Goal: Check status: Check status

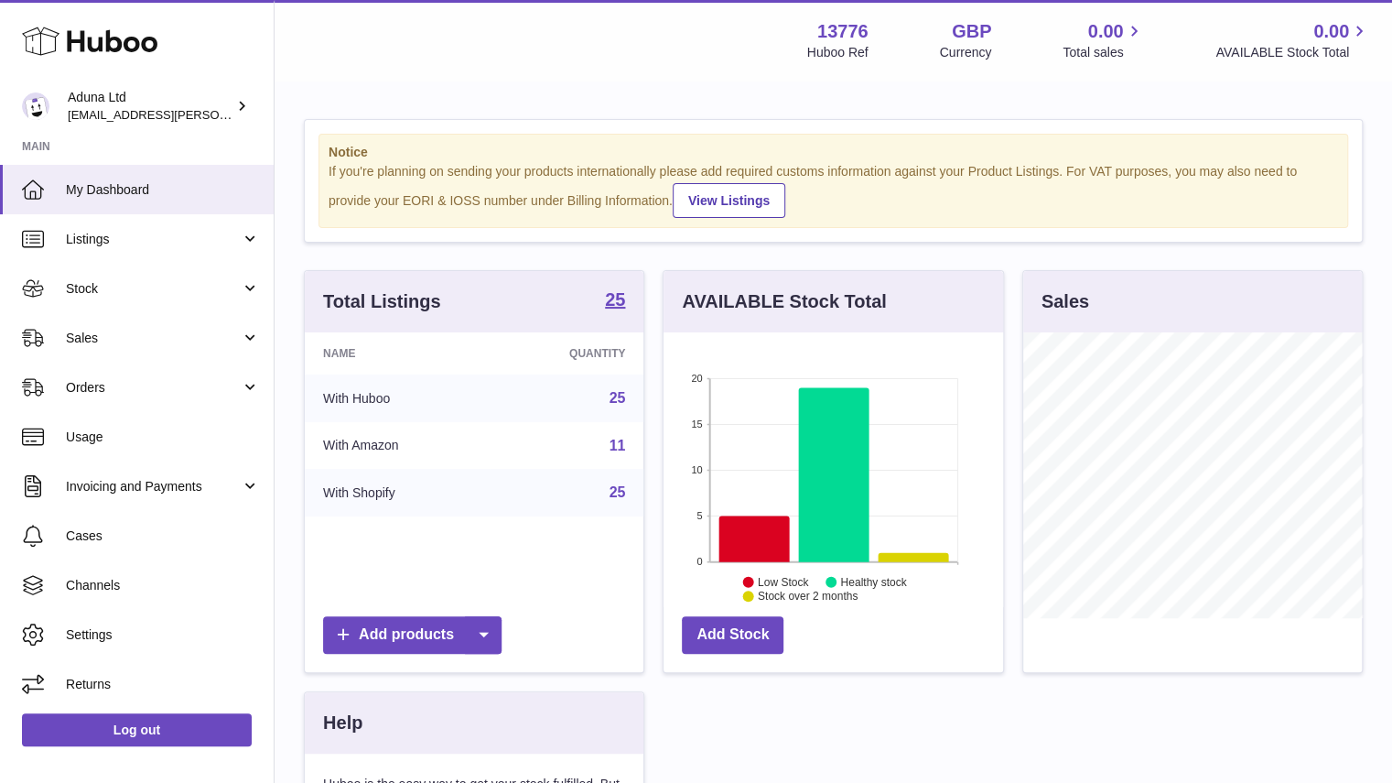
scroll to position [286, 340]
click at [209, 391] on span "Orders" at bounding box center [153, 387] width 175 height 17
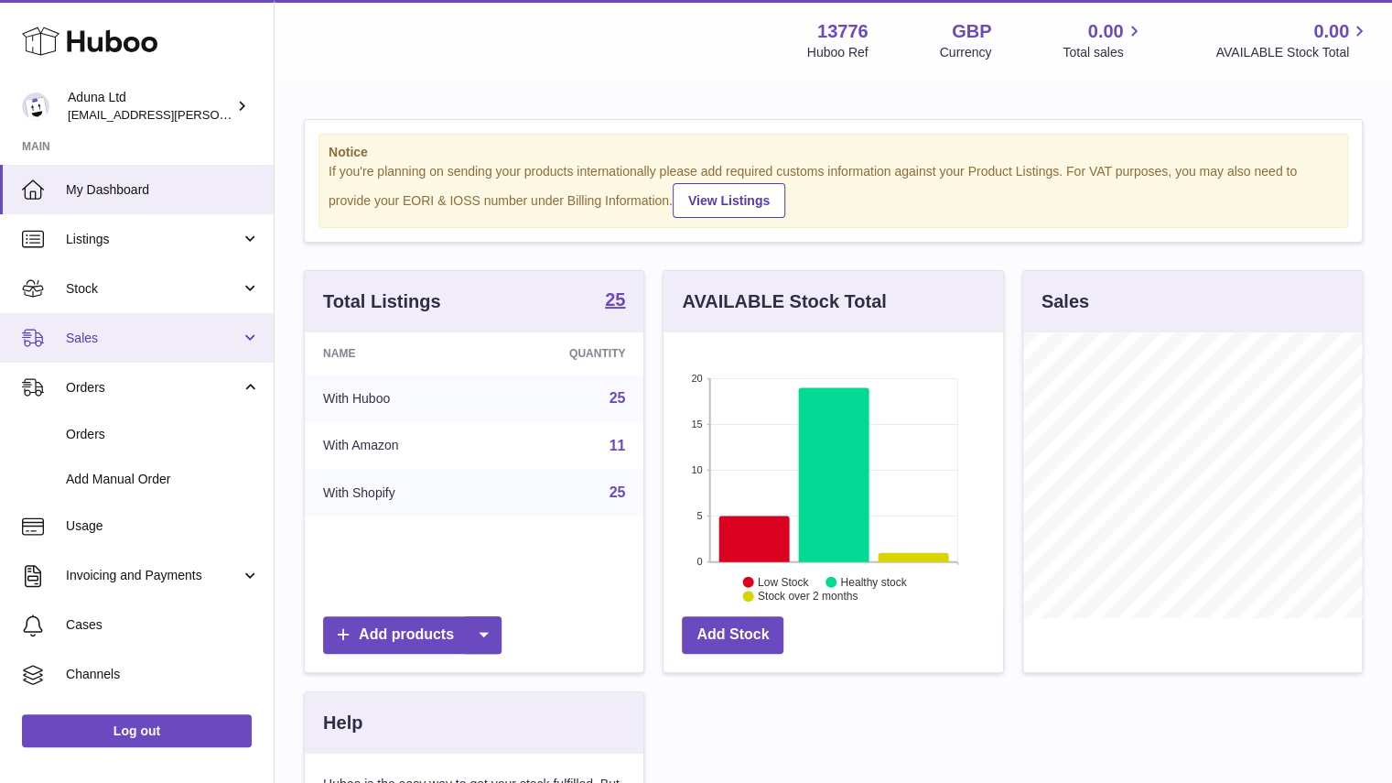
click at [161, 347] on link "Sales" at bounding box center [137, 337] width 274 height 49
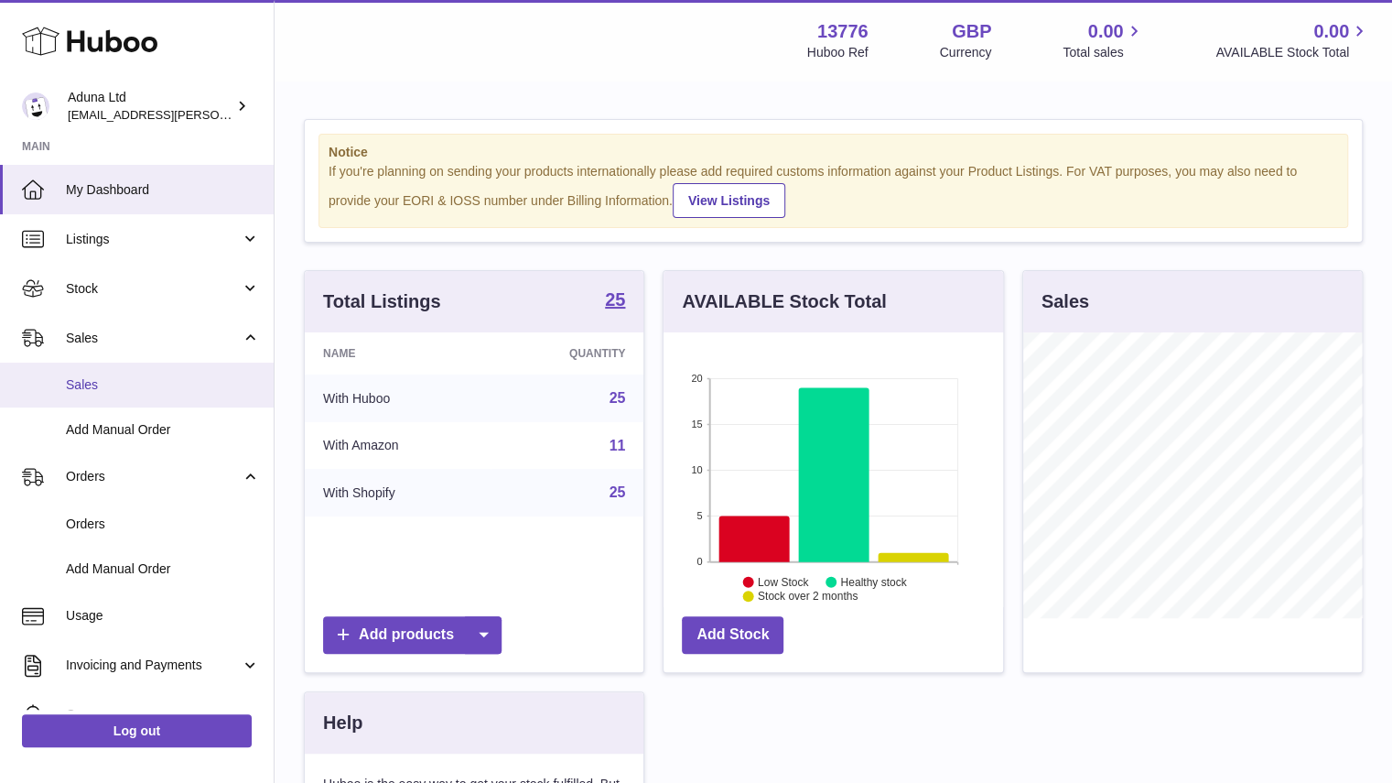
click at [132, 384] on span "Sales" at bounding box center [163, 384] width 194 height 17
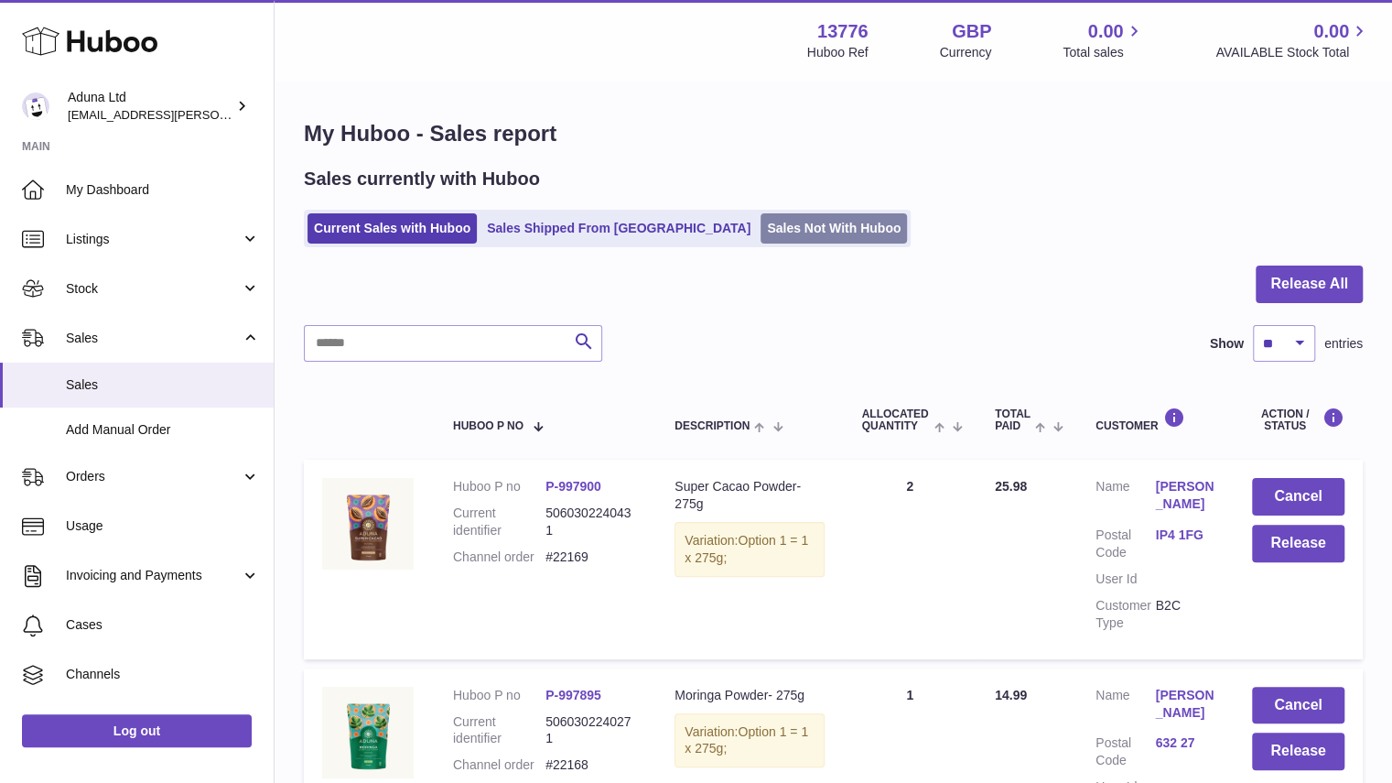
click at [761, 239] on link "Sales Not With Huboo" at bounding box center [834, 228] width 146 height 30
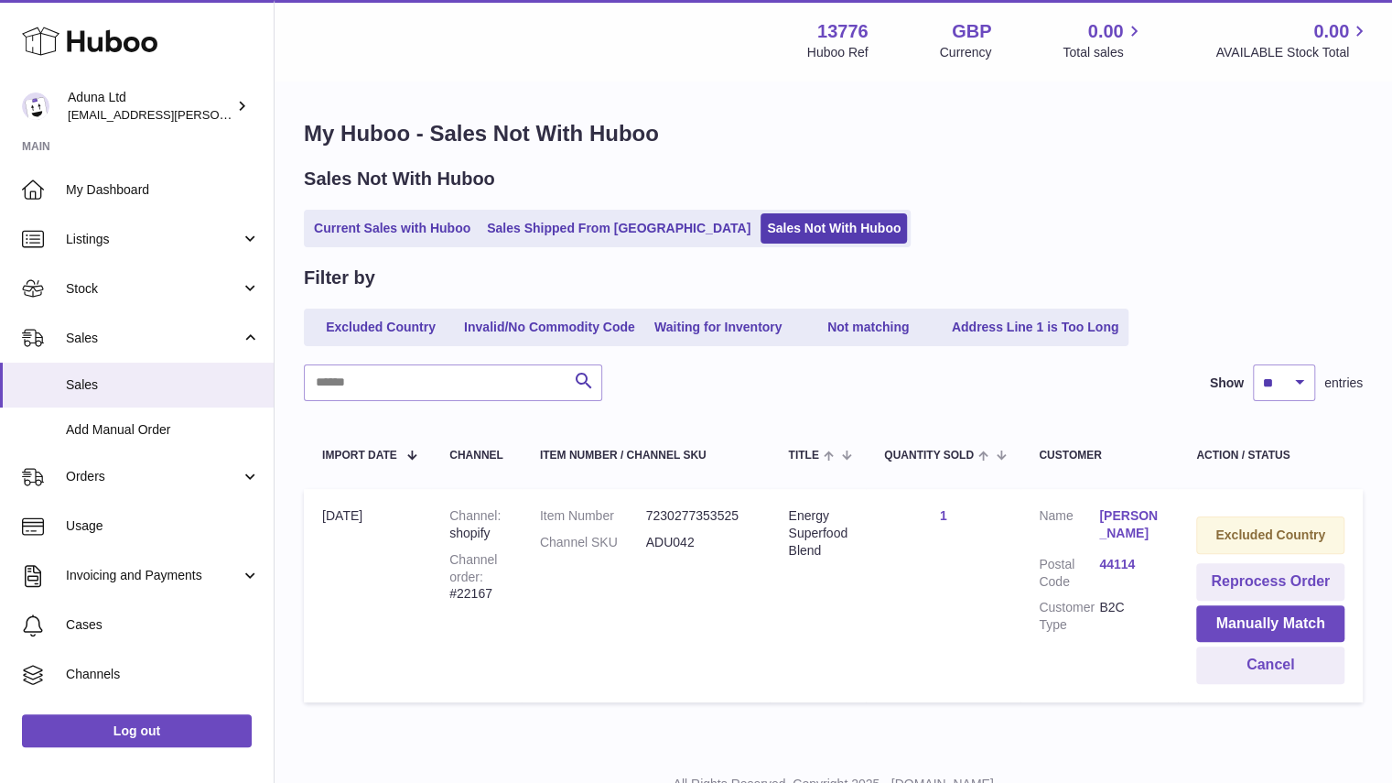
click at [1124, 517] on link "Mary McFadden" at bounding box center [1129, 524] width 60 height 35
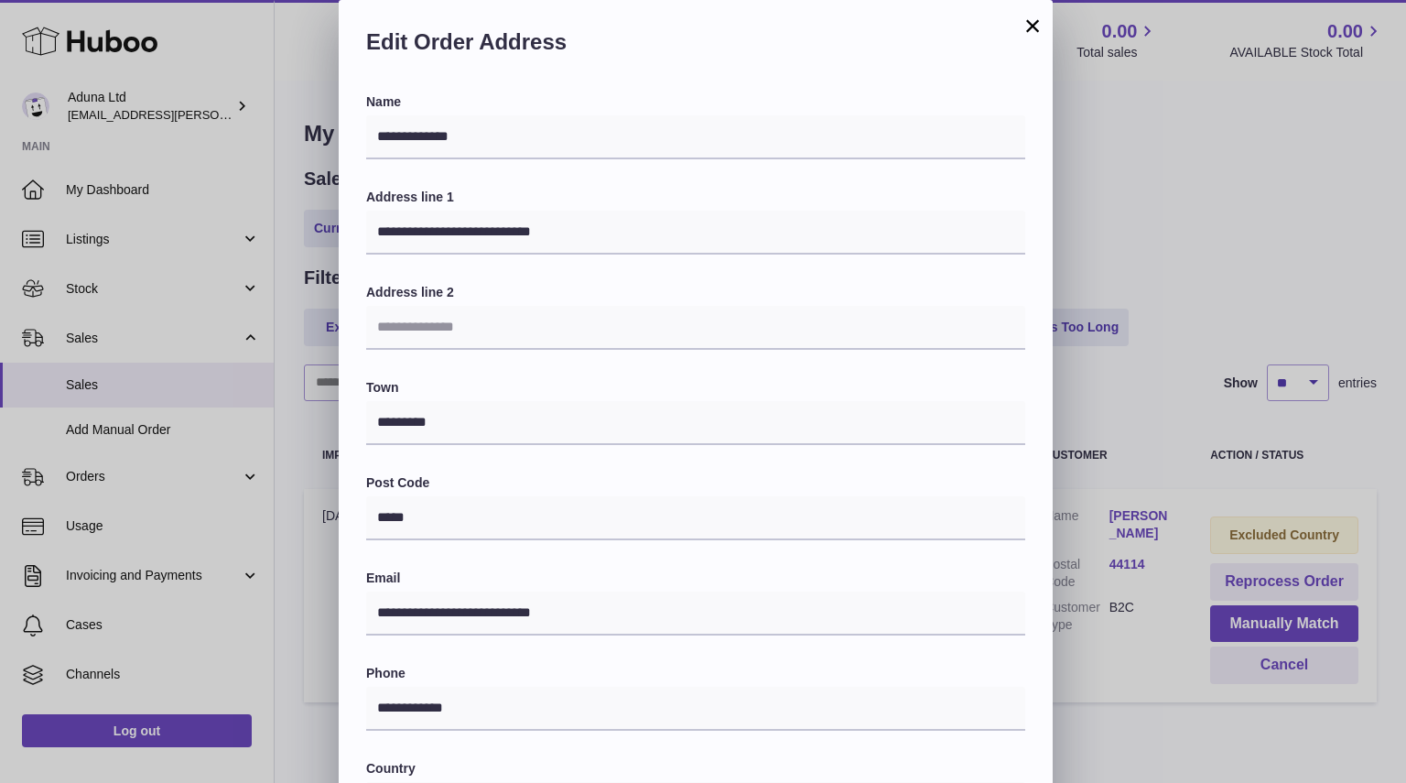
click at [1035, 23] on button "×" at bounding box center [1033, 26] width 22 height 22
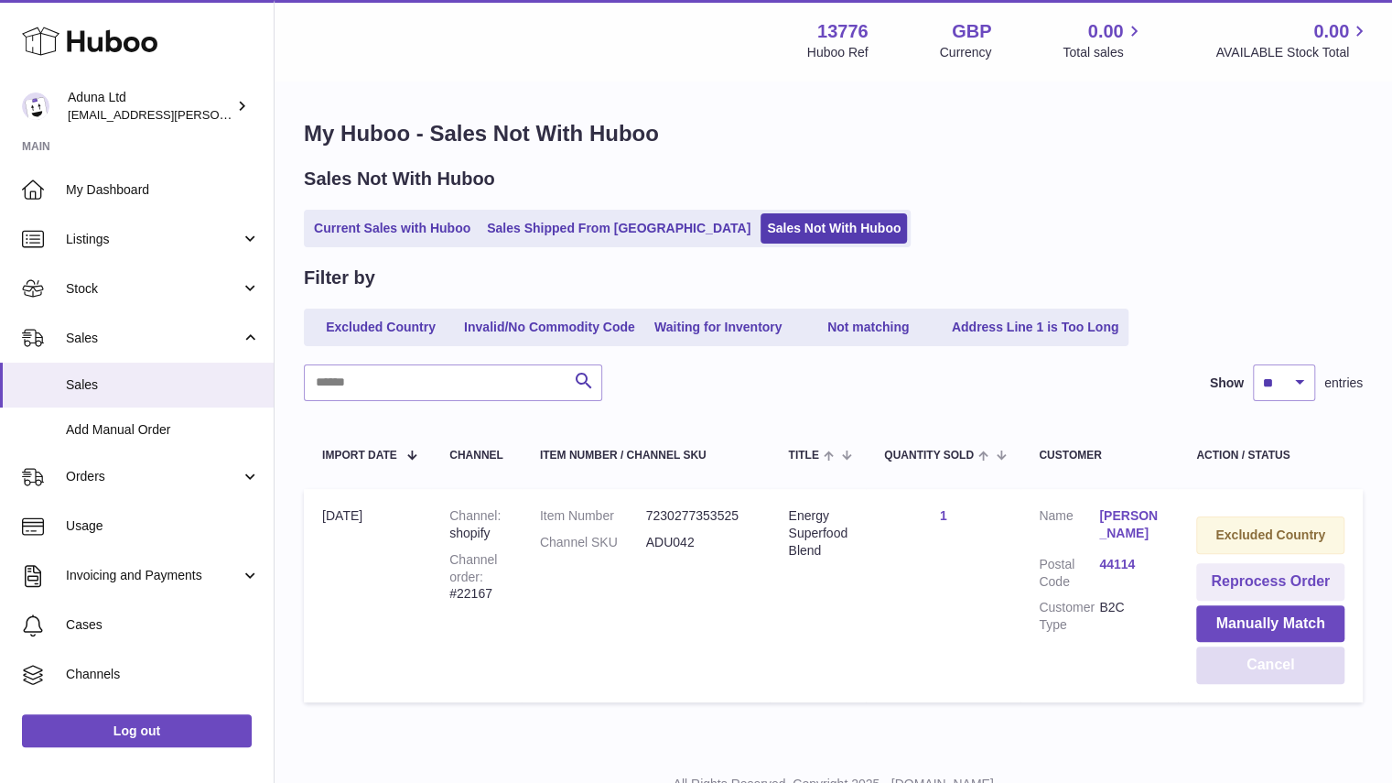
click at [1241, 656] on button "Cancel" at bounding box center [1270, 665] width 148 height 38
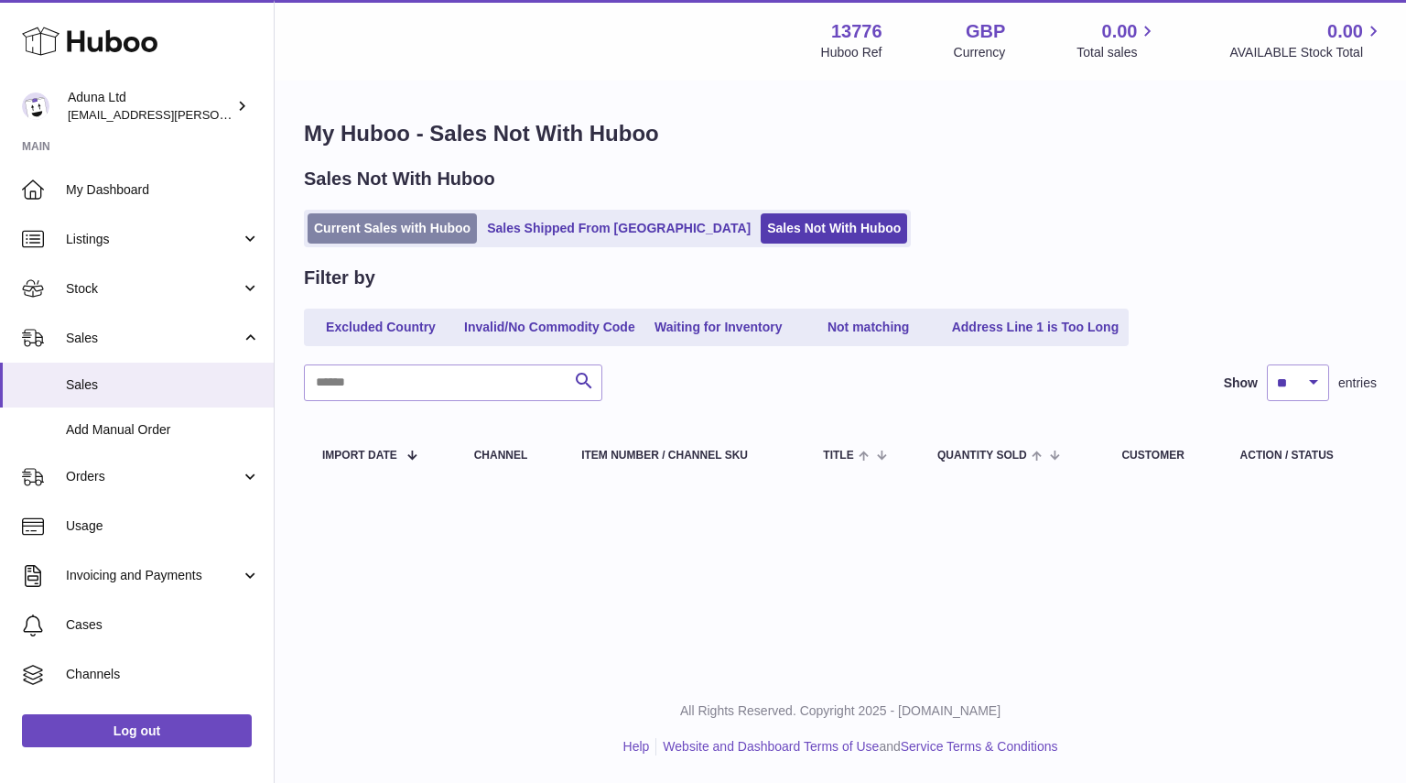
click at [410, 236] on link "Current Sales with Huboo" at bounding box center [392, 228] width 169 height 30
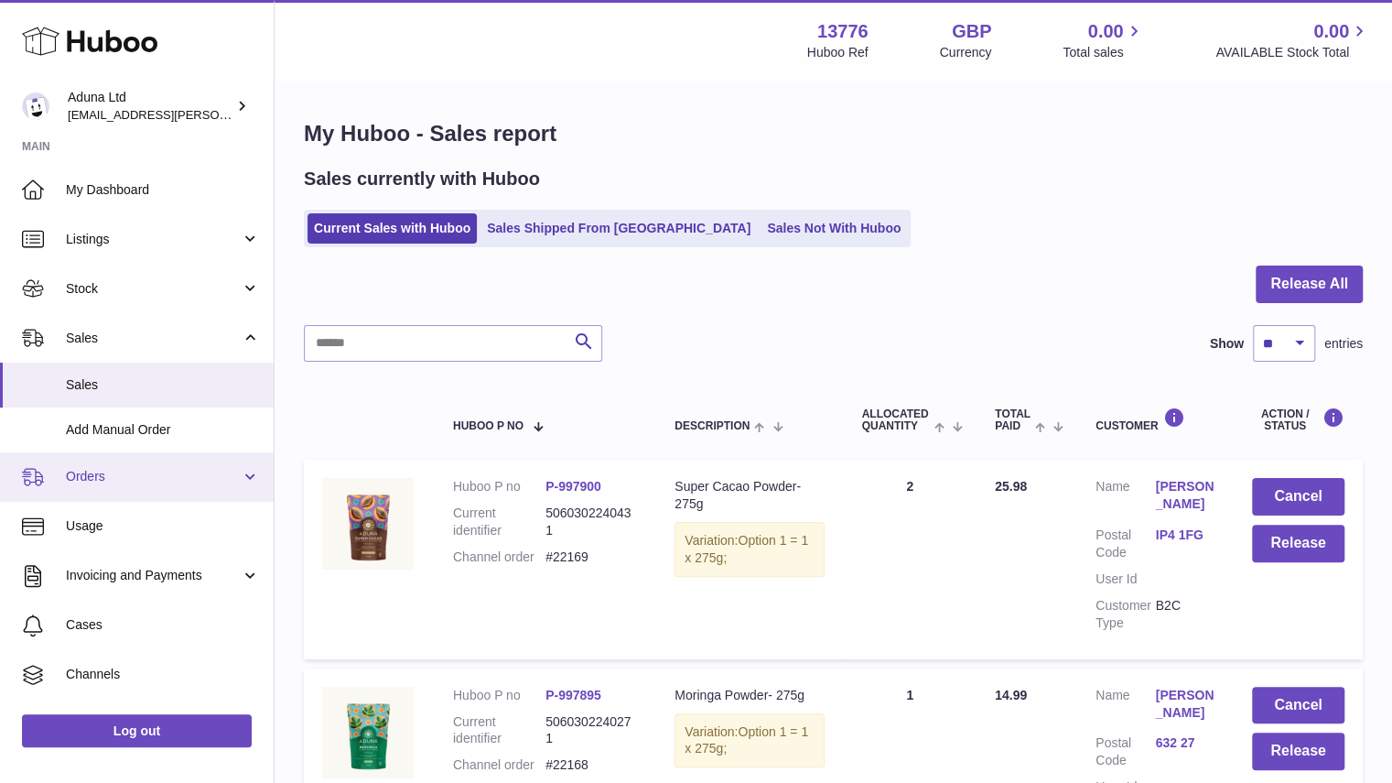
click at [157, 470] on span "Orders" at bounding box center [153, 476] width 175 height 17
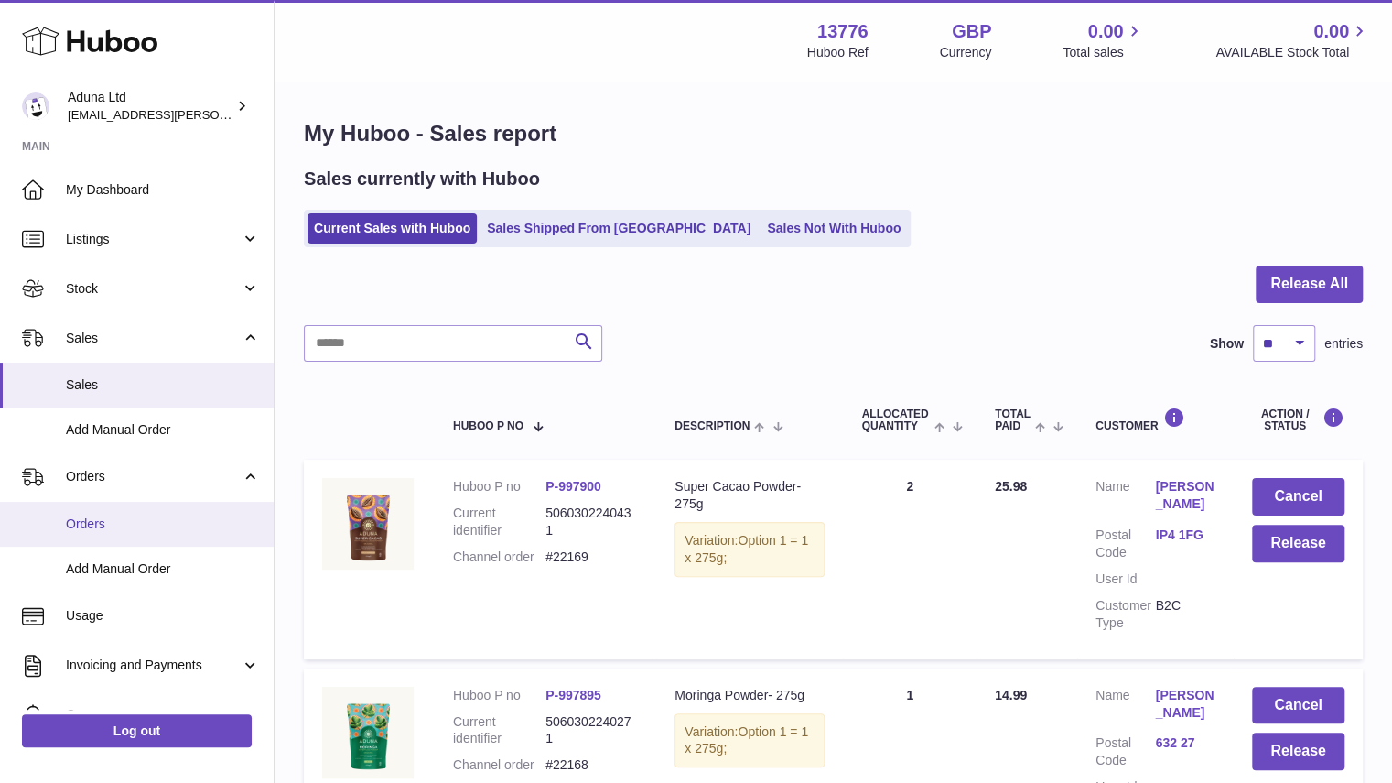
click at [173, 514] on link "Orders" at bounding box center [137, 524] width 274 height 45
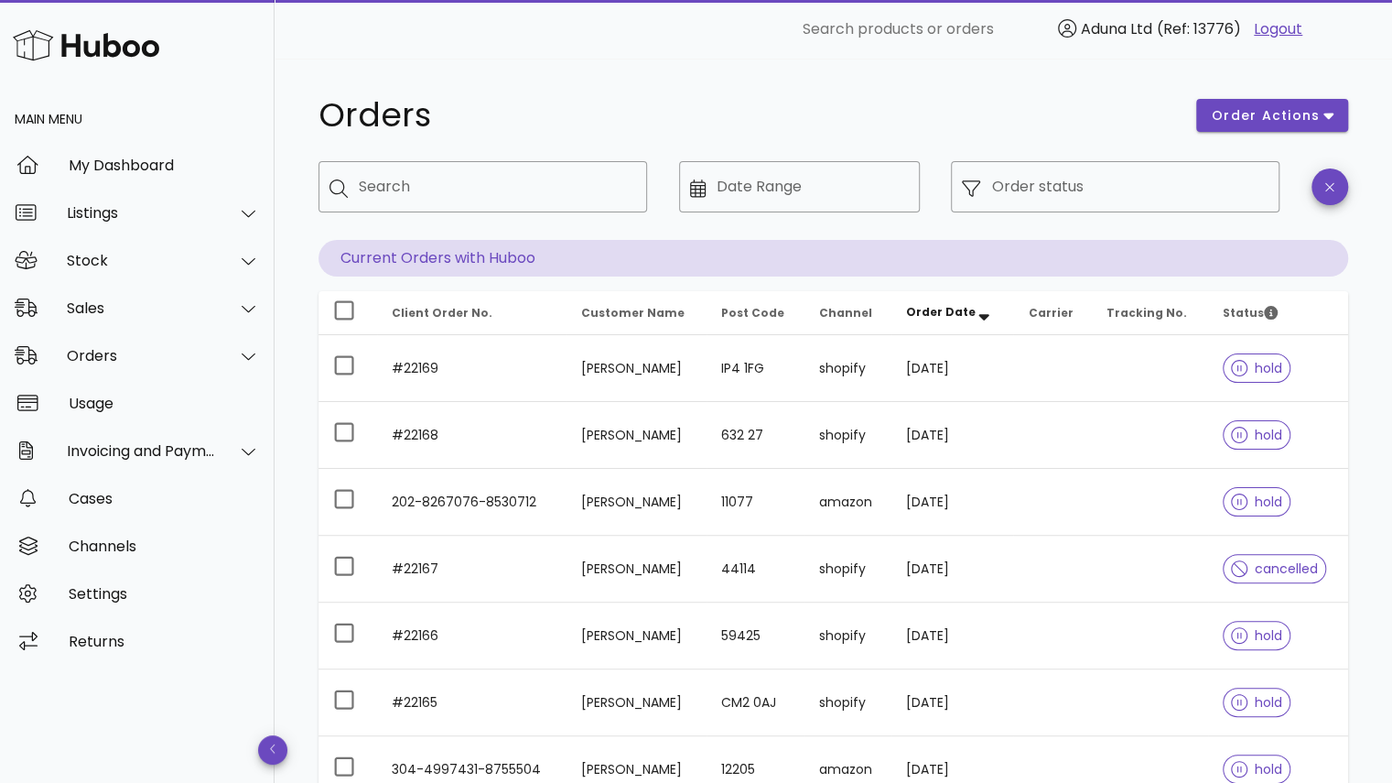
scroll to position [418, 0]
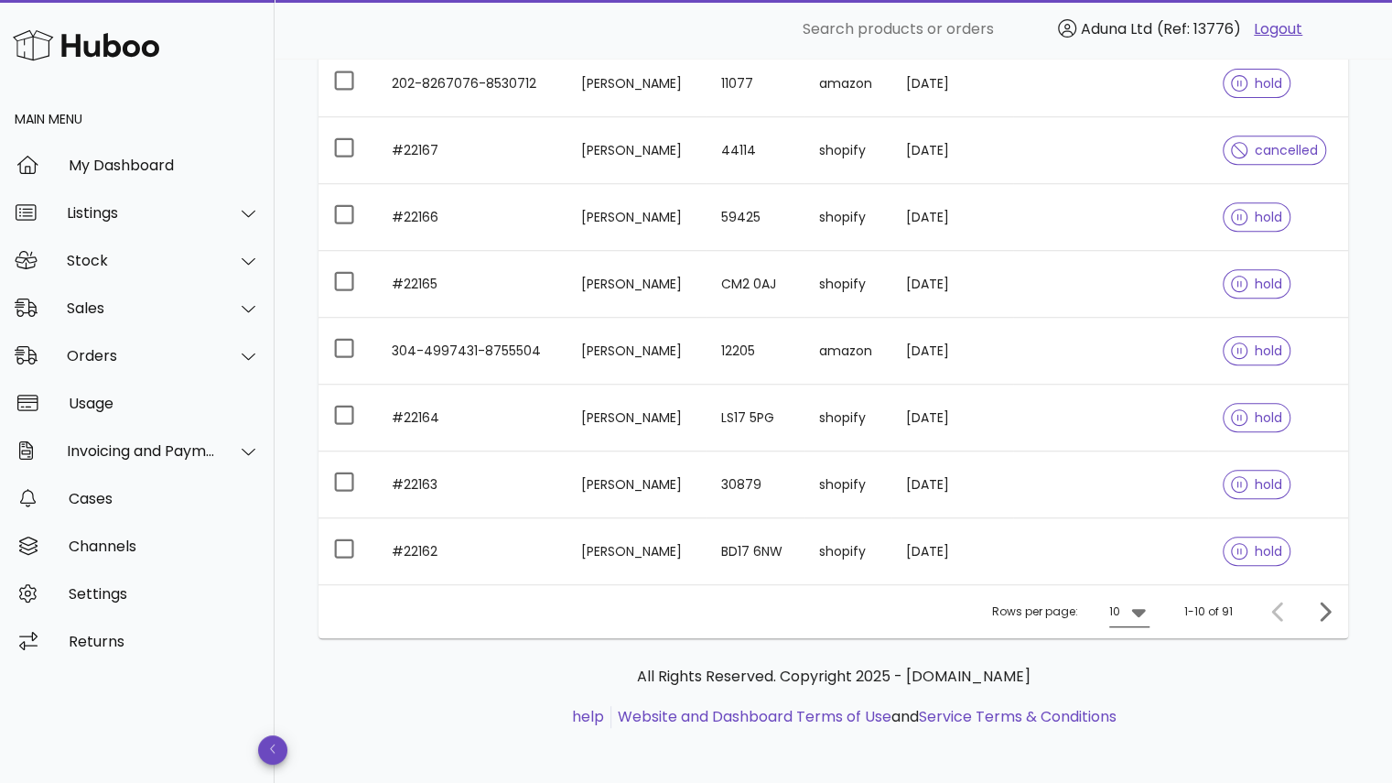
click at [1119, 621] on div "10" at bounding box center [1116, 611] width 15 height 29
click at [1139, 666] on div "25" at bounding box center [1135, 665] width 18 height 17
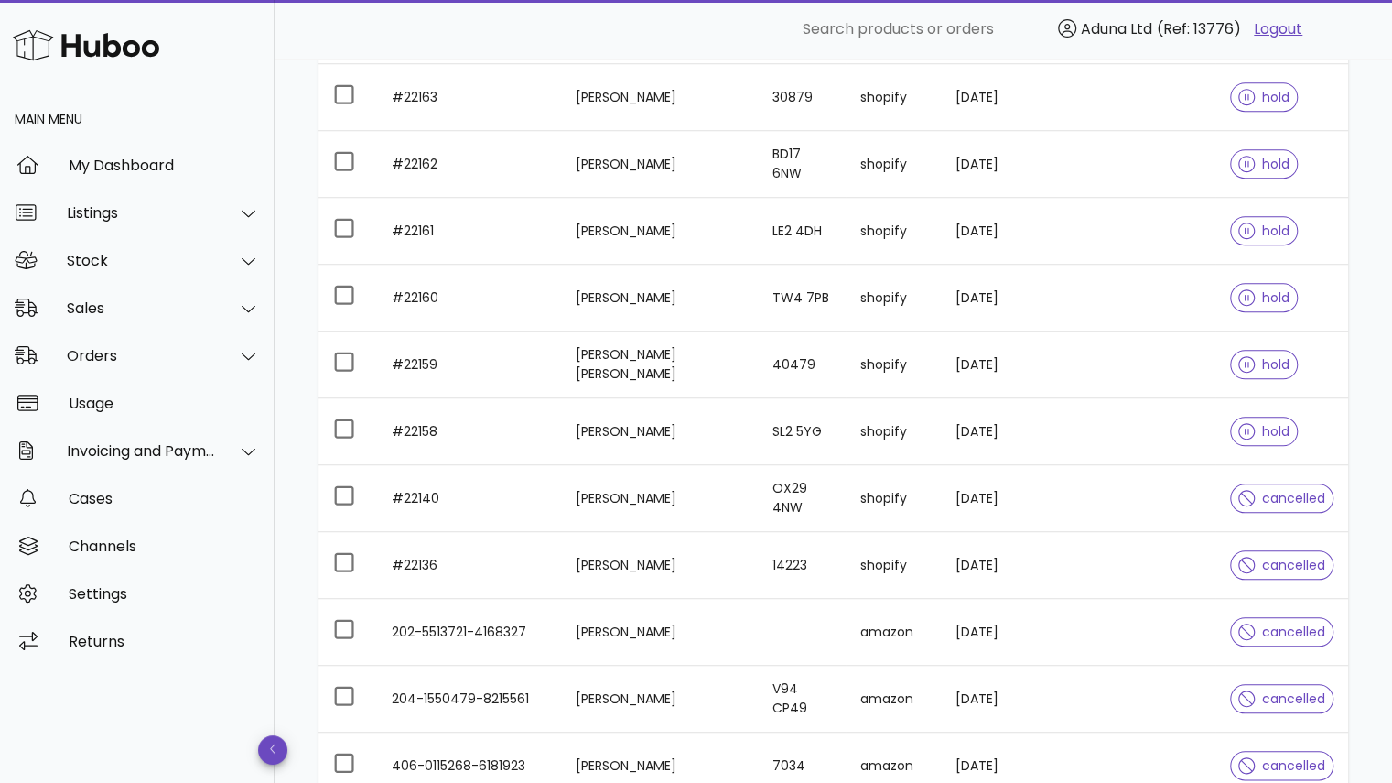
scroll to position [769, 0]
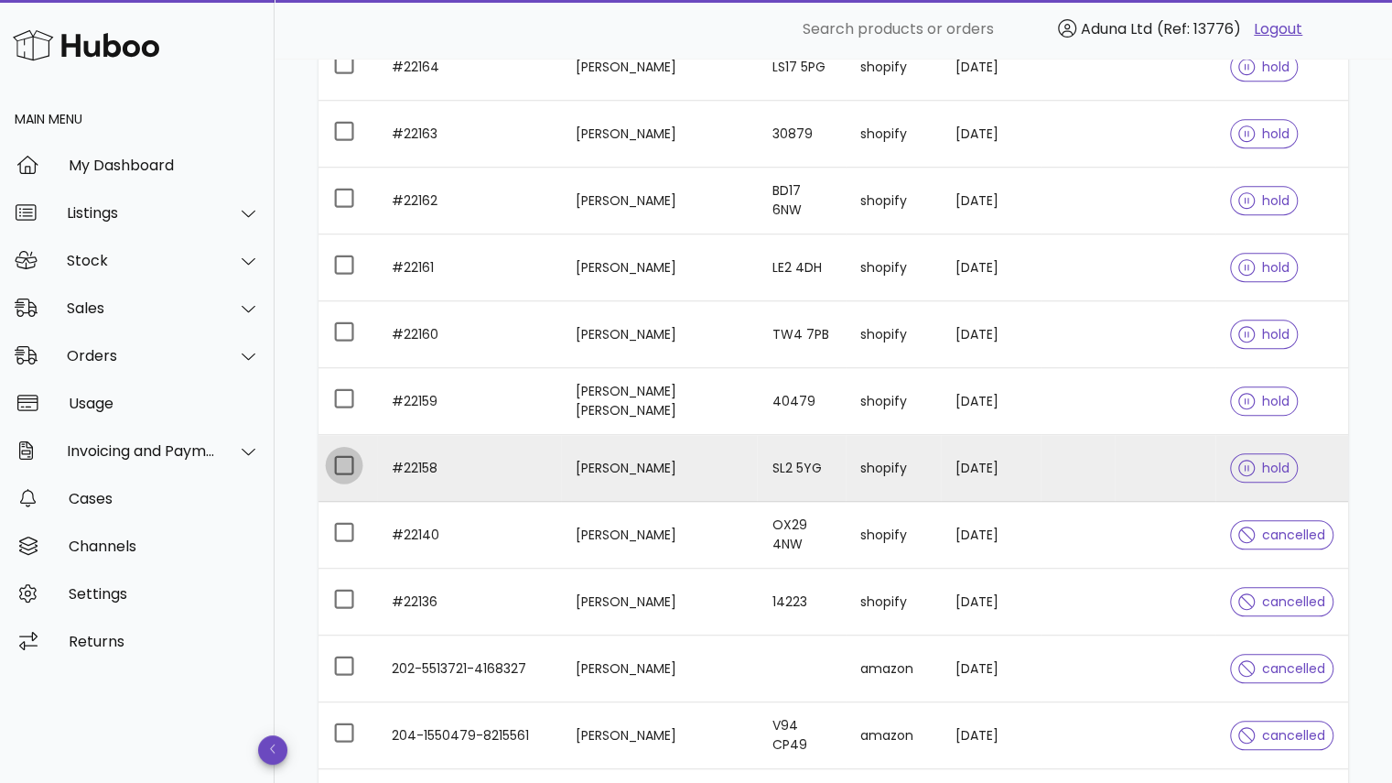
click at [335, 458] on div at bounding box center [344, 464] width 31 height 31
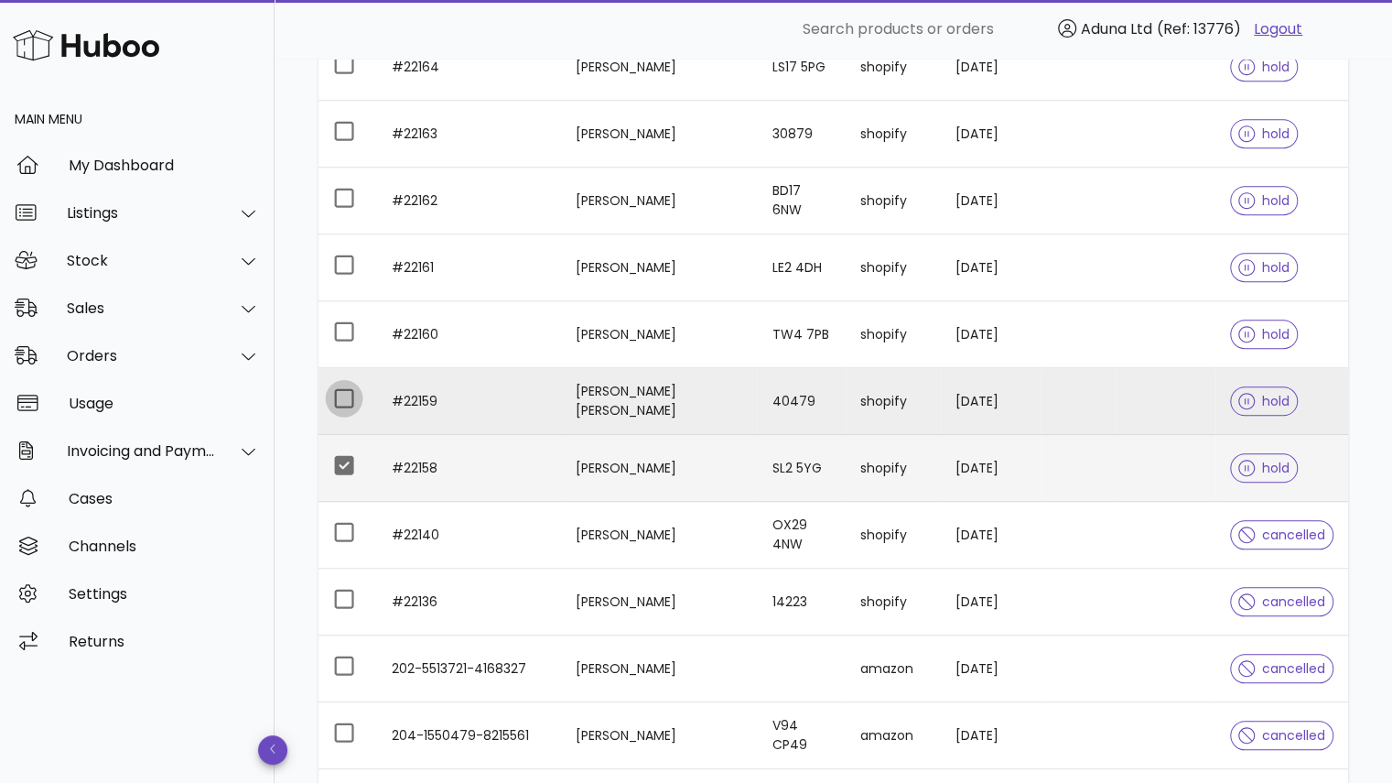
click at [345, 387] on div at bounding box center [344, 398] width 31 height 31
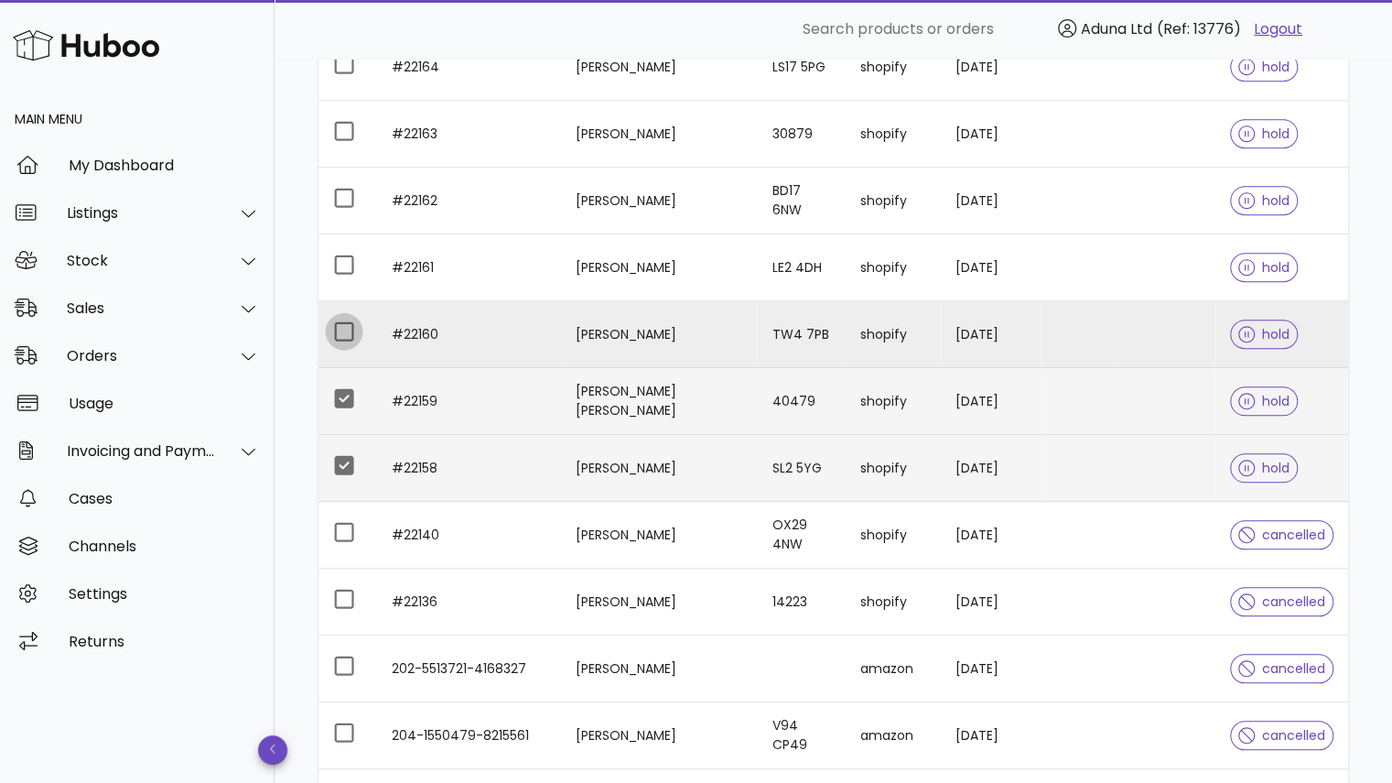
click at [336, 322] on div at bounding box center [344, 331] width 31 height 31
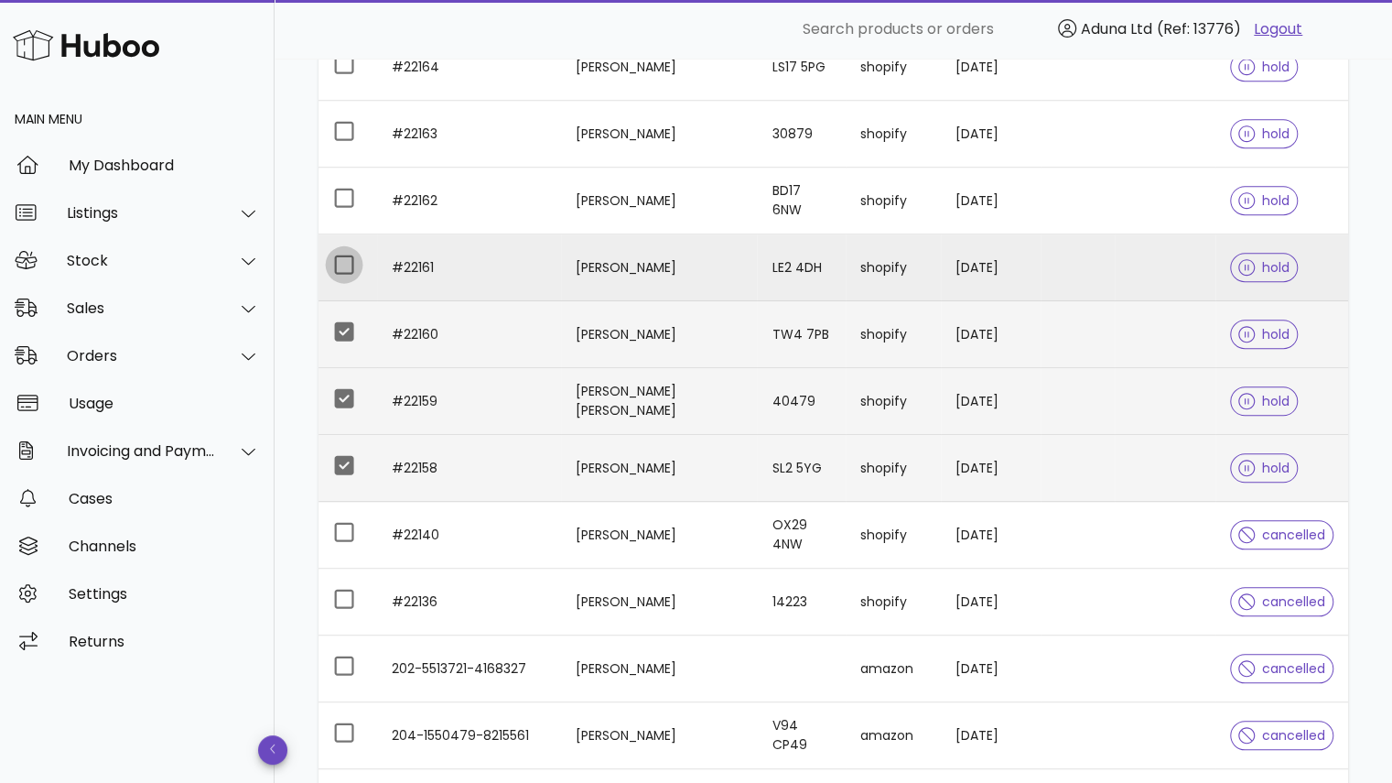
click at [337, 254] on div at bounding box center [344, 264] width 31 height 31
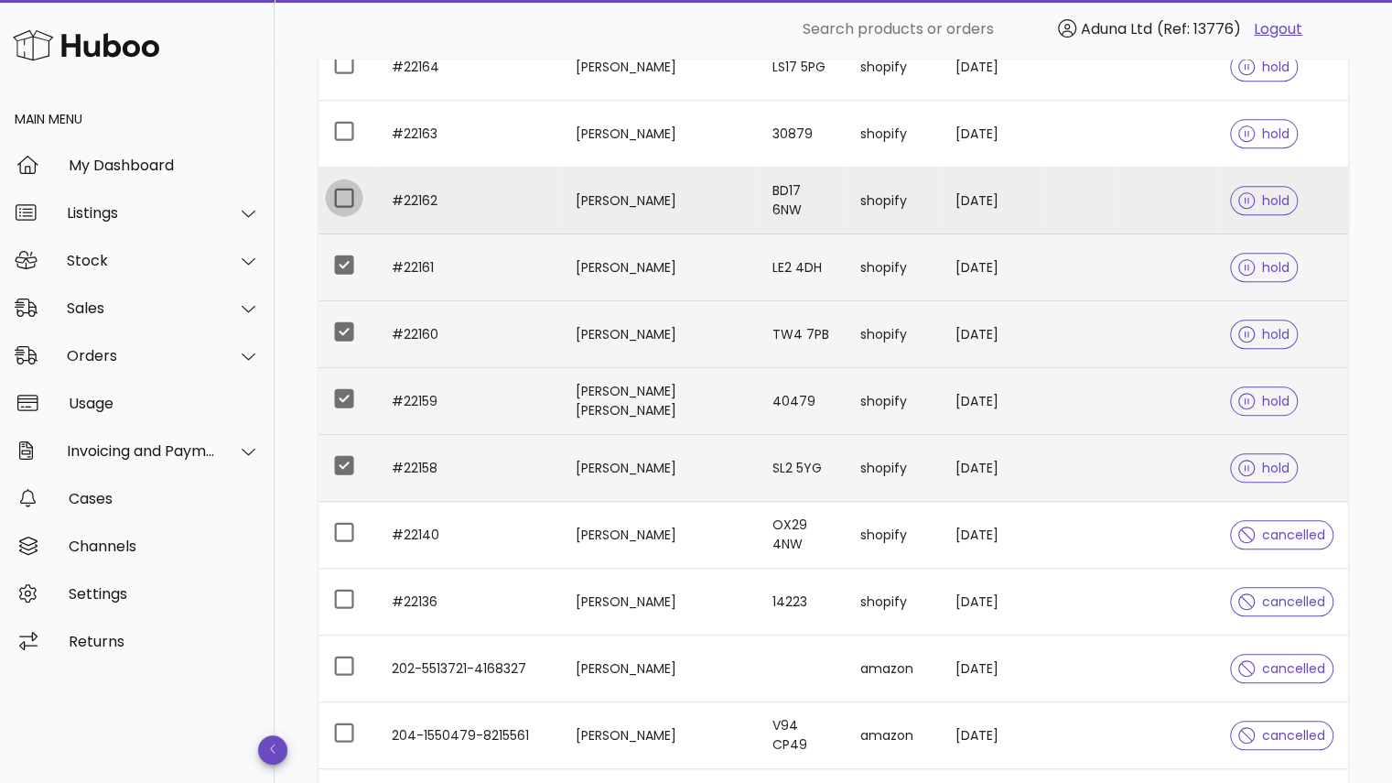
click at [336, 185] on div at bounding box center [344, 197] width 31 height 31
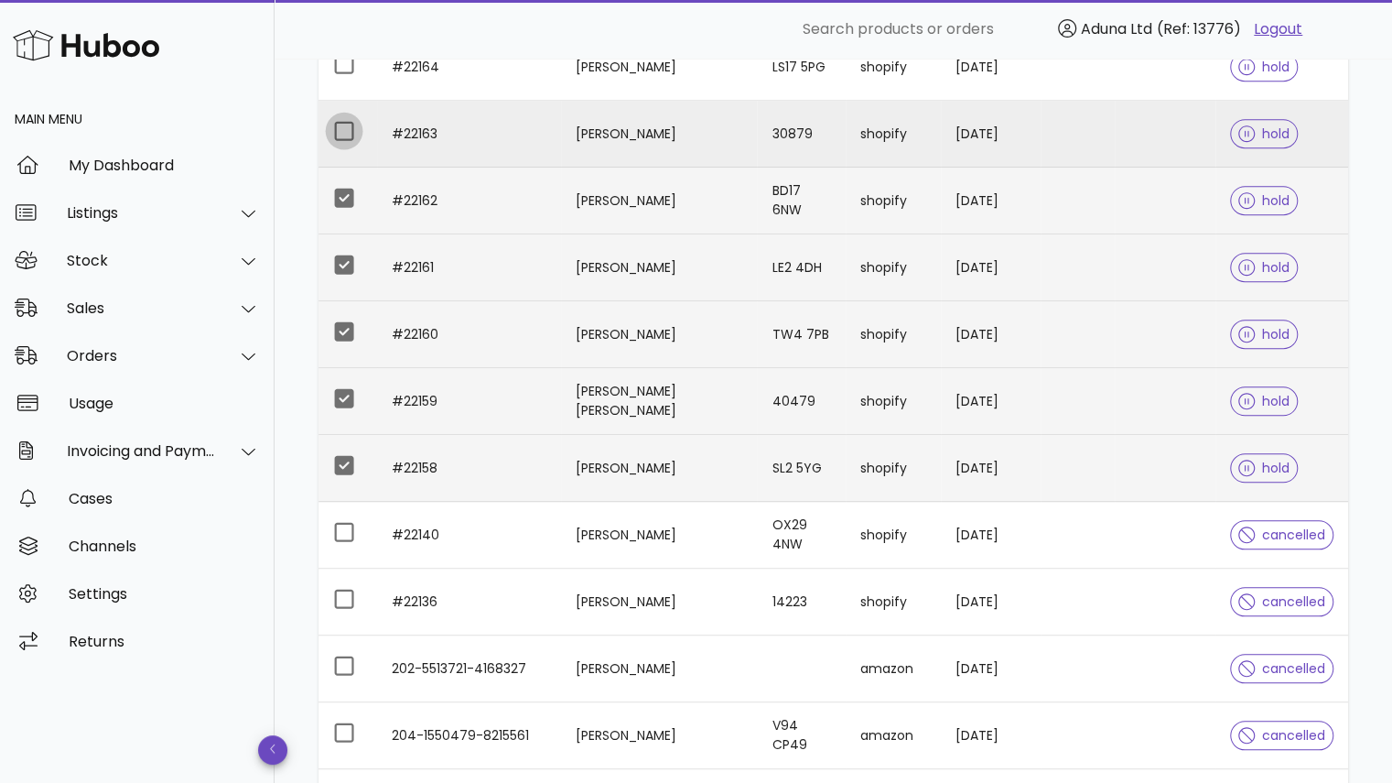
click at [337, 116] on div at bounding box center [344, 130] width 31 height 31
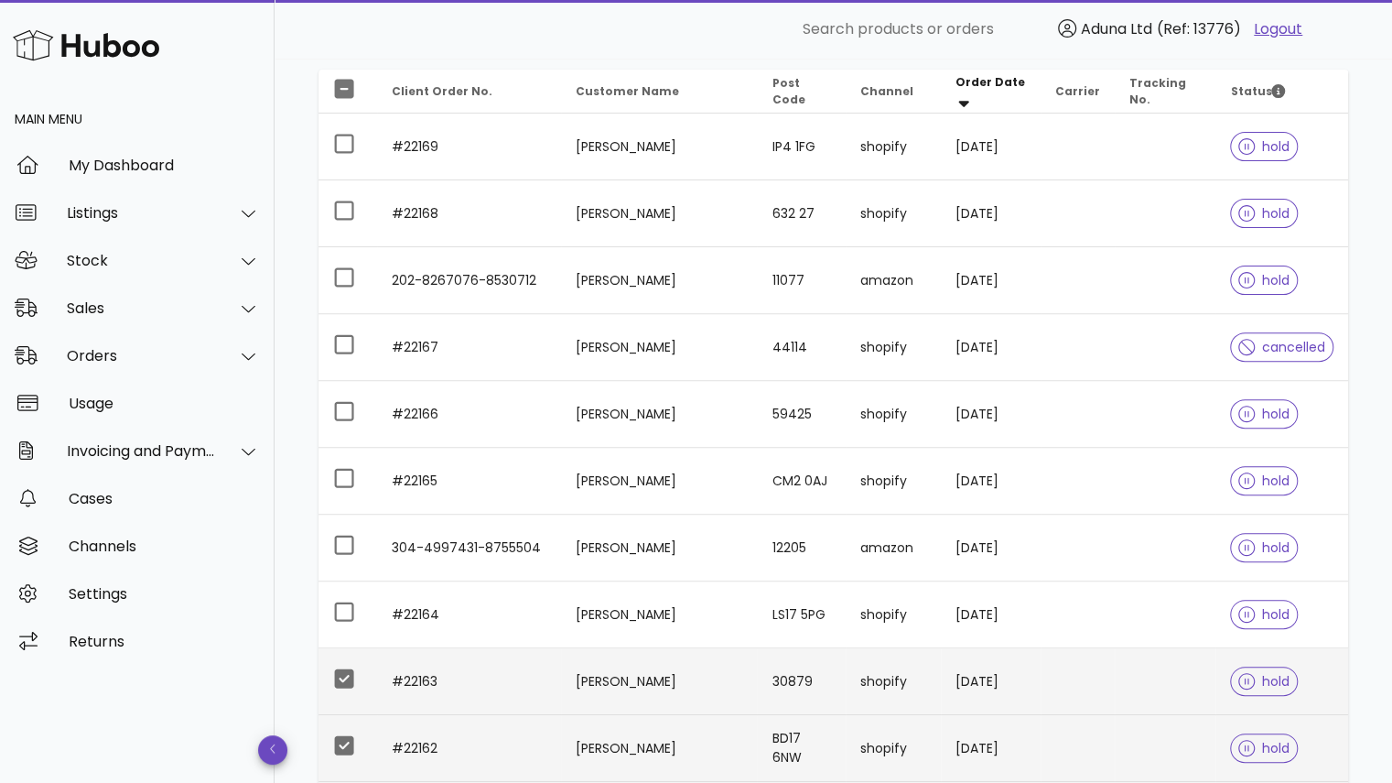
scroll to position [218, 0]
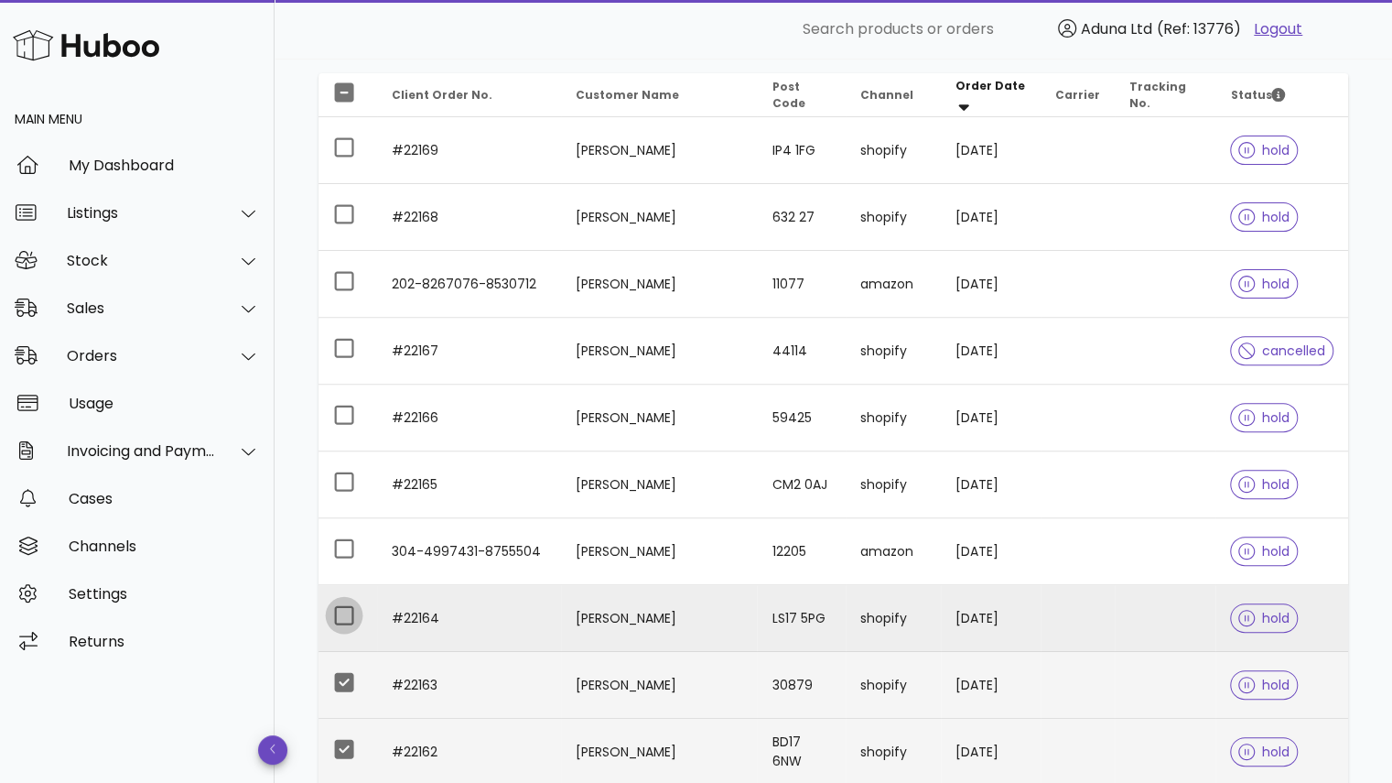
click at [344, 605] on div at bounding box center [344, 615] width 31 height 31
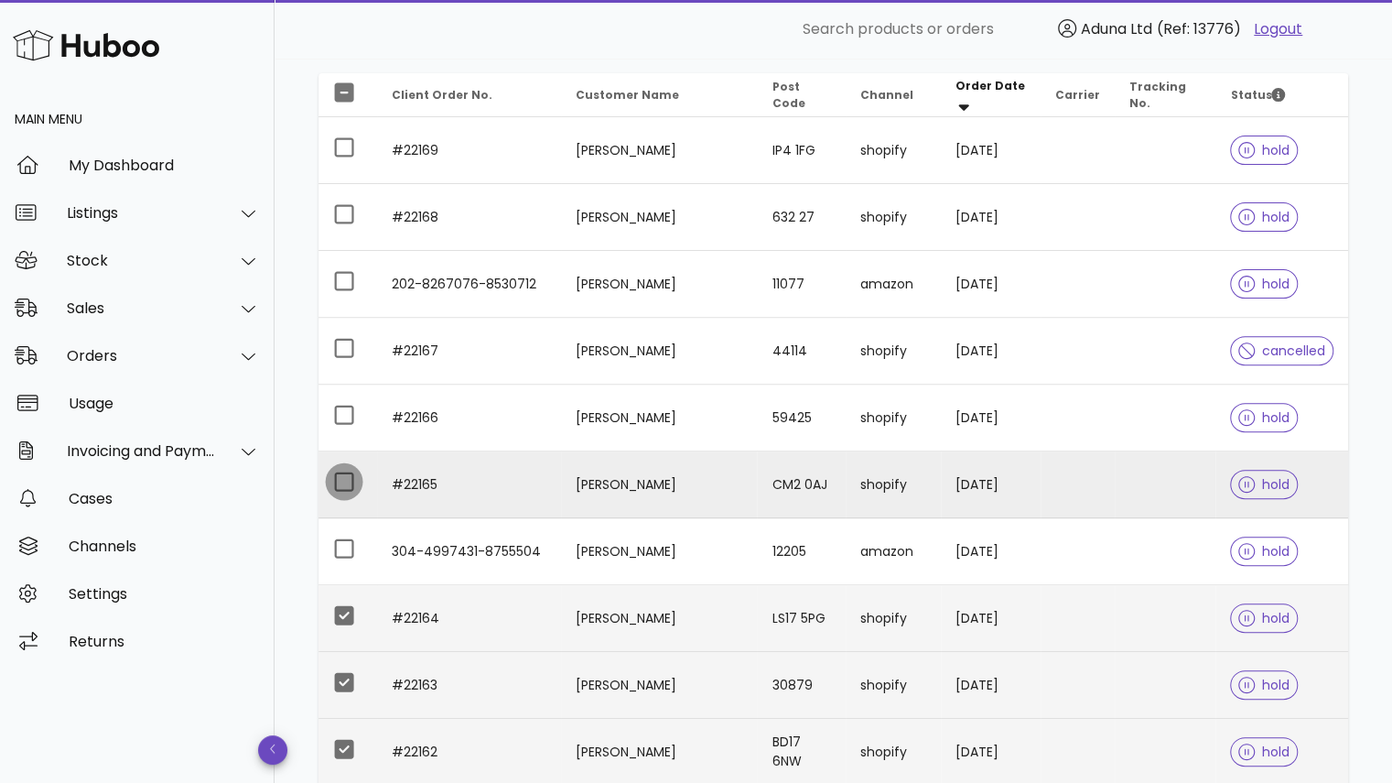
click at [336, 471] on div at bounding box center [344, 481] width 31 height 31
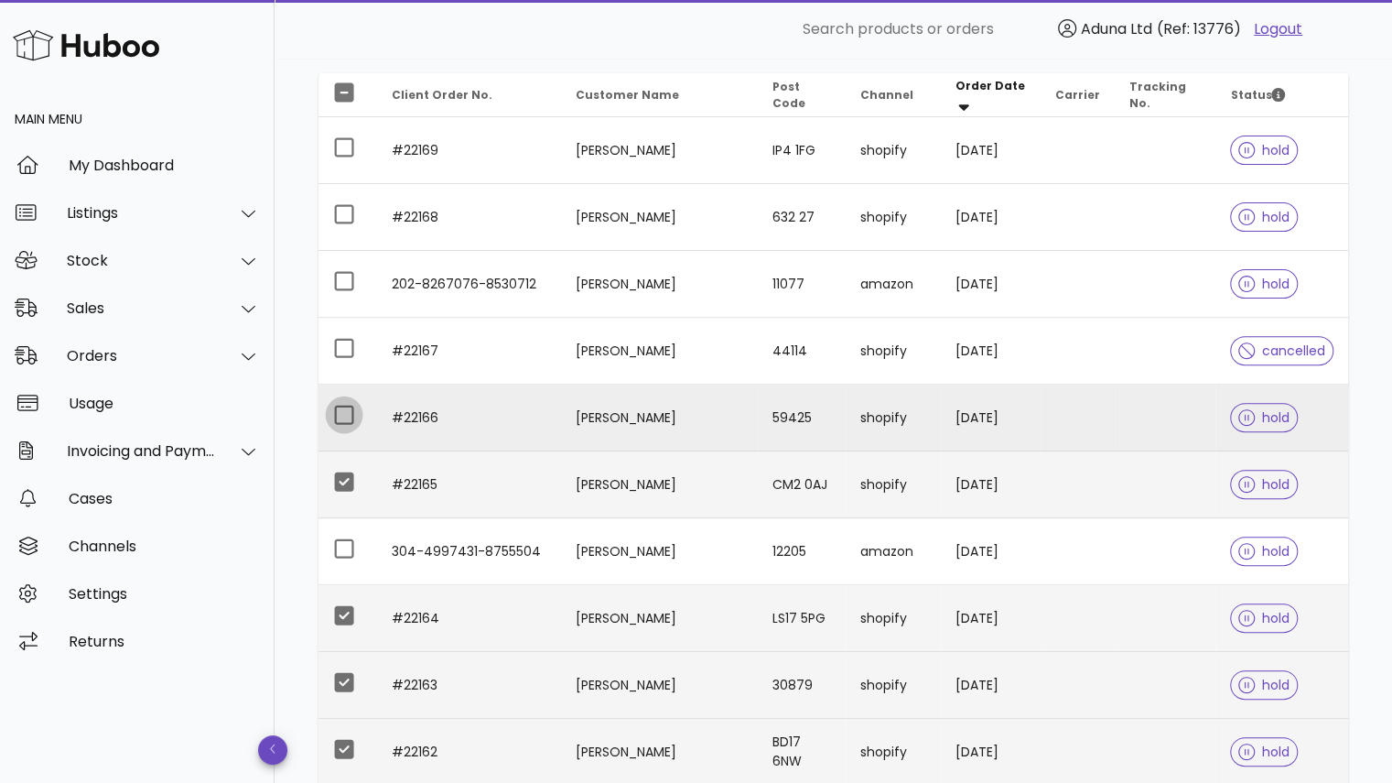
click at [341, 406] on div at bounding box center [344, 414] width 31 height 31
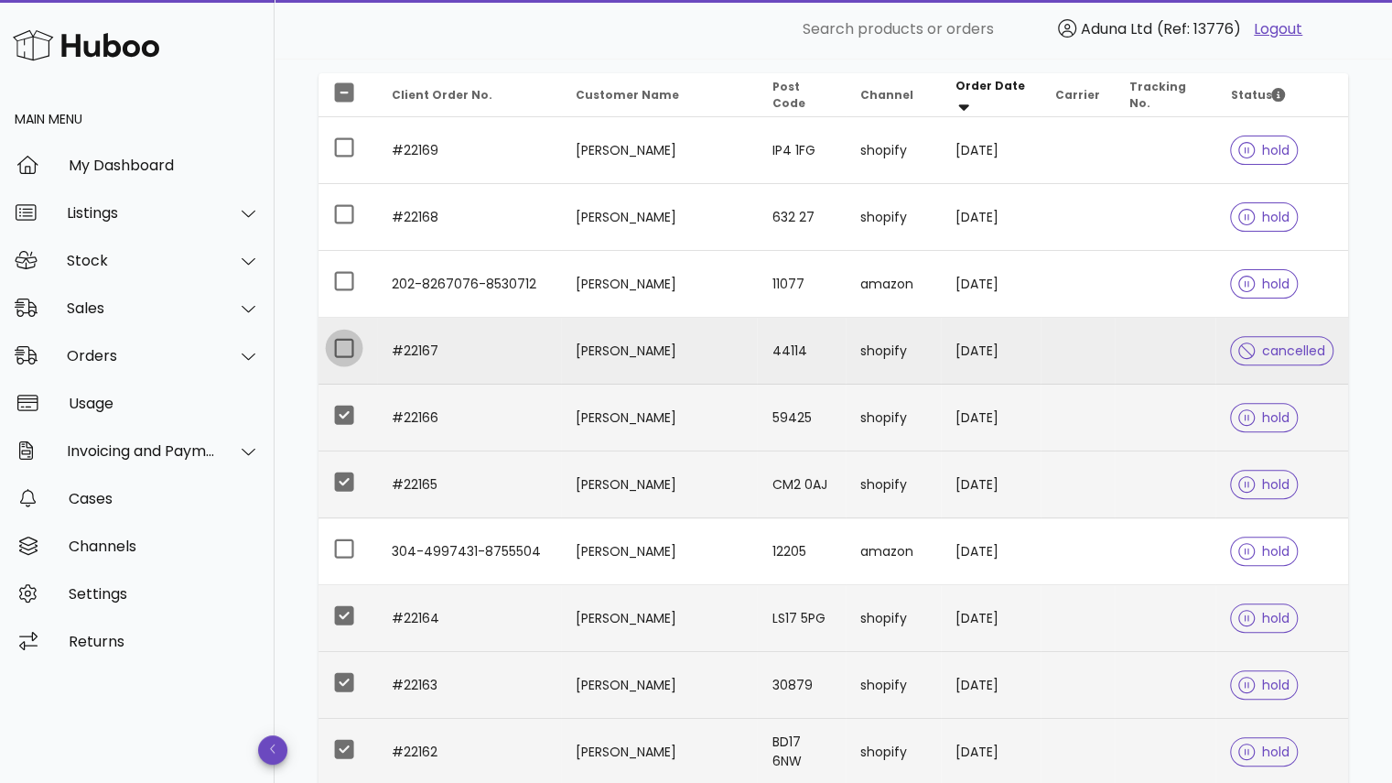
click at [339, 336] on div at bounding box center [344, 347] width 31 height 31
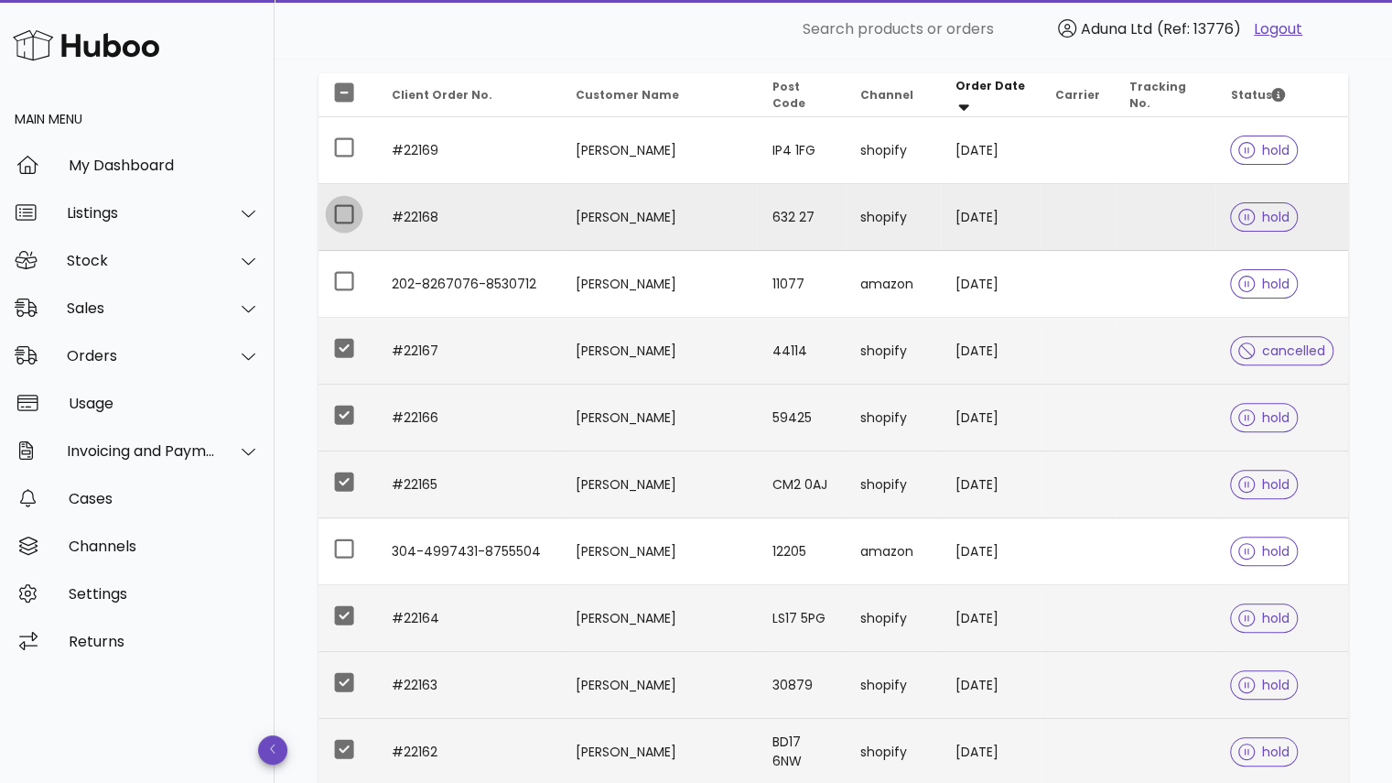
click at [339, 209] on div at bounding box center [344, 214] width 31 height 31
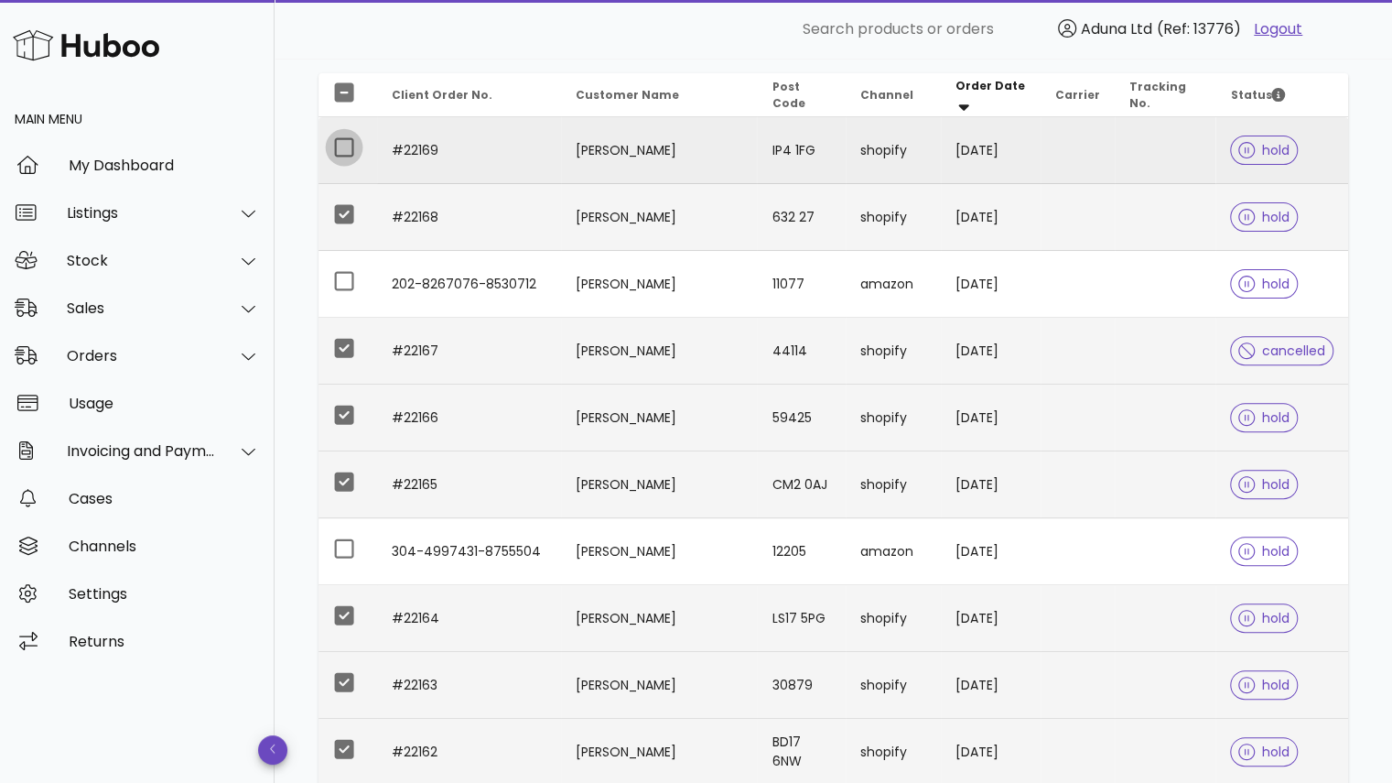
click at [332, 141] on div at bounding box center [344, 147] width 31 height 31
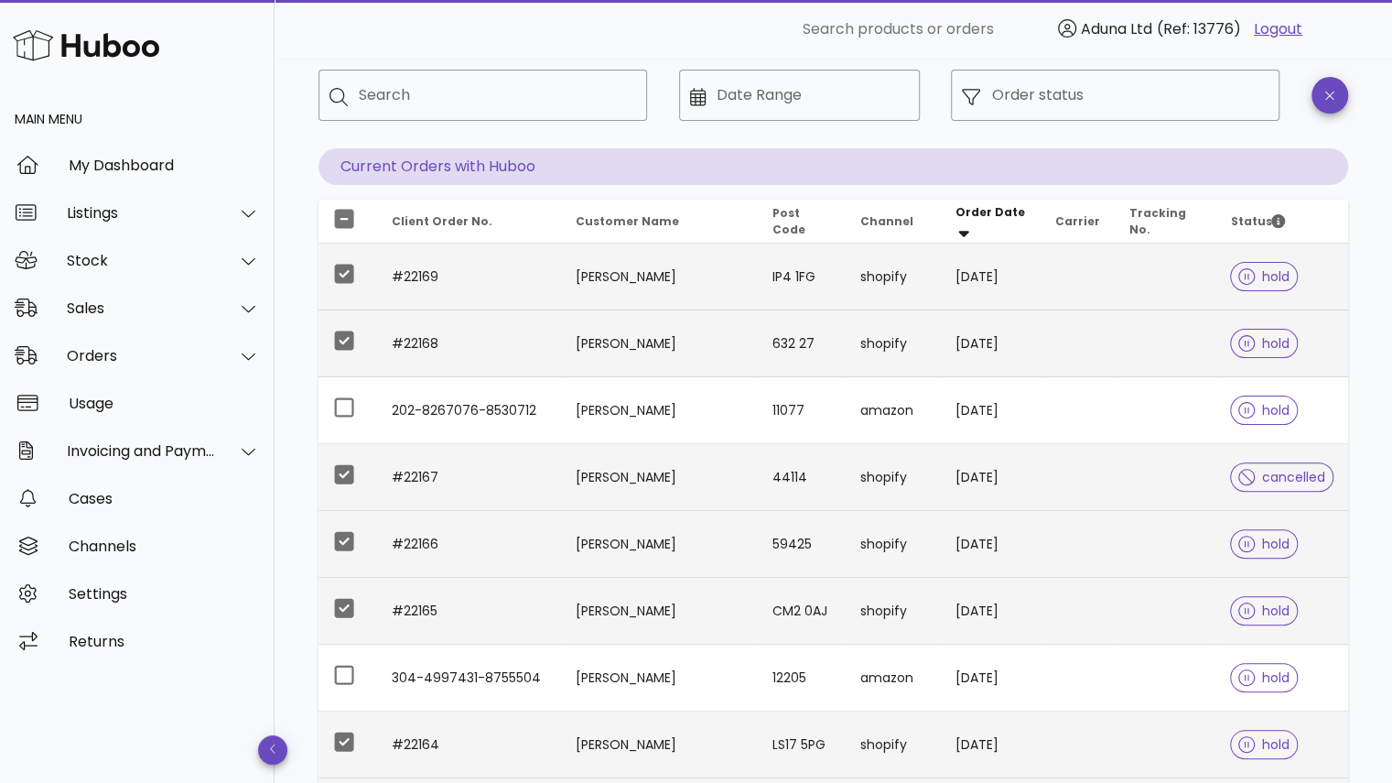
scroll to position [0, 0]
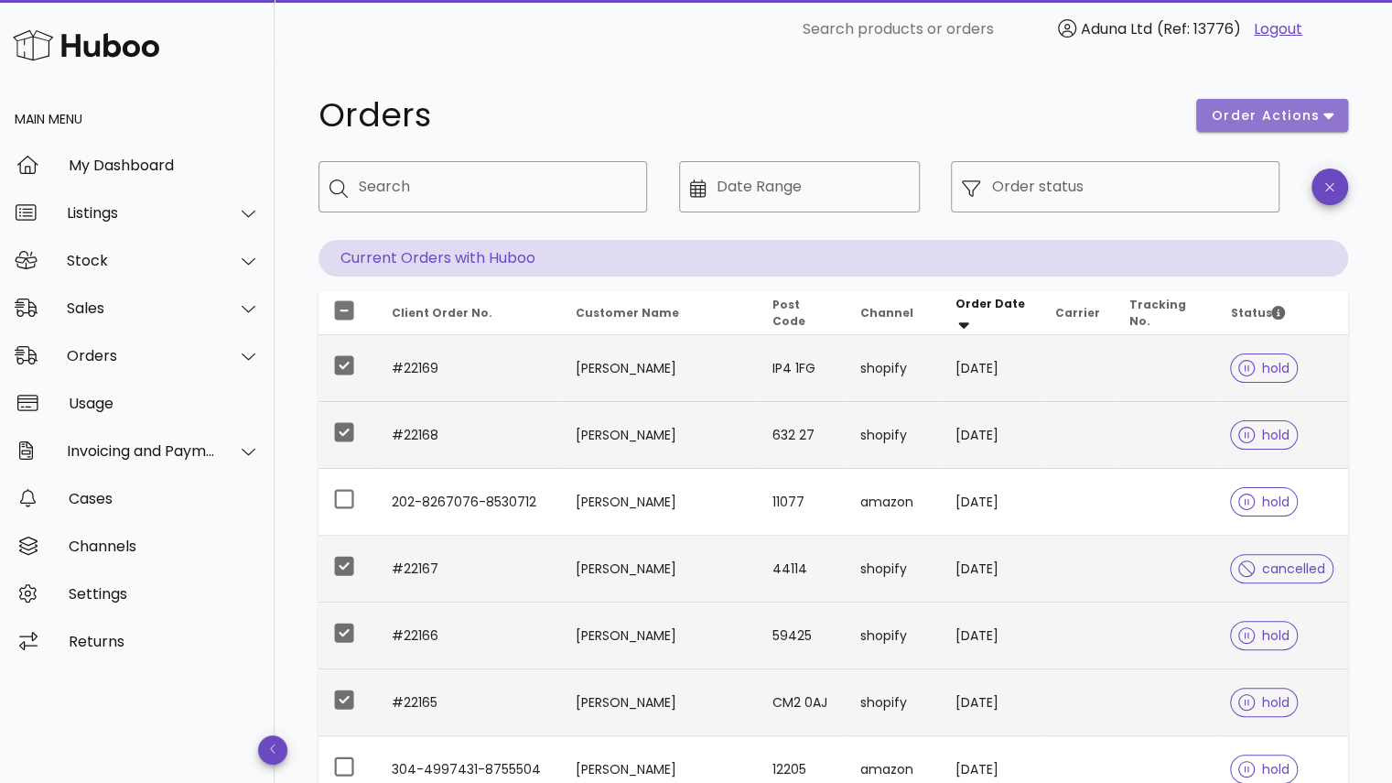
click at [1296, 120] on span "order actions" at bounding box center [1266, 115] width 110 height 19
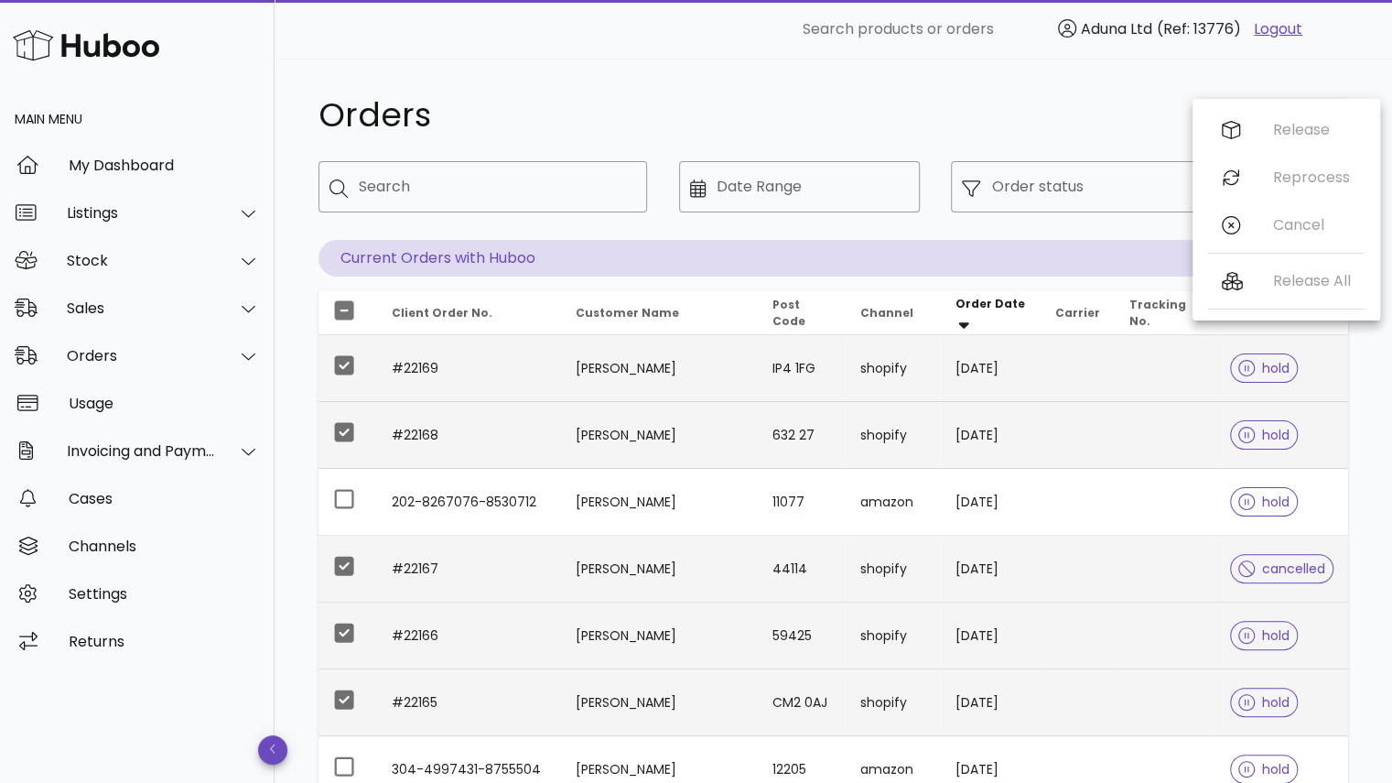
click at [1168, 139] on div "Orders" at bounding box center [747, 115] width 878 height 55
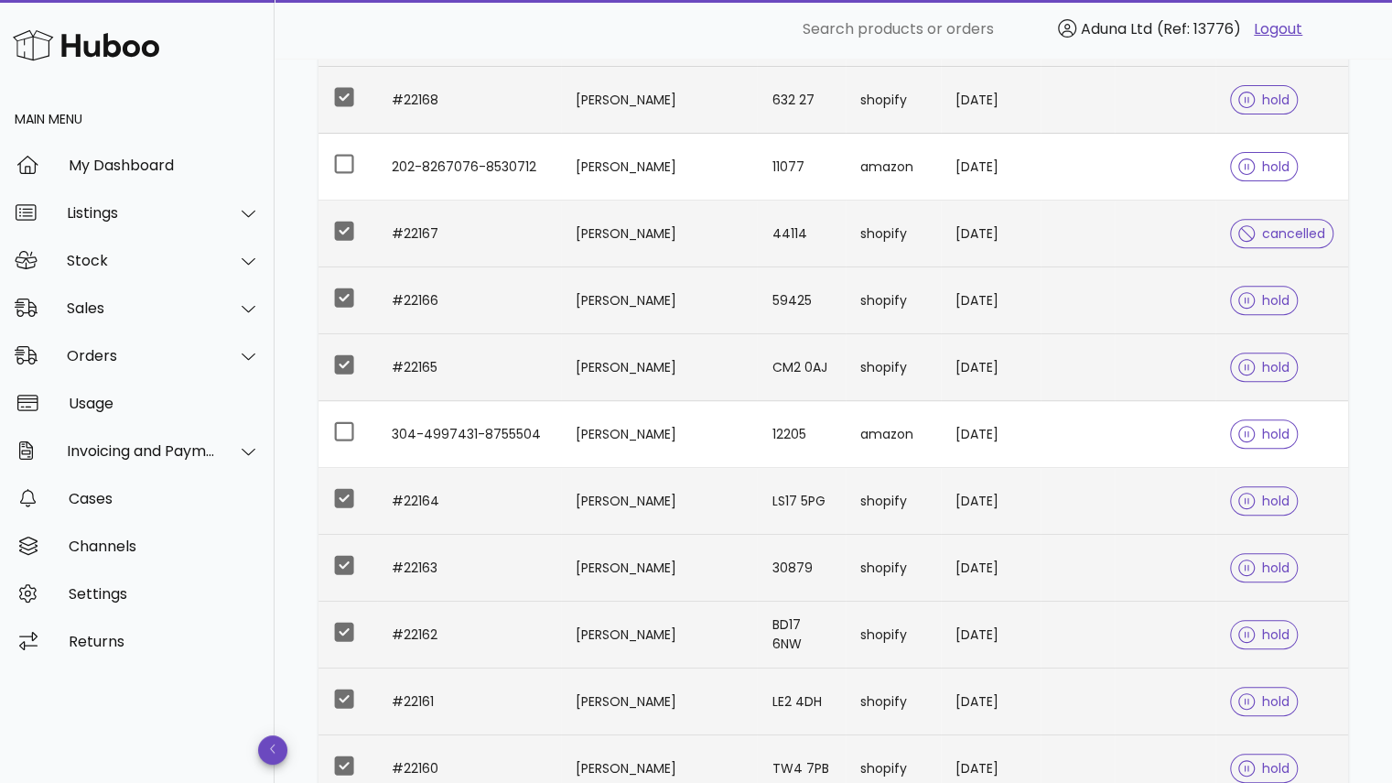
scroll to position [305, 0]
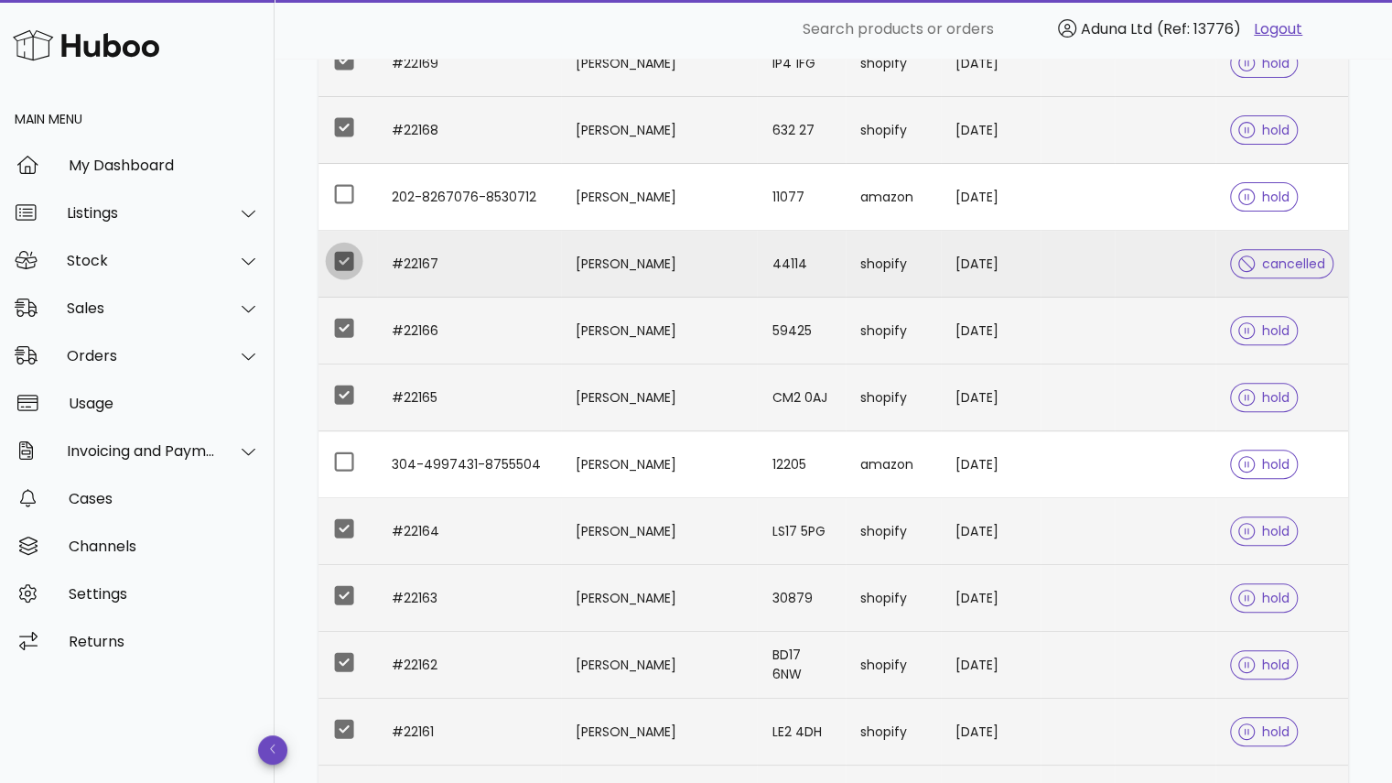
click at [337, 259] on div at bounding box center [344, 260] width 31 height 31
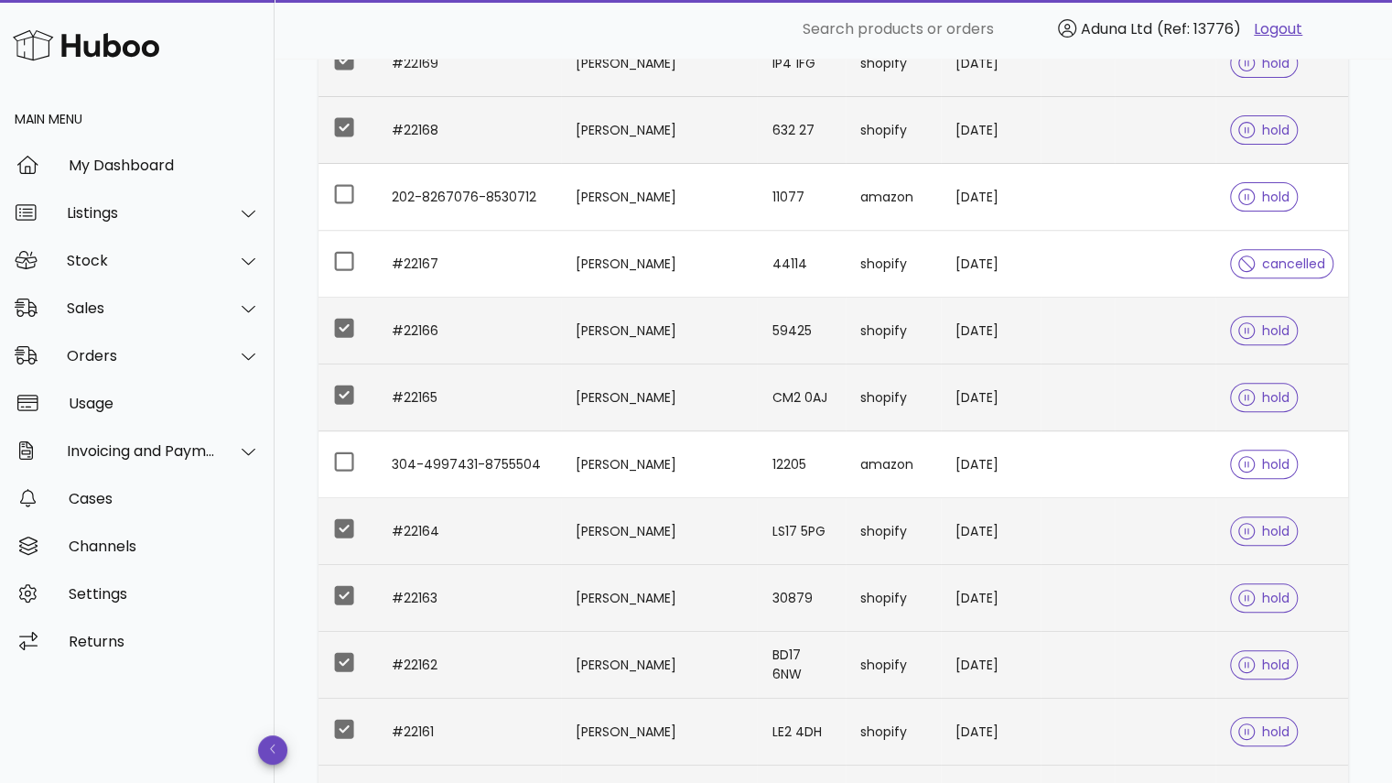
scroll to position [0, 0]
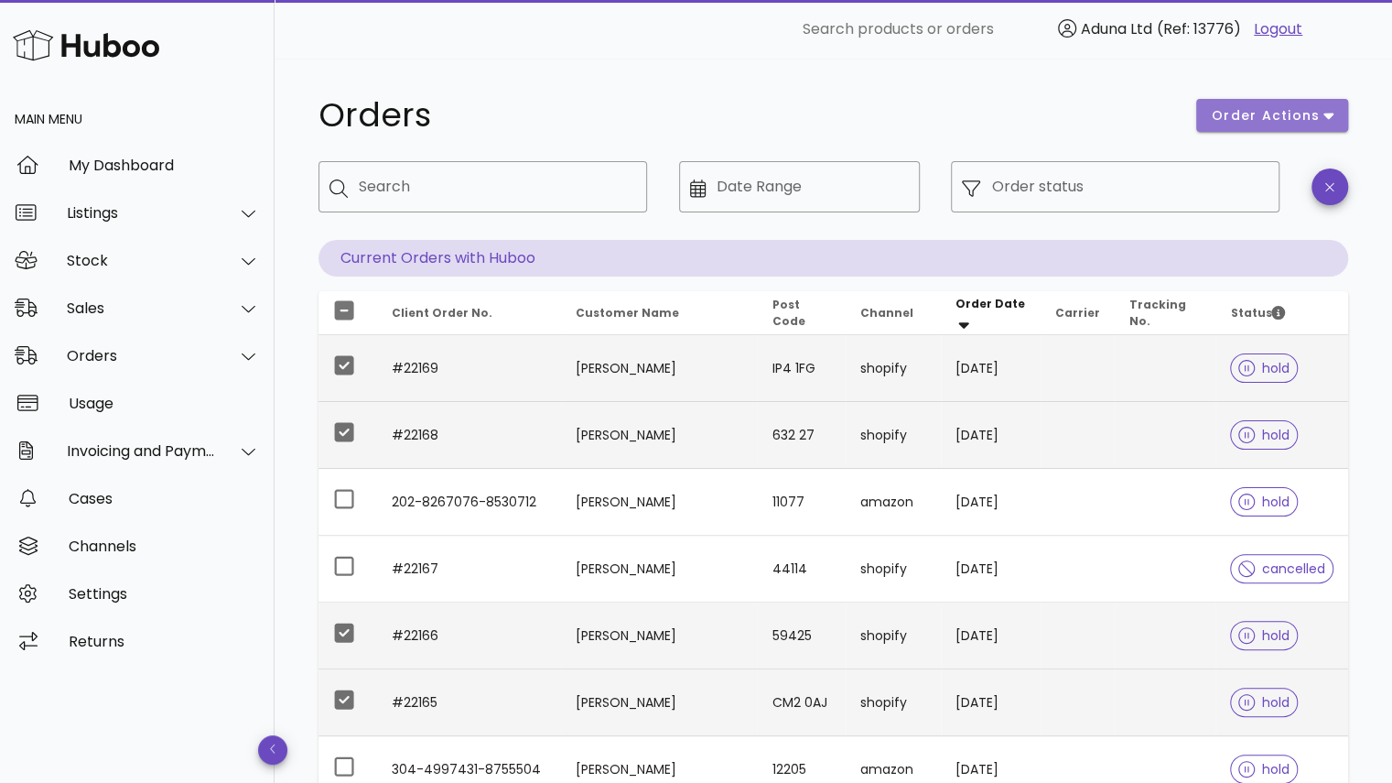
click at [1299, 117] on span "order actions" at bounding box center [1266, 115] width 110 height 19
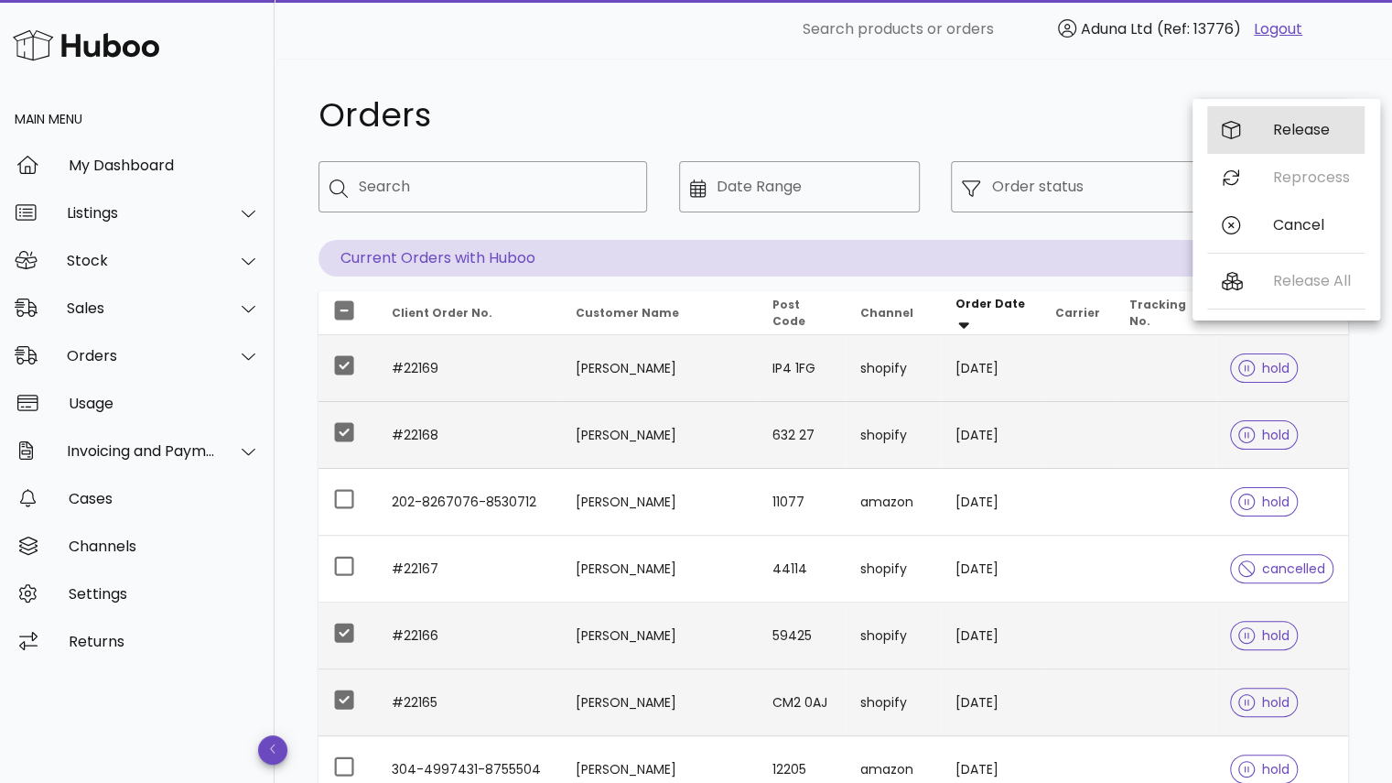
click at [1269, 129] on div "Release" at bounding box center [1285, 130] width 157 height 48
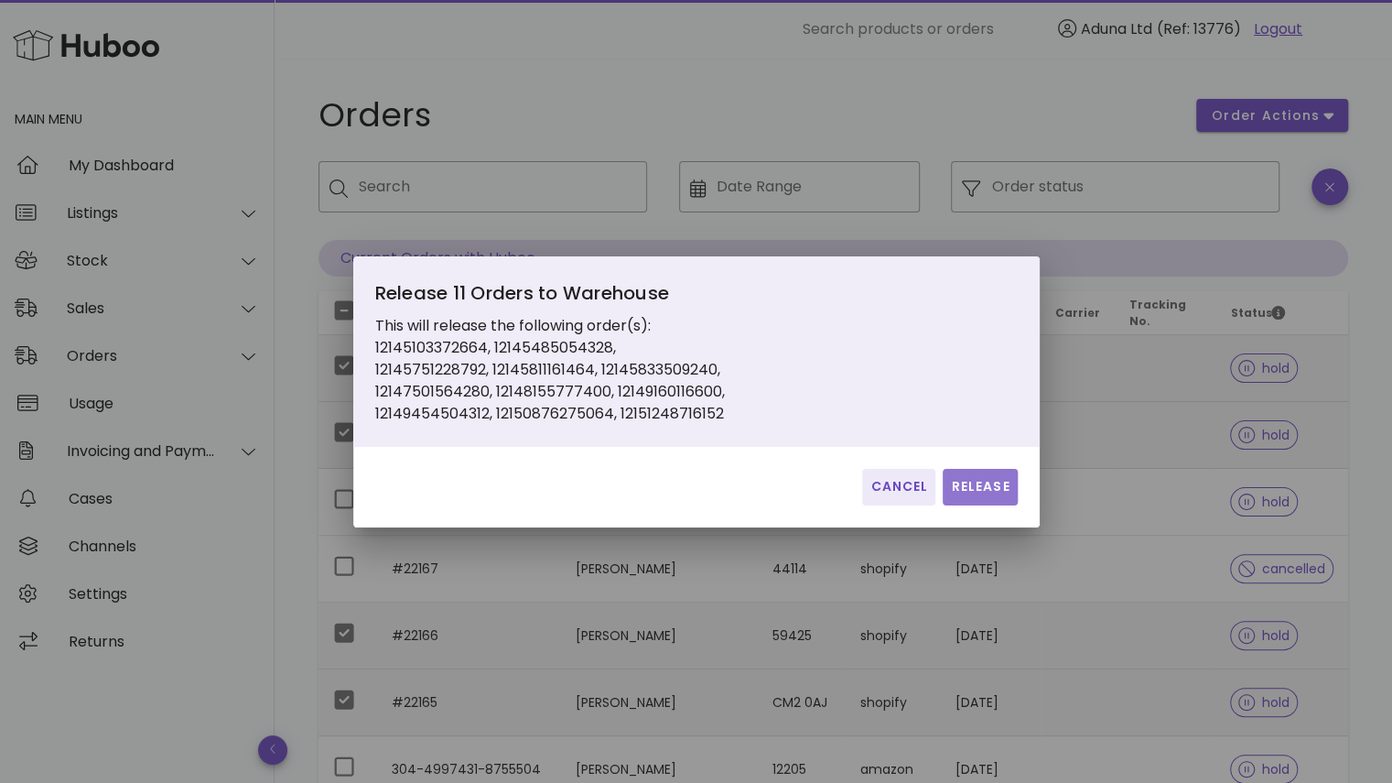
click at [997, 476] on button "Release" at bounding box center [980, 487] width 74 height 37
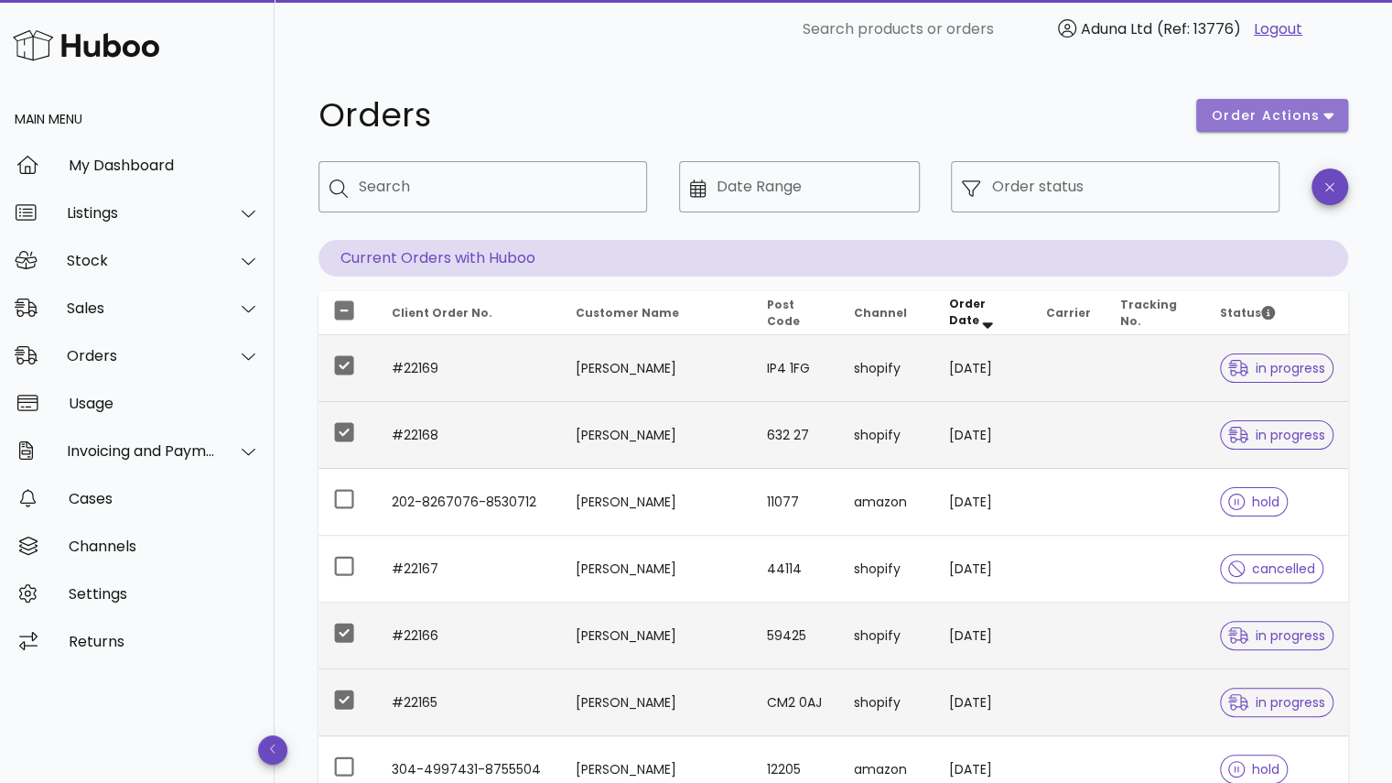
click at [1292, 119] on span "order actions" at bounding box center [1266, 115] width 110 height 19
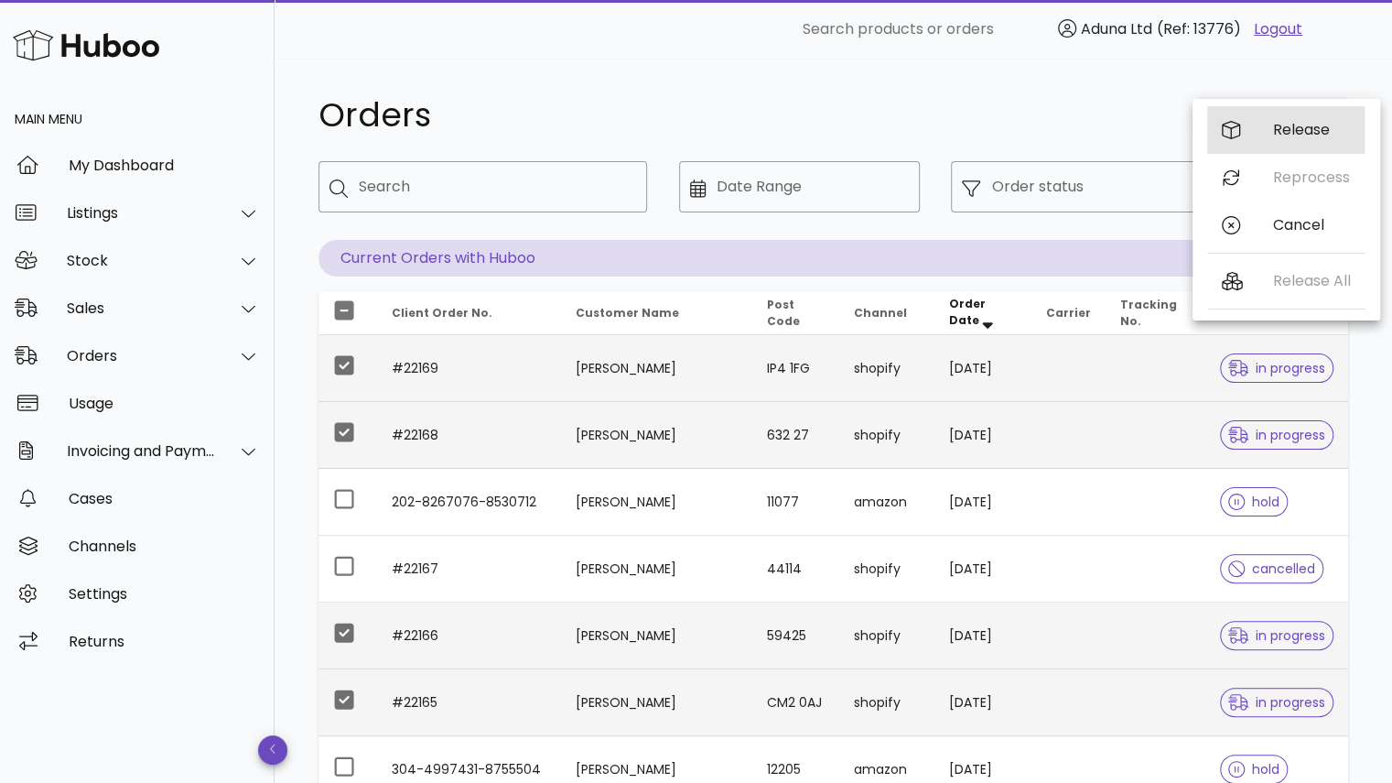
click at [1292, 119] on div "Release" at bounding box center [1285, 130] width 157 height 48
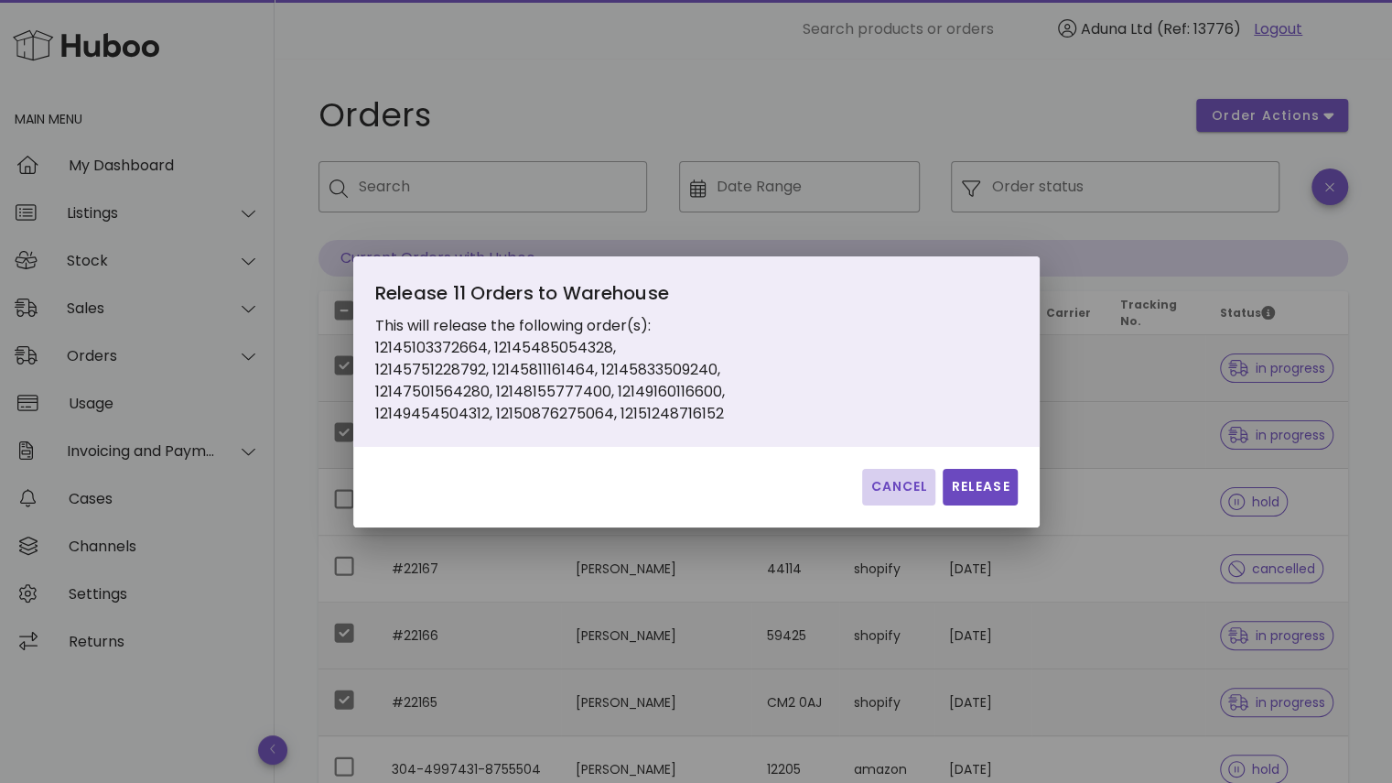
click at [877, 498] on button "Cancel" at bounding box center [898, 487] width 73 height 37
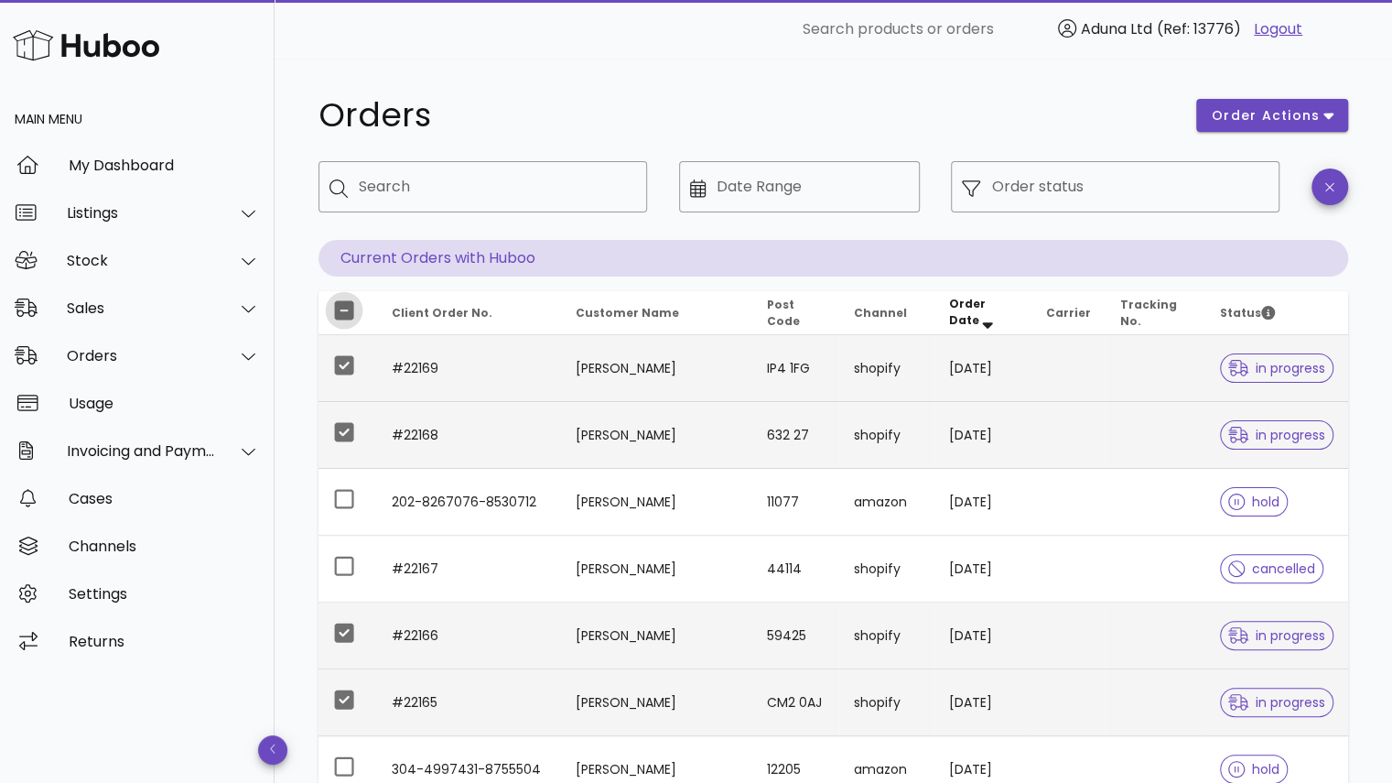
click at [351, 299] on div at bounding box center [344, 310] width 31 height 31
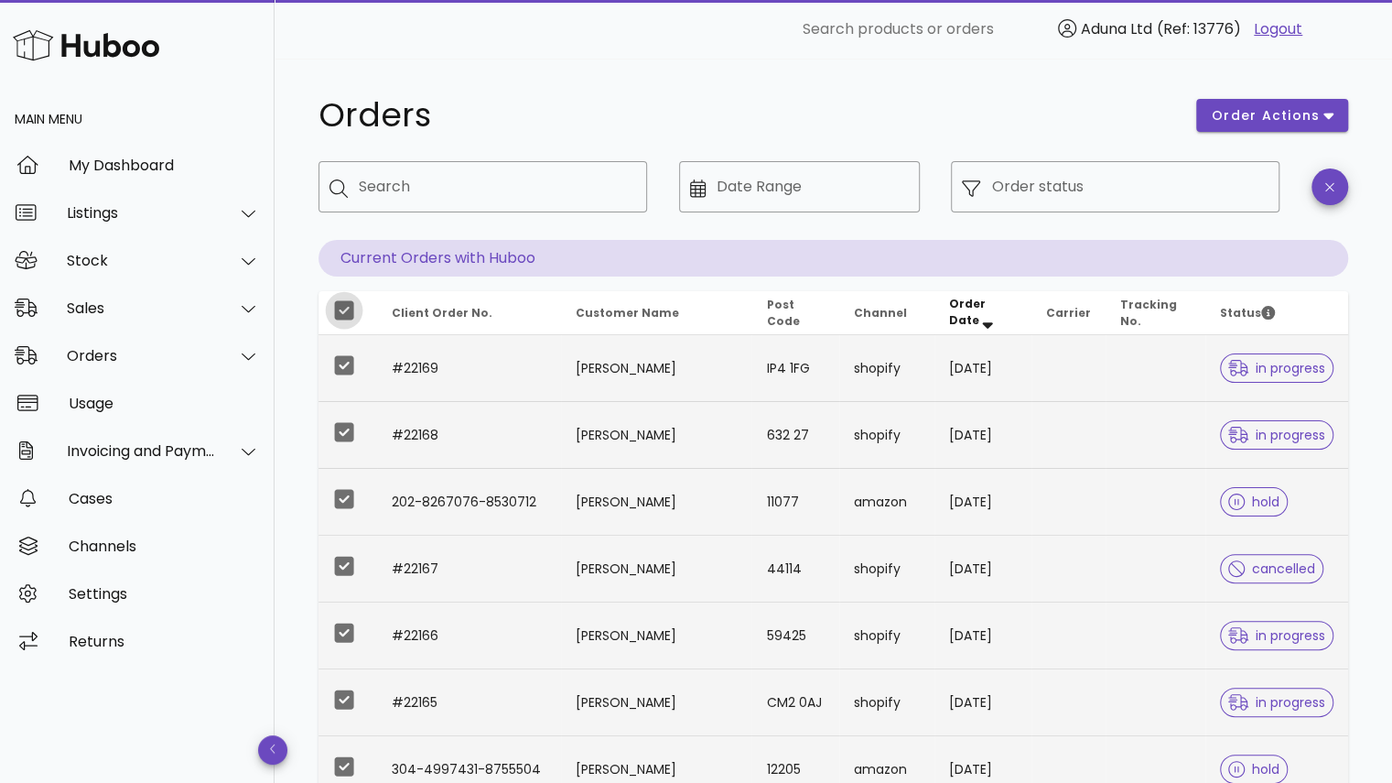
click at [351, 299] on div at bounding box center [344, 310] width 31 height 31
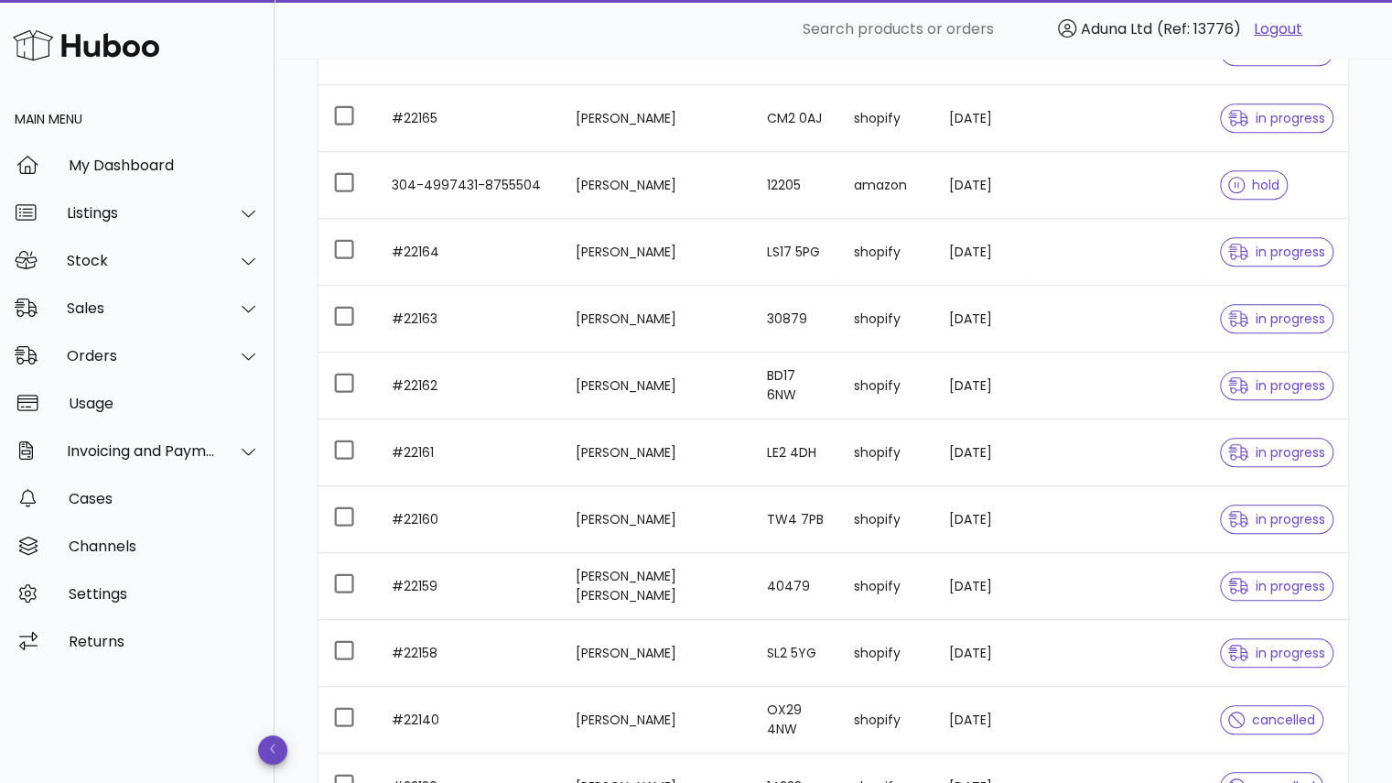
scroll to position [611, 0]
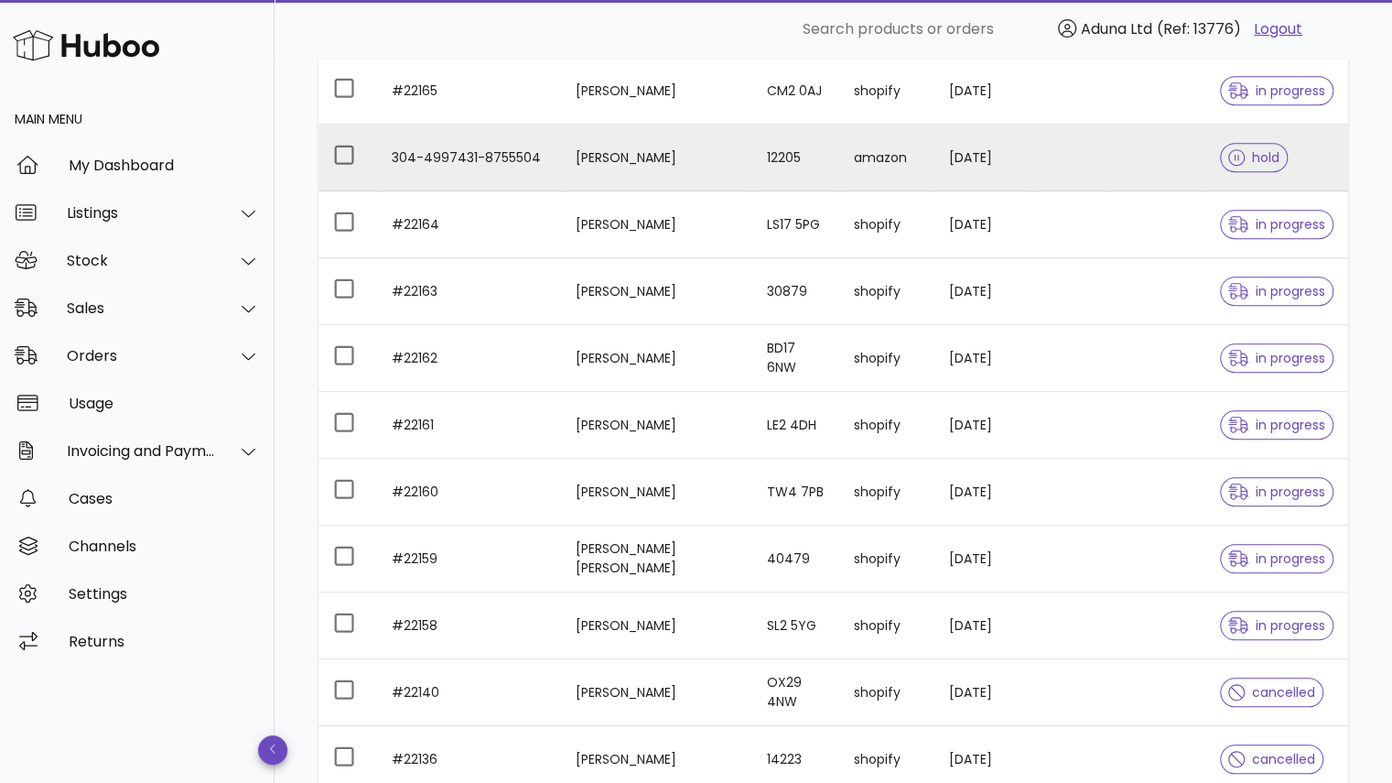
click at [439, 149] on td "304-4997431-8755504" at bounding box center [469, 157] width 184 height 67
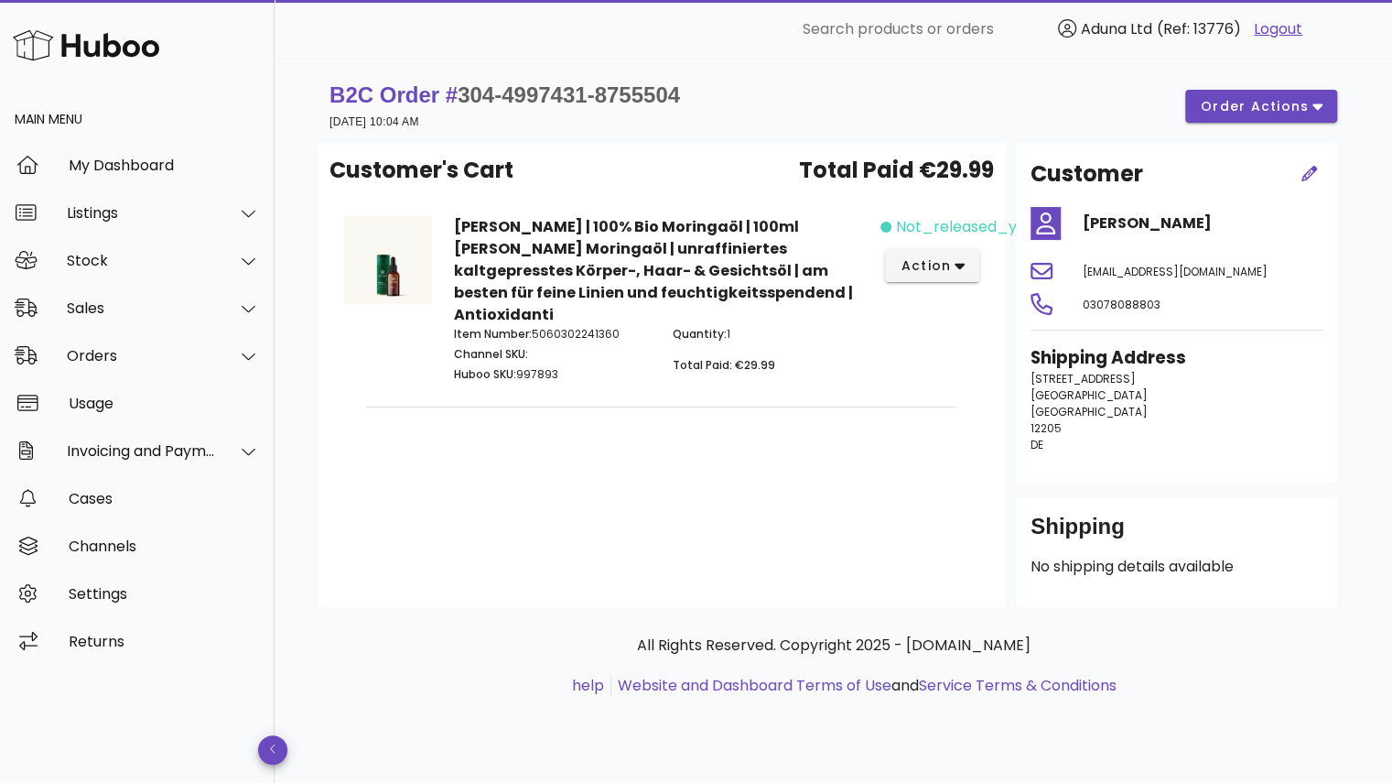
drag, startPoint x: 1084, startPoint y: 271, endPoint x: 1313, endPoint y: 254, distance: 229.4
click at [1313, 254] on div "ft0fqkxxwzmx93j@marketplace.amazon.de" at bounding box center [1203, 271] width 262 height 44
drag, startPoint x: 1317, startPoint y: 270, endPoint x: 1078, endPoint y: 265, distance: 239.0
click at [1078, 265] on div "ft0fqkxxwzmx93j@marketplace.amazon.de" at bounding box center [1203, 271] width 262 height 44
copy span "ft0fqkxxwzmx93j@marketplace.amazon.de"
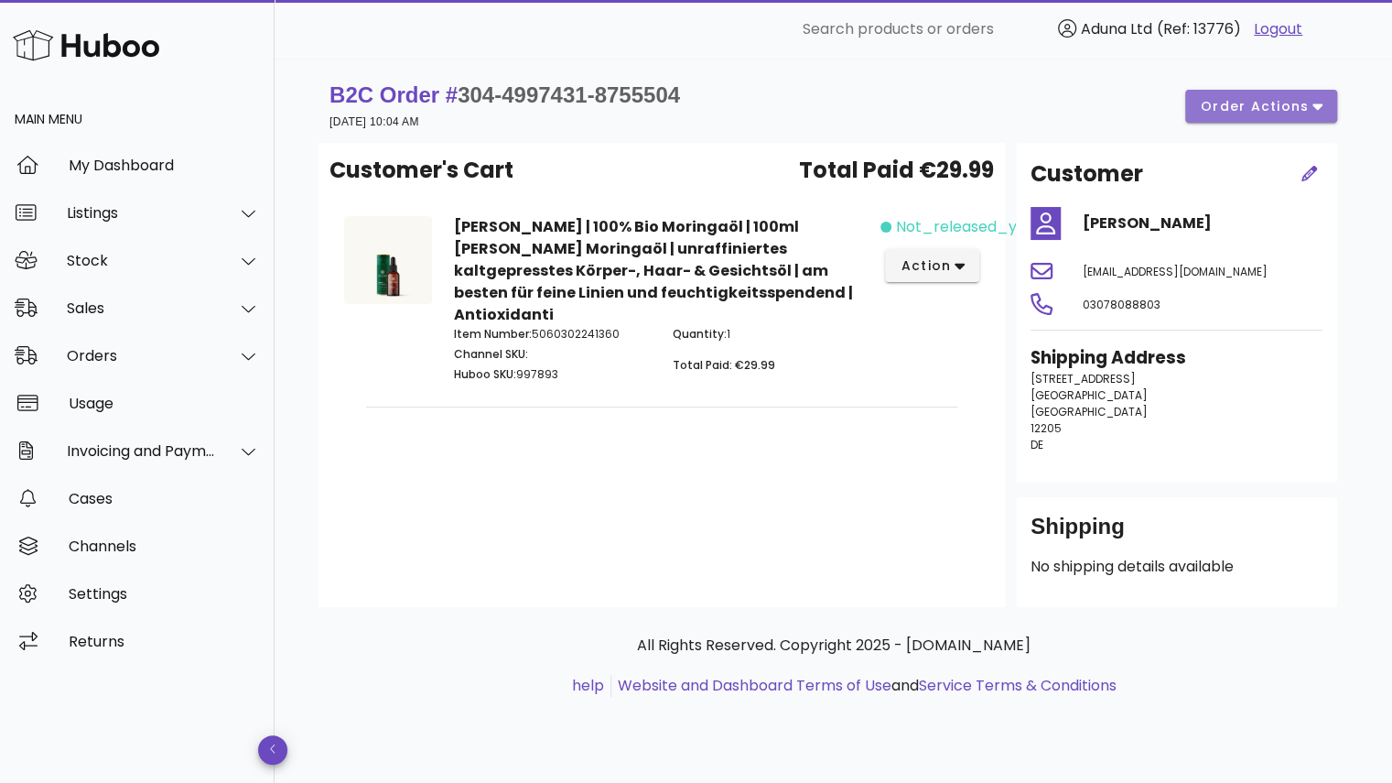
click at [1224, 117] on button "order actions" at bounding box center [1261, 106] width 152 height 33
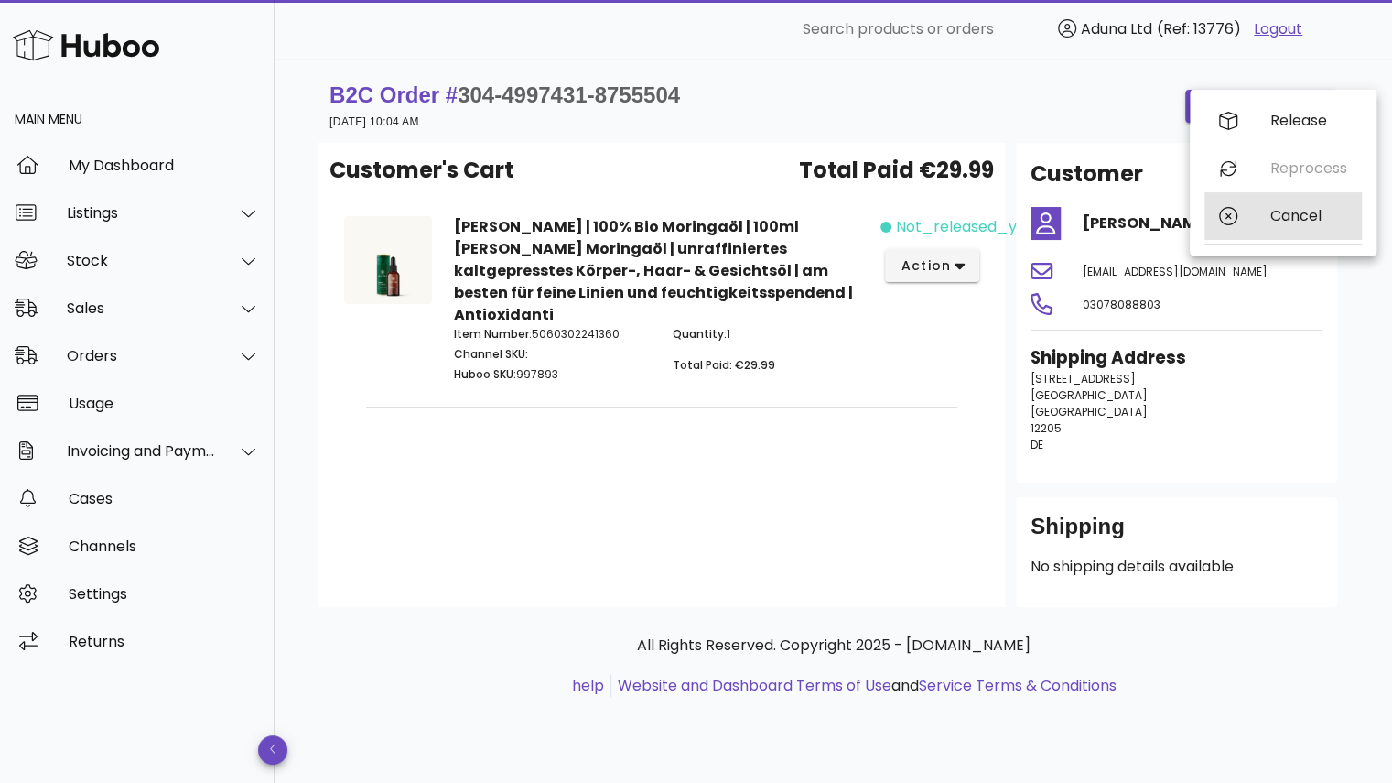
click at [1260, 215] on div "Cancel" at bounding box center [1283, 216] width 157 height 48
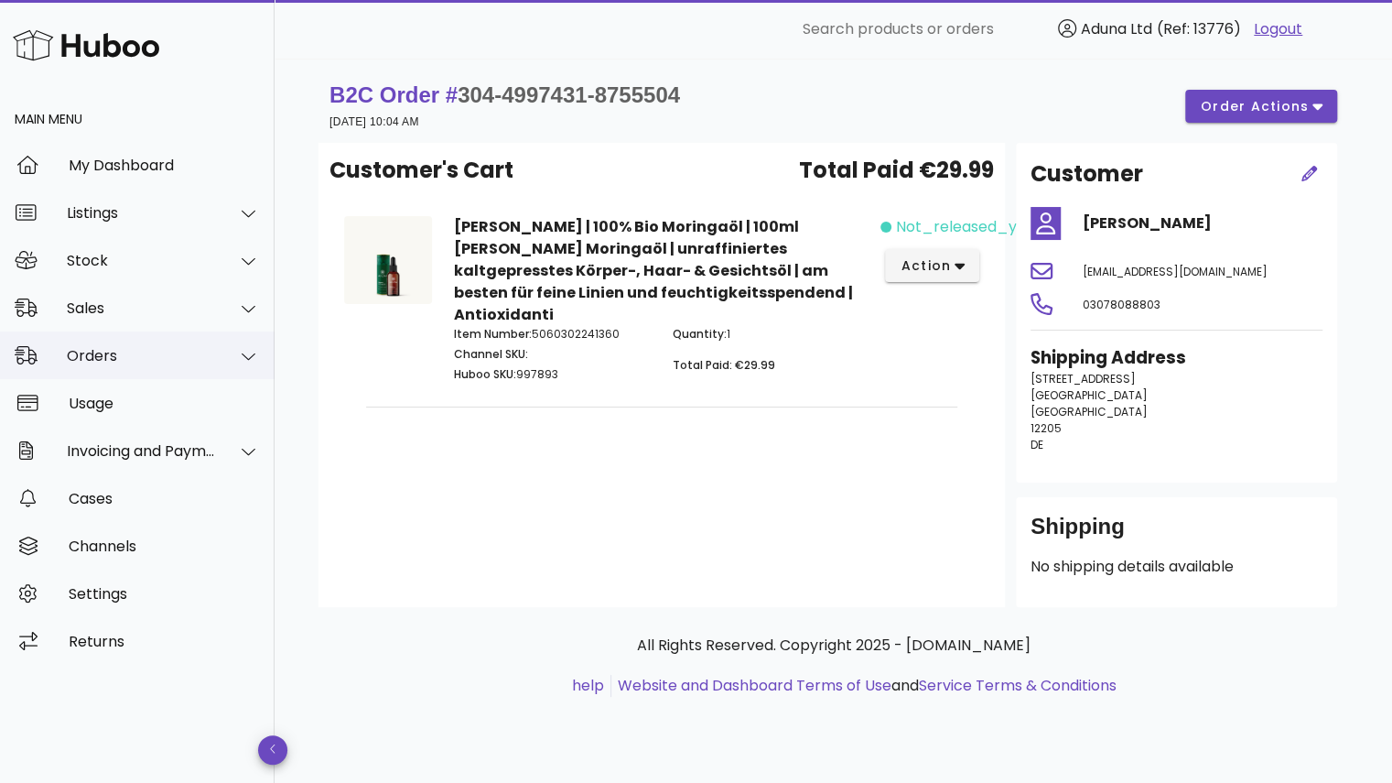
click at [179, 354] on div "Orders" at bounding box center [141, 355] width 149 height 17
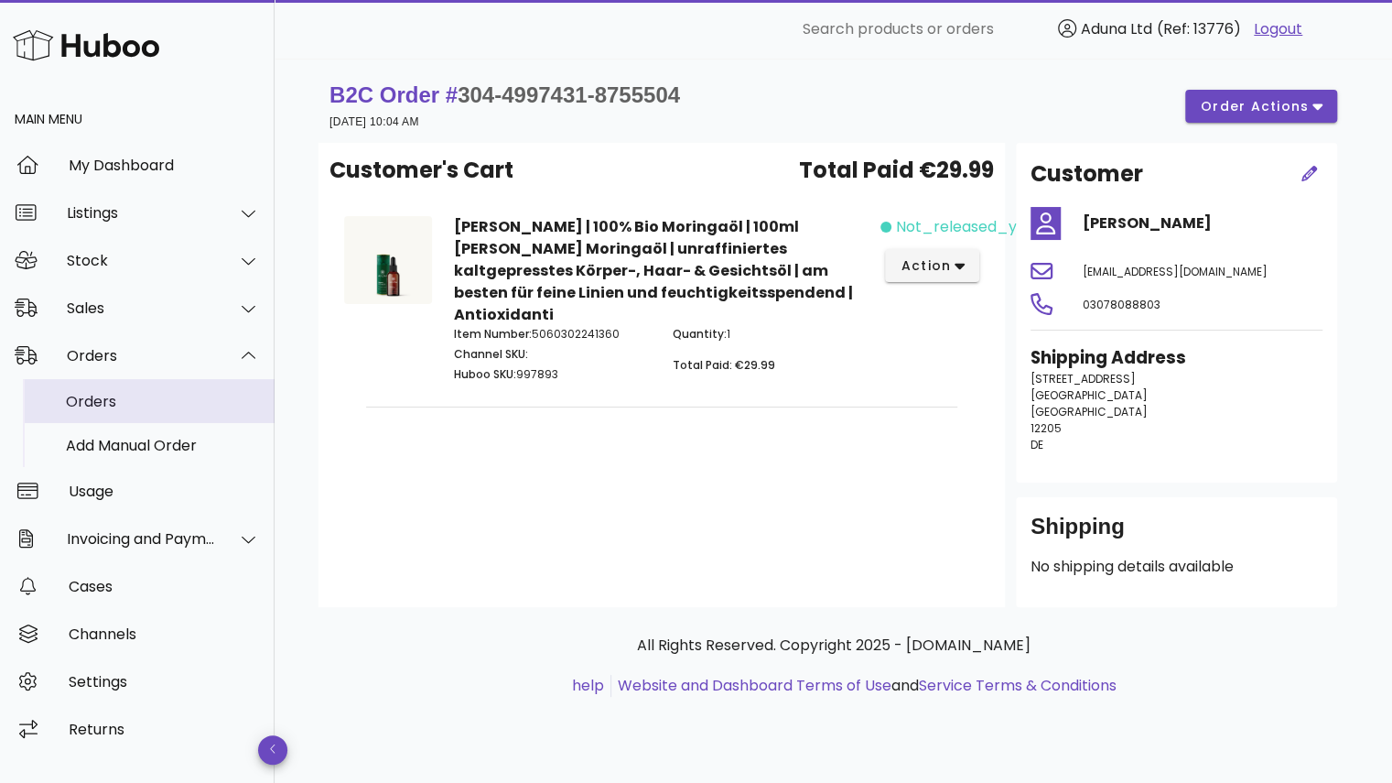
click at [162, 391] on div "Orders" at bounding box center [163, 401] width 194 height 39
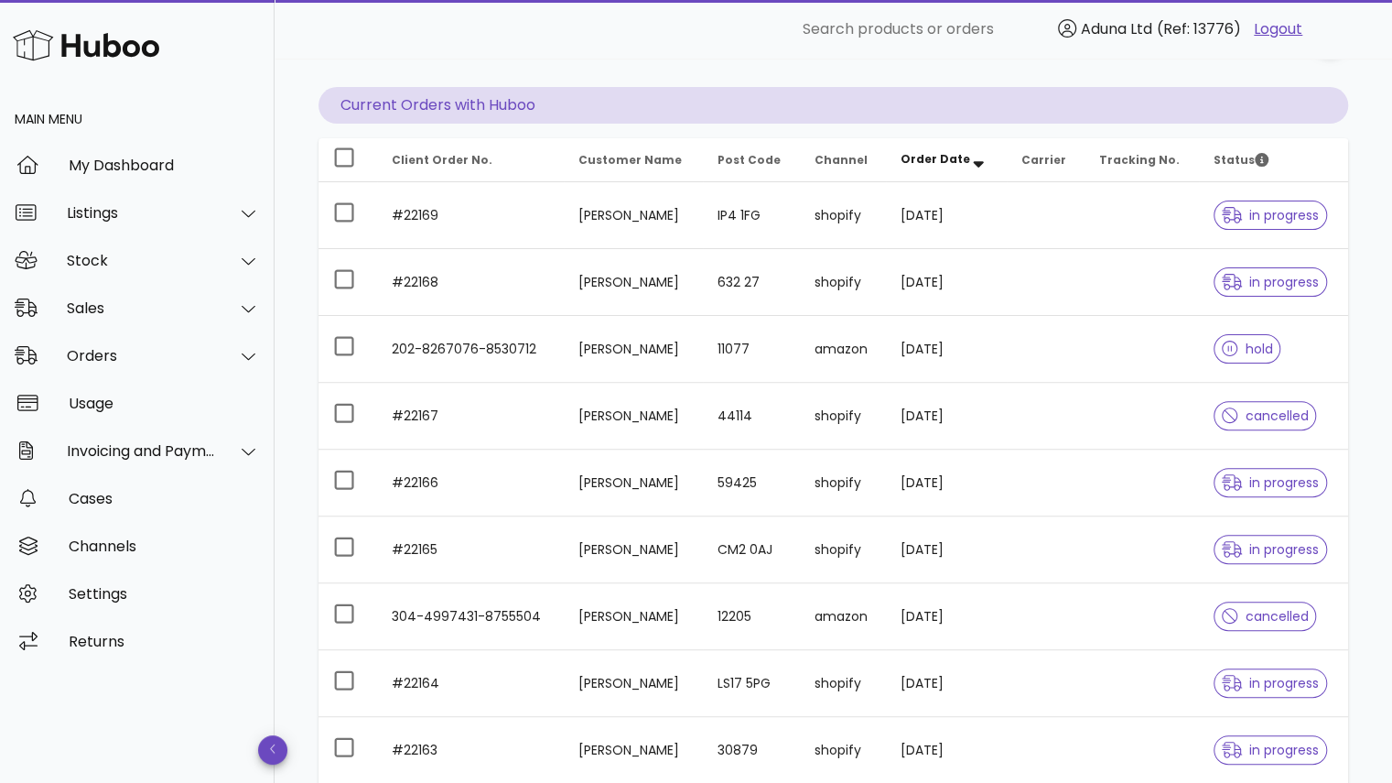
scroll to position [167, 0]
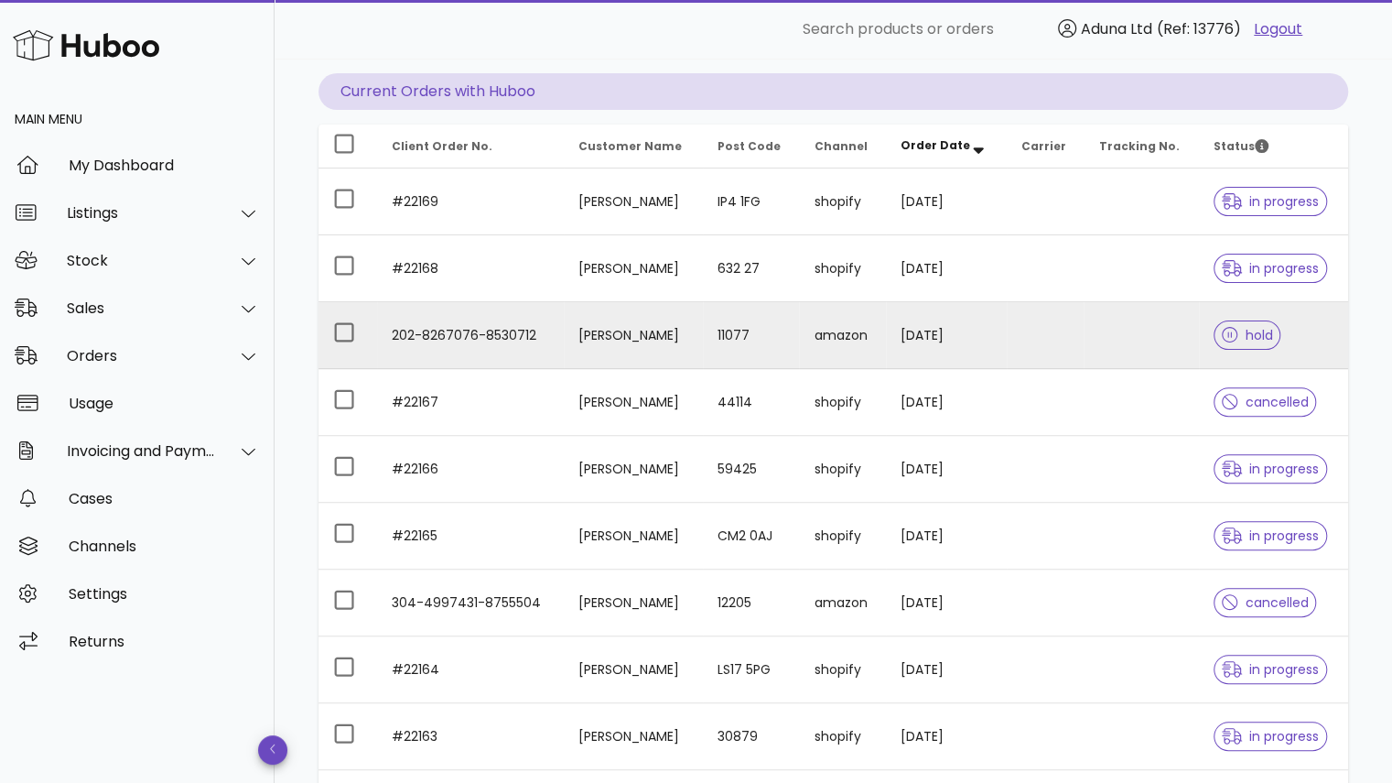
click at [1044, 341] on td at bounding box center [1046, 335] width 78 height 67
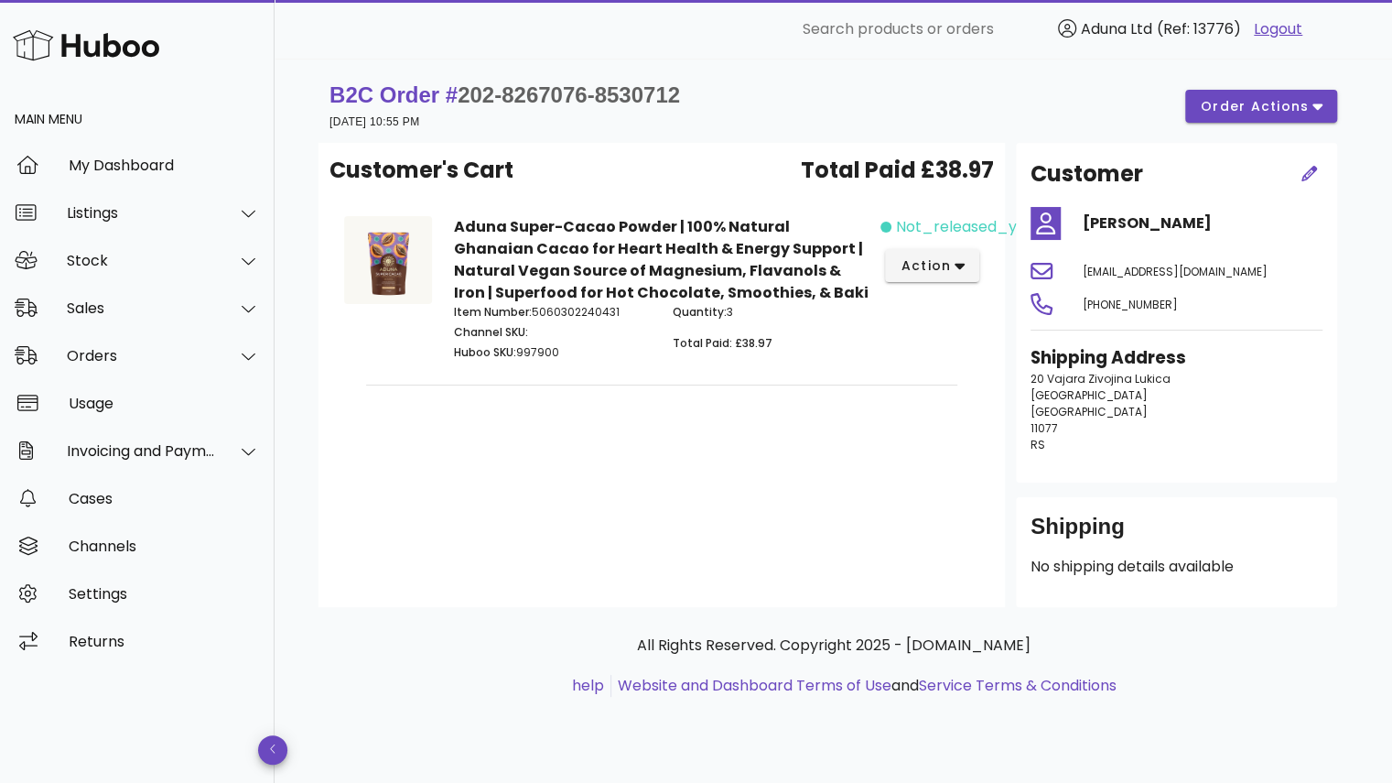
drag, startPoint x: 1283, startPoint y: 318, endPoint x: 1027, endPoint y: 313, distance: 256.3
click at [1072, 293] on div "z8rm65f36fhgb1n@marketplace.amazon.co.uk" at bounding box center [1203, 271] width 262 height 44
copy span "z8rm65f36fhgb1n@marketplace.amazon.co.uk"
click at [1234, 114] on span "order actions" at bounding box center [1255, 106] width 110 height 19
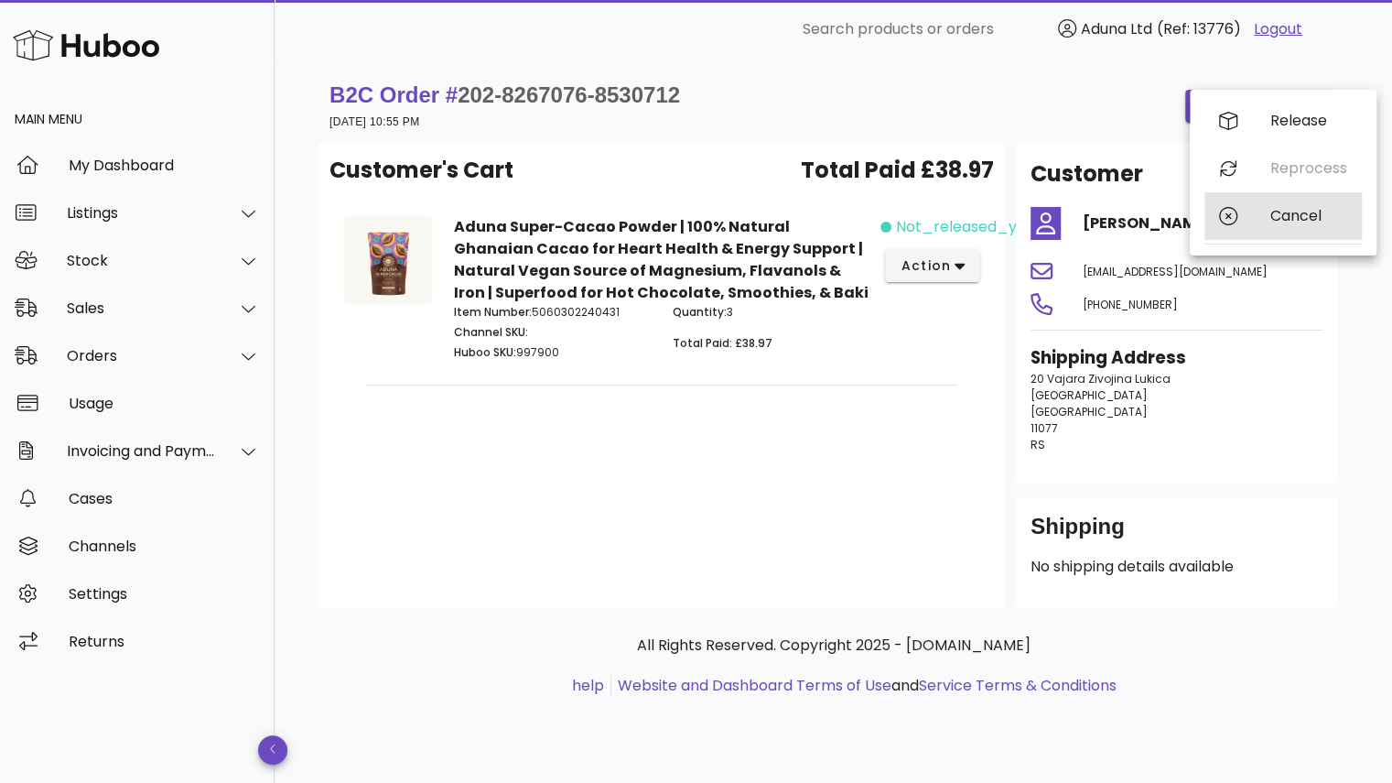
click at [1269, 234] on div "Cancel" at bounding box center [1283, 216] width 157 height 48
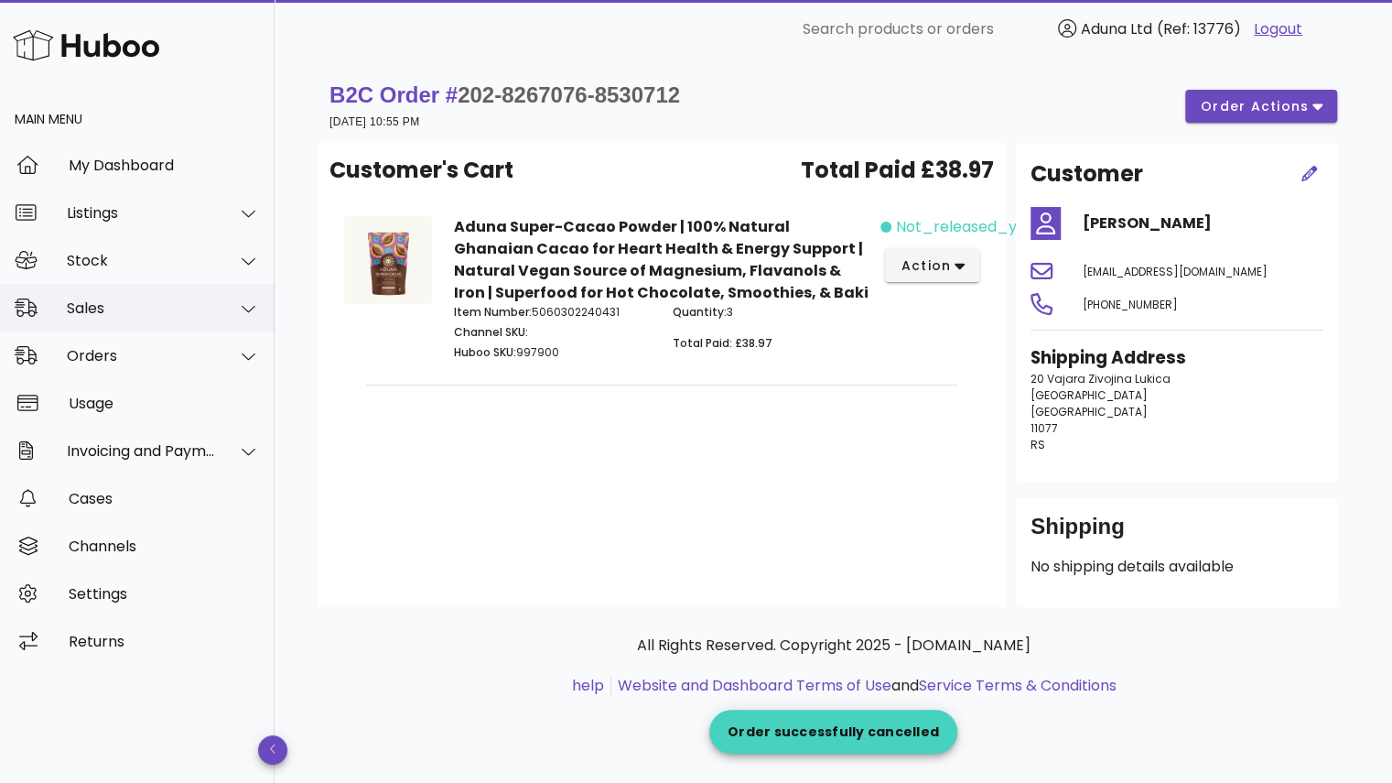
click at [211, 319] on div "Sales" at bounding box center [137, 308] width 275 height 48
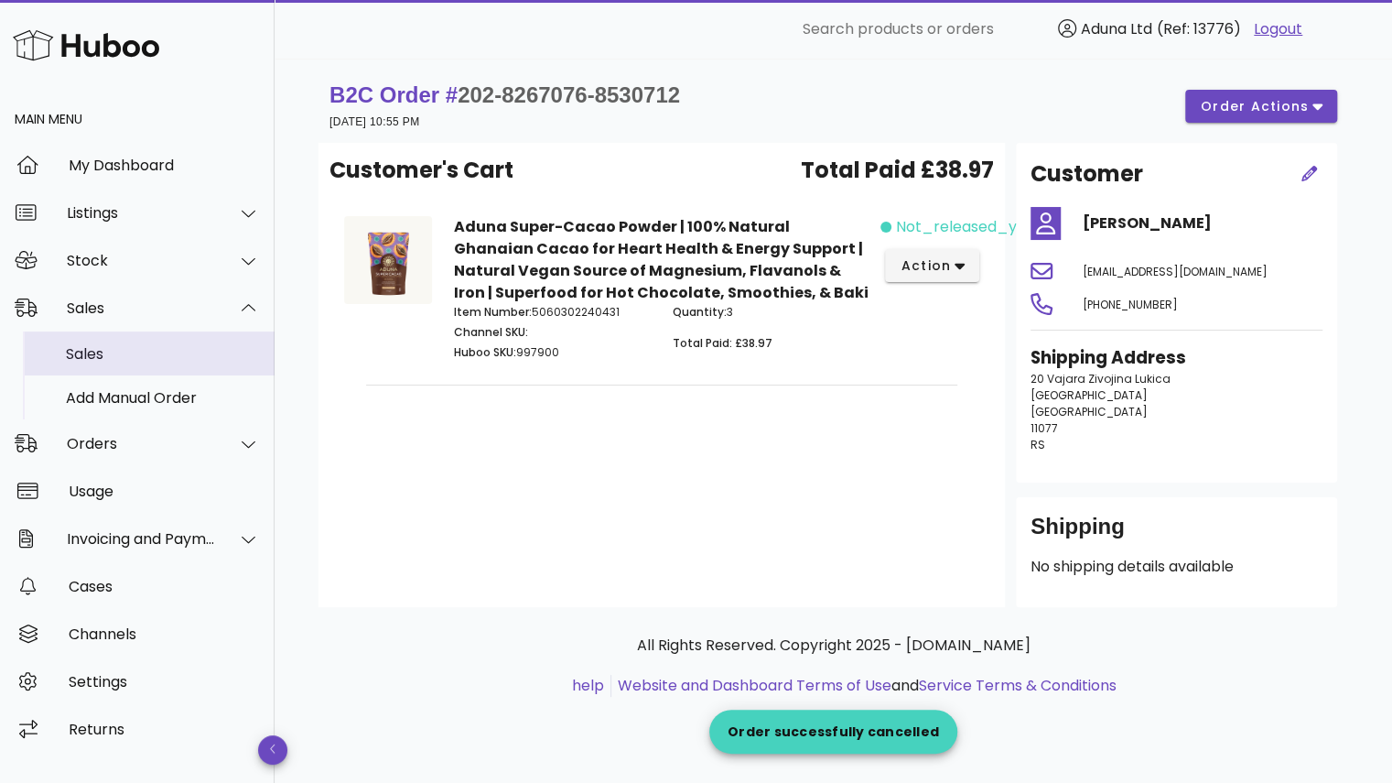
click at [169, 363] on div "Sales" at bounding box center [163, 353] width 194 height 39
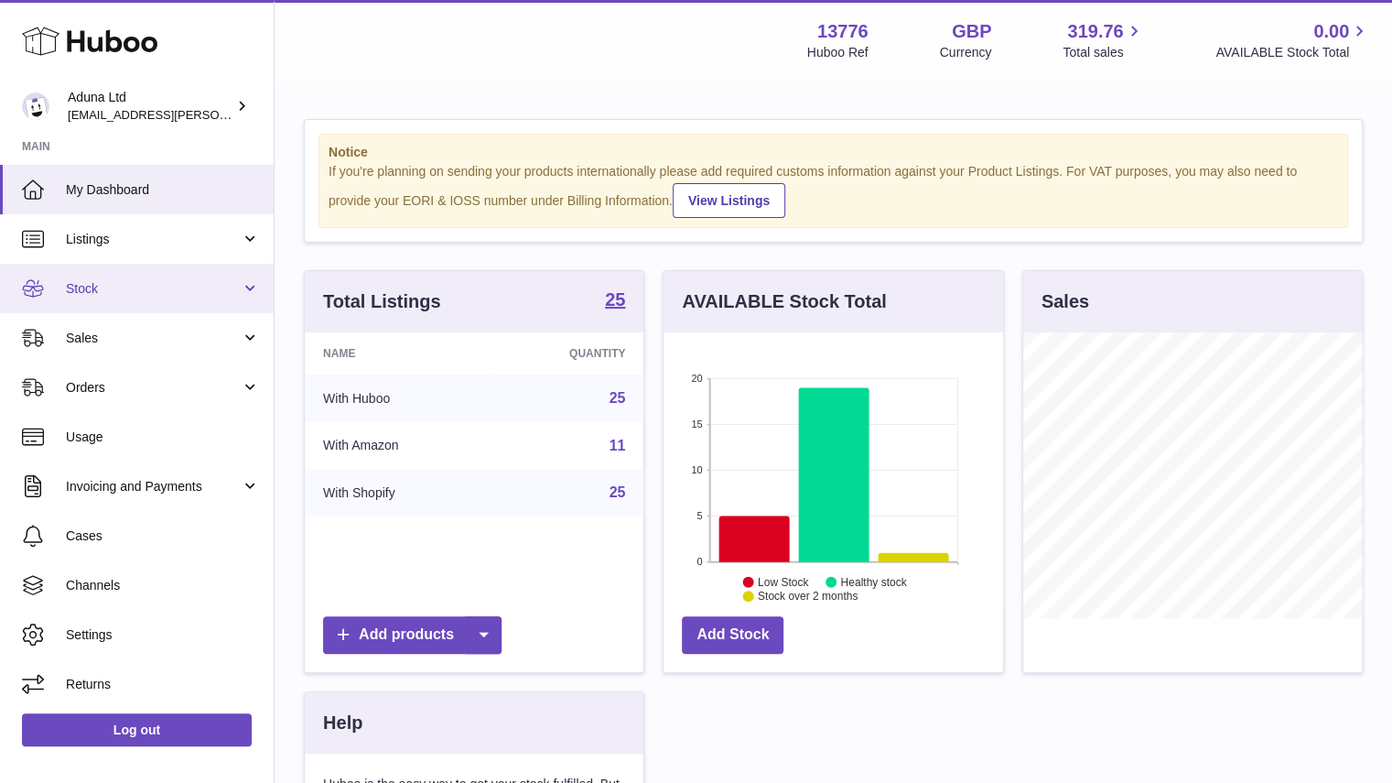
scroll to position [286, 340]
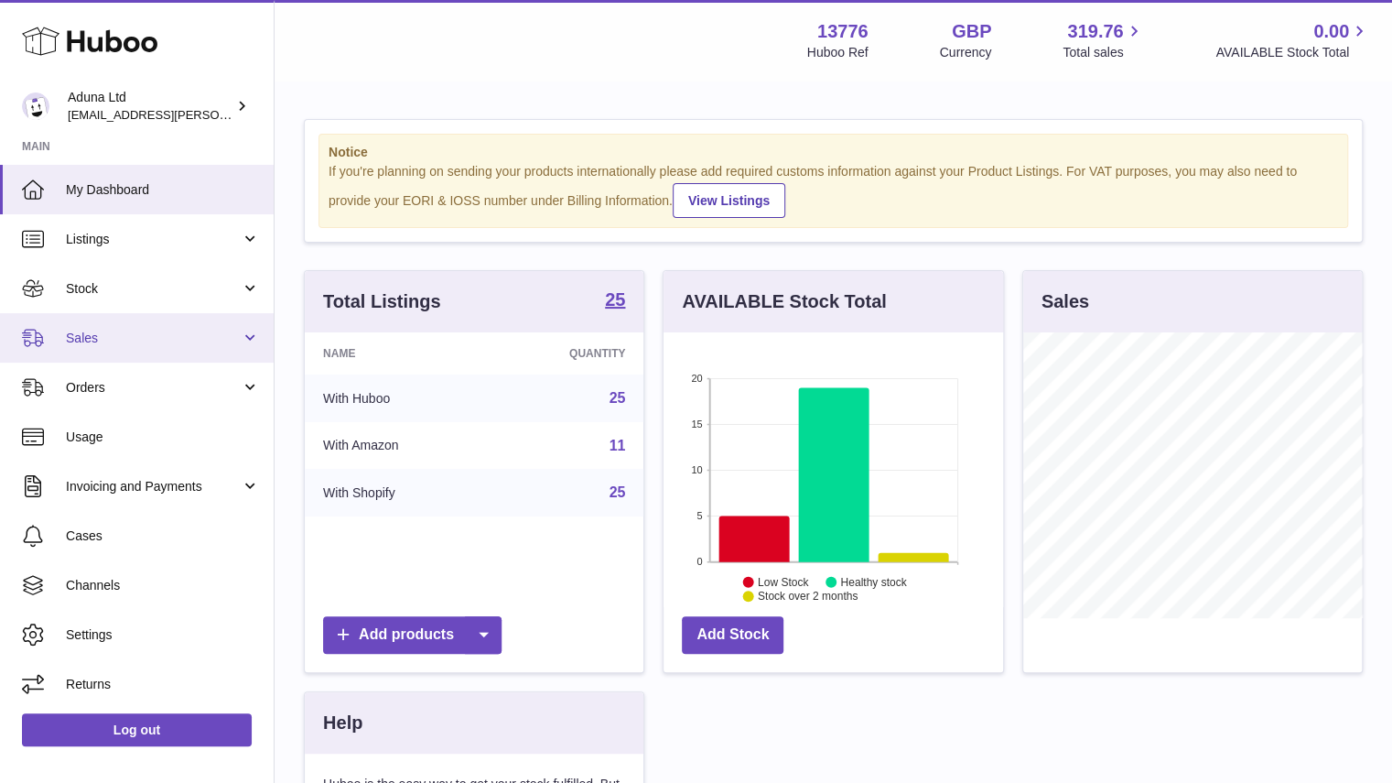
click at [135, 340] on span "Sales" at bounding box center [153, 338] width 175 height 17
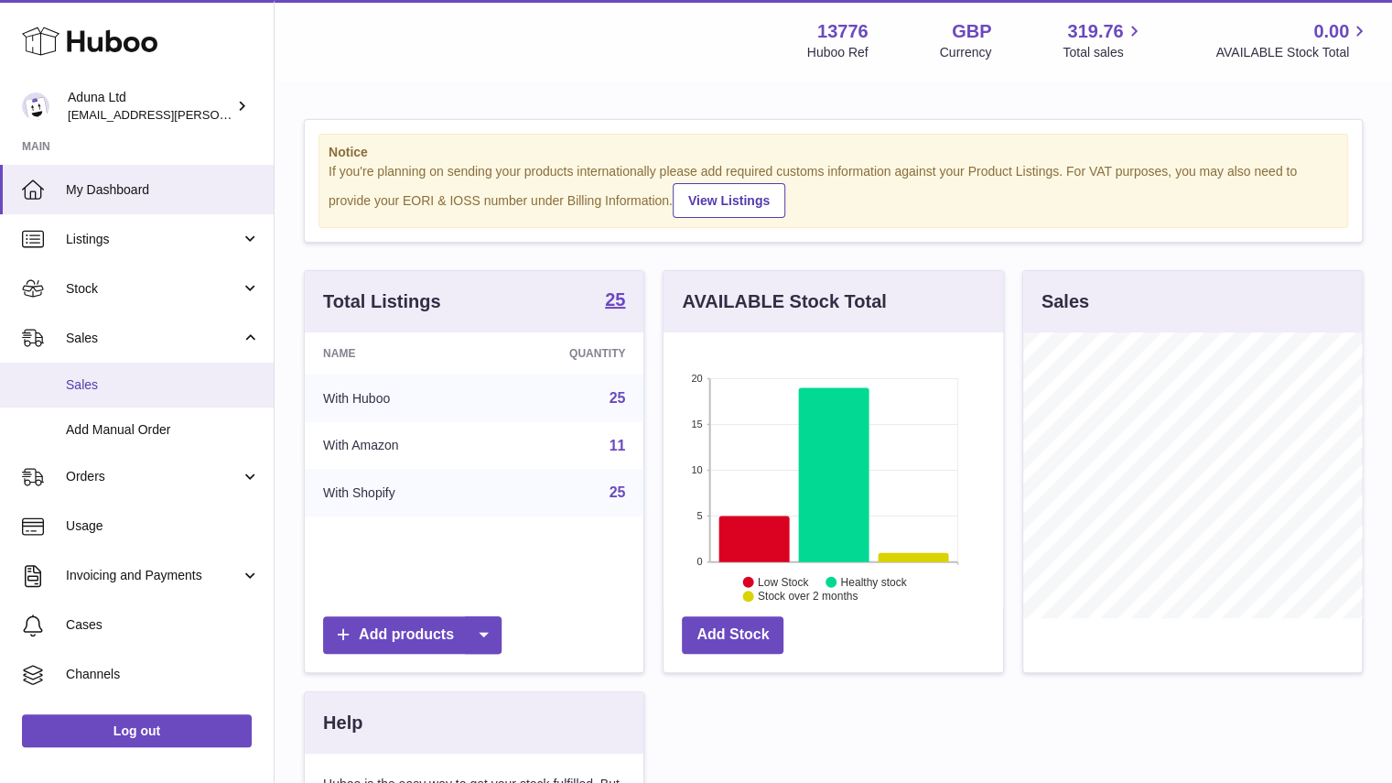
click at [130, 387] on span "Sales" at bounding box center [163, 384] width 194 height 17
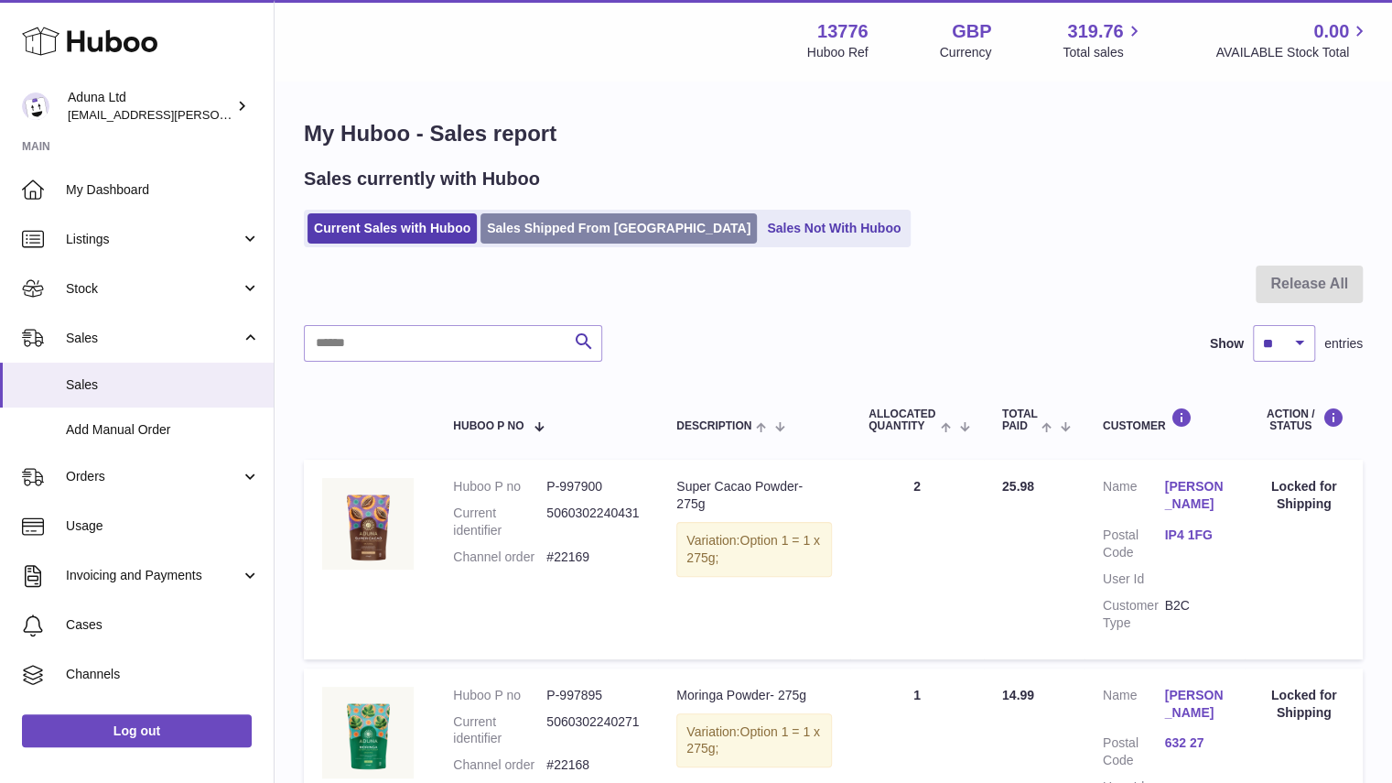
click at [558, 225] on link "Sales Shipped From [GEOGRAPHIC_DATA]" at bounding box center [619, 228] width 276 height 30
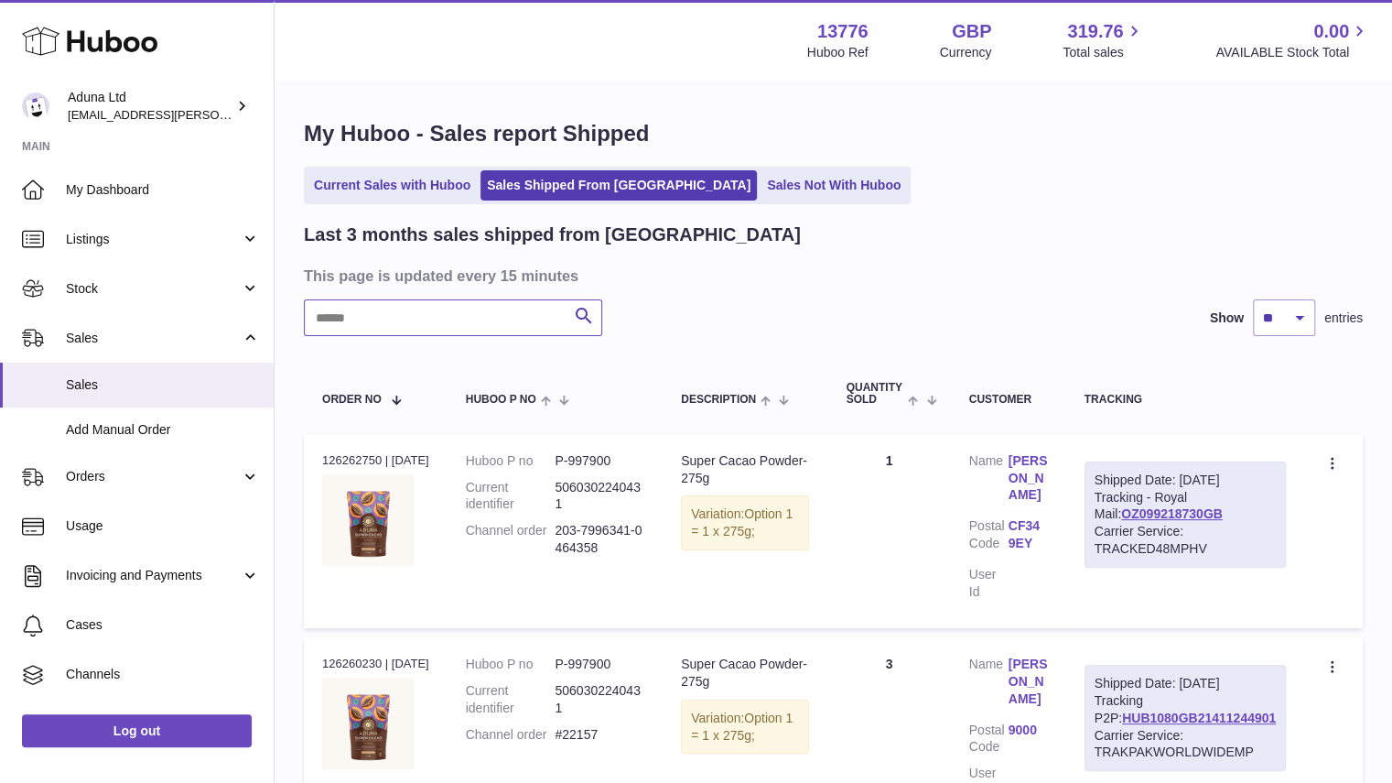
click at [465, 313] on input "text" at bounding box center [453, 317] width 298 height 37
paste input "******"
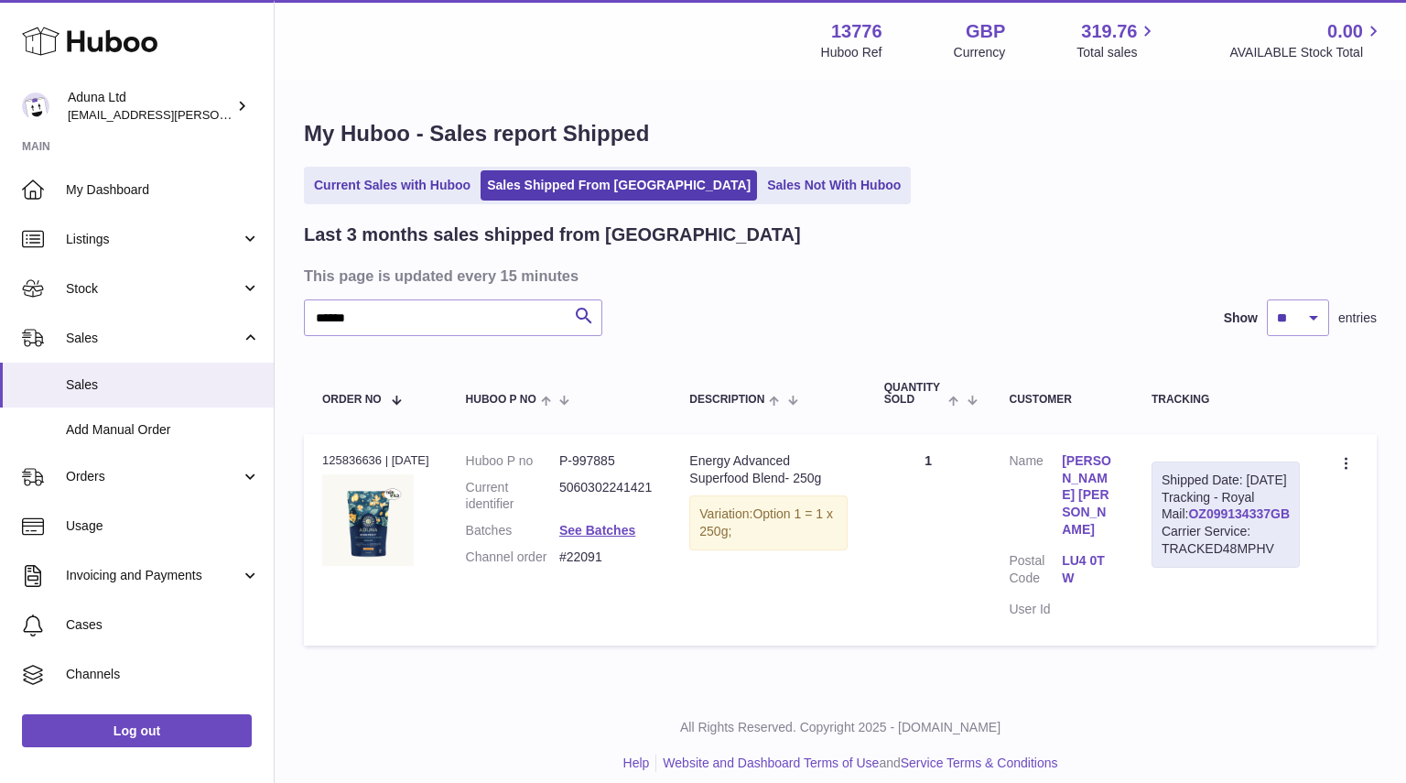
click at [1225, 521] on link "OZ099134337GB" at bounding box center [1239, 513] width 102 height 15
drag, startPoint x: 431, startPoint y: 323, endPoint x: 275, endPoint y: 331, distance: 156.7
click at [275, 331] on div "My Huboo - Sales report Shipped Current Sales with Huboo Sales Shipped From Hub…" at bounding box center [840, 386] width 1131 height 609
paste input "text"
click at [1241, 521] on link "OZ099134337GB" at bounding box center [1239, 513] width 102 height 15
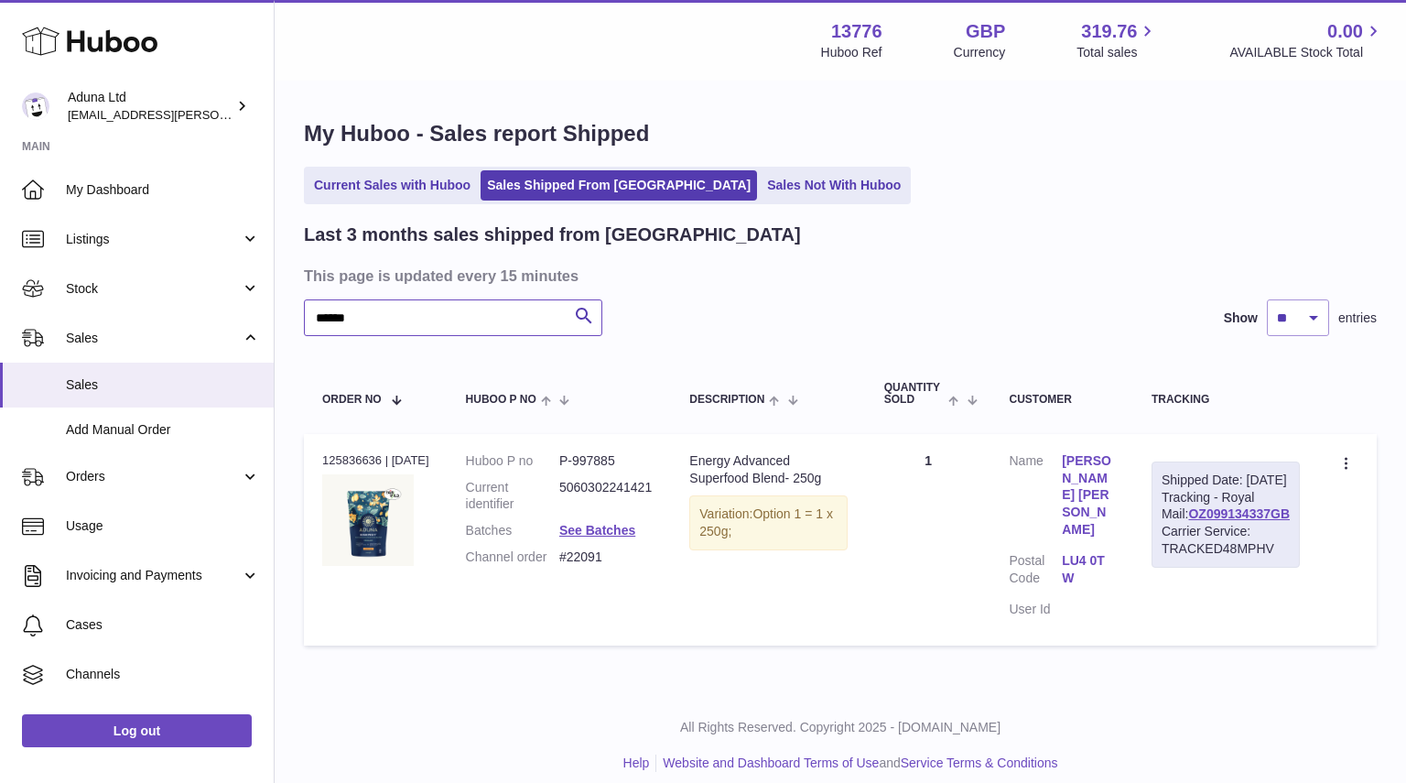
click at [492, 307] on input "******" at bounding box center [453, 317] width 298 height 37
click at [577, 314] on icon "submit" at bounding box center [584, 316] width 22 height 23
click at [317, 320] on input "******" at bounding box center [453, 317] width 298 height 37
type input "*****"
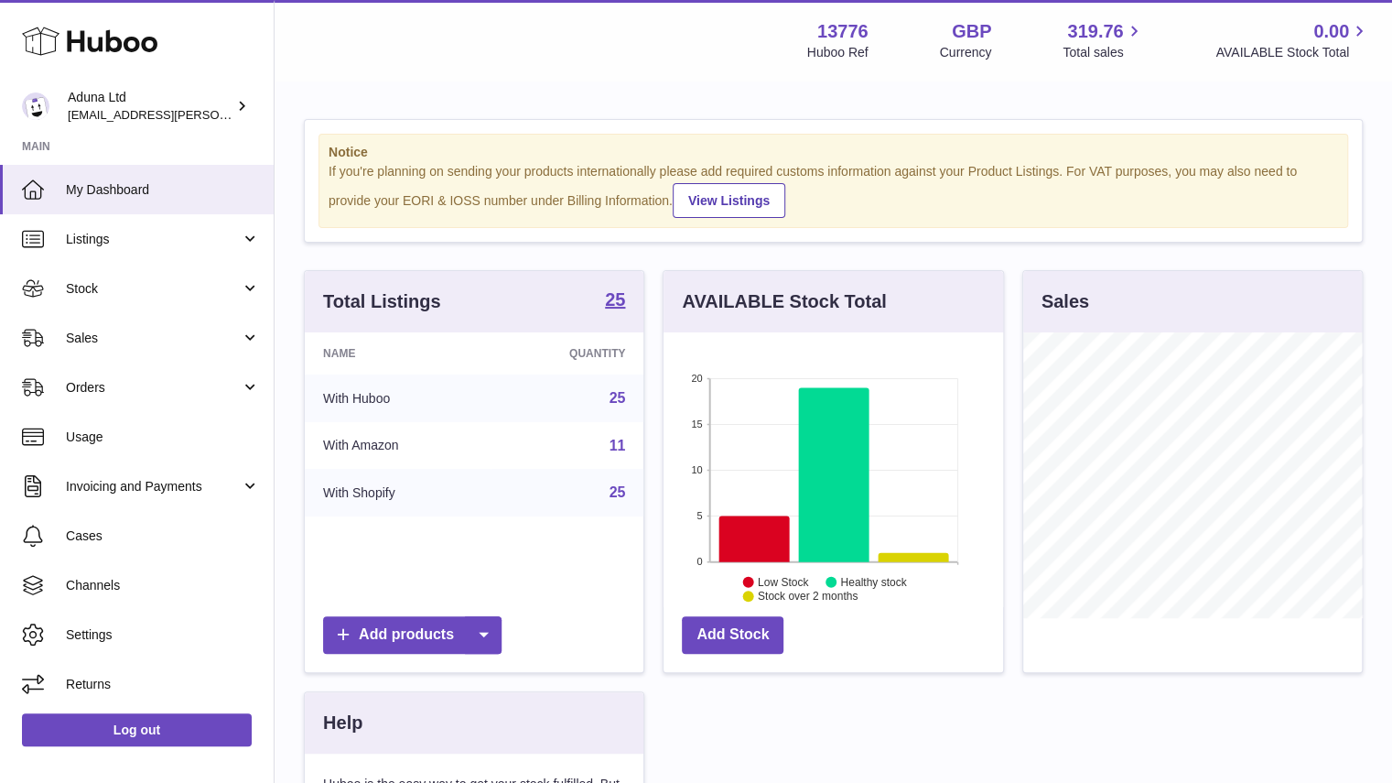
scroll to position [286, 340]
click at [212, 340] on span "Sales" at bounding box center [153, 338] width 175 height 17
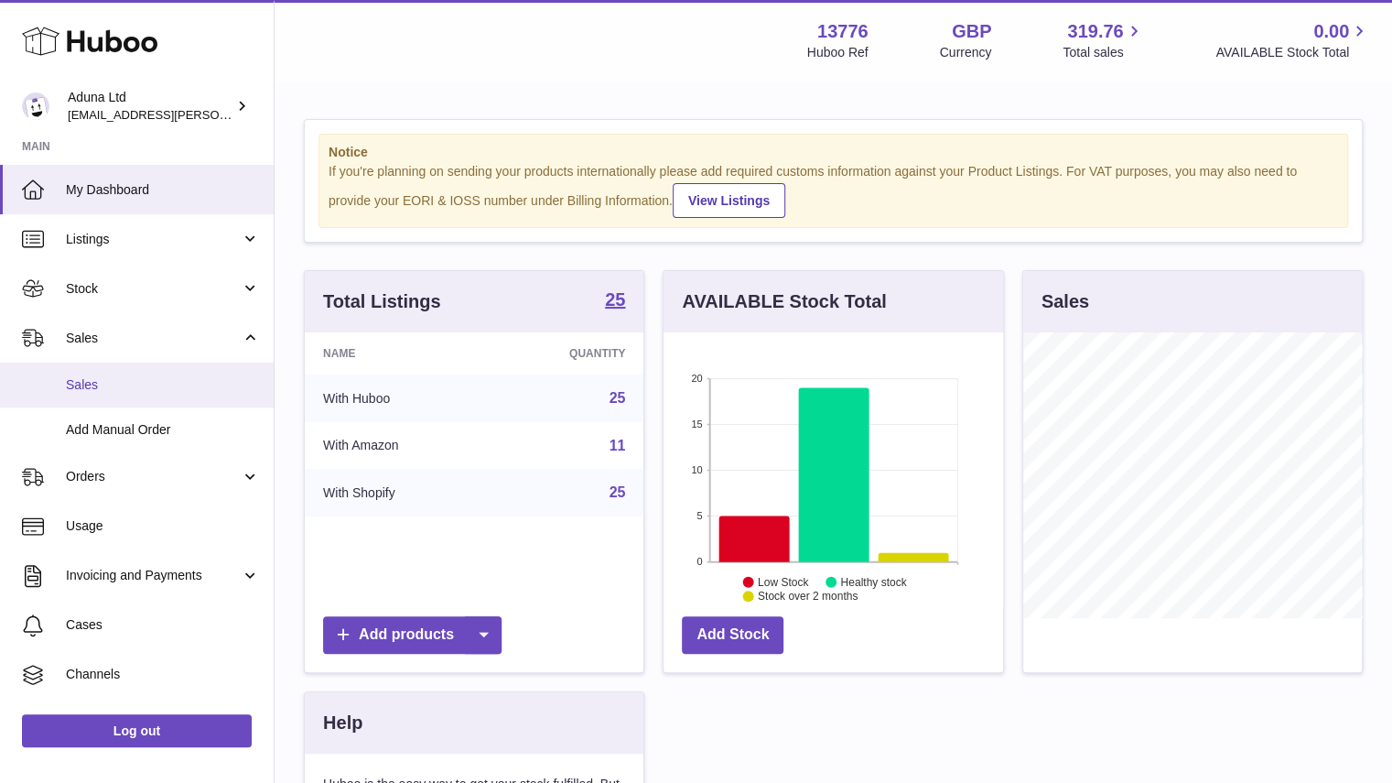
click at [209, 384] on span "Sales" at bounding box center [163, 384] width 194 height 17
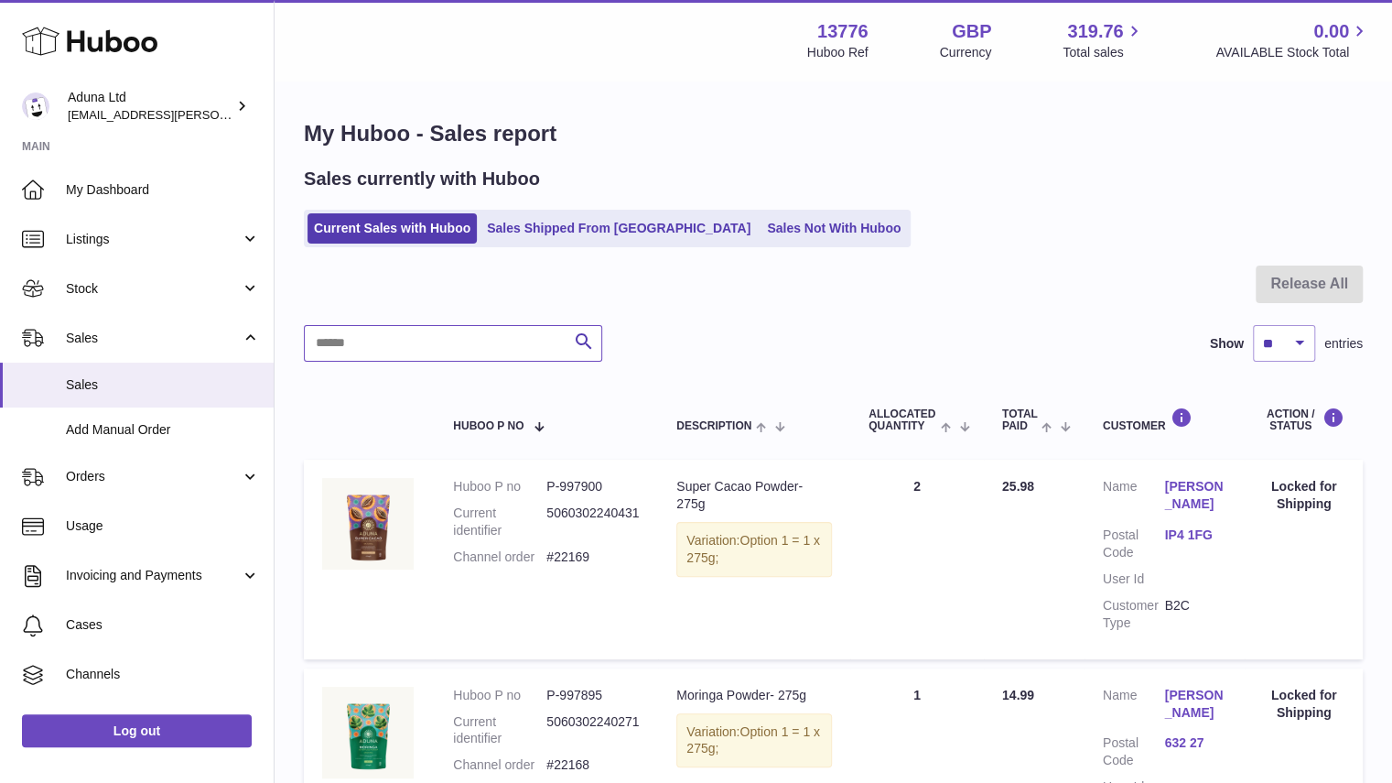
click at [448, 356] on input "text" at bounding box center [453, 343] width 298 height 37
click at [556, 226] on link "Sales Shipped From [GEOGRAPHIC_DATA]" at bounding box center [619, 228] width 276 height 30
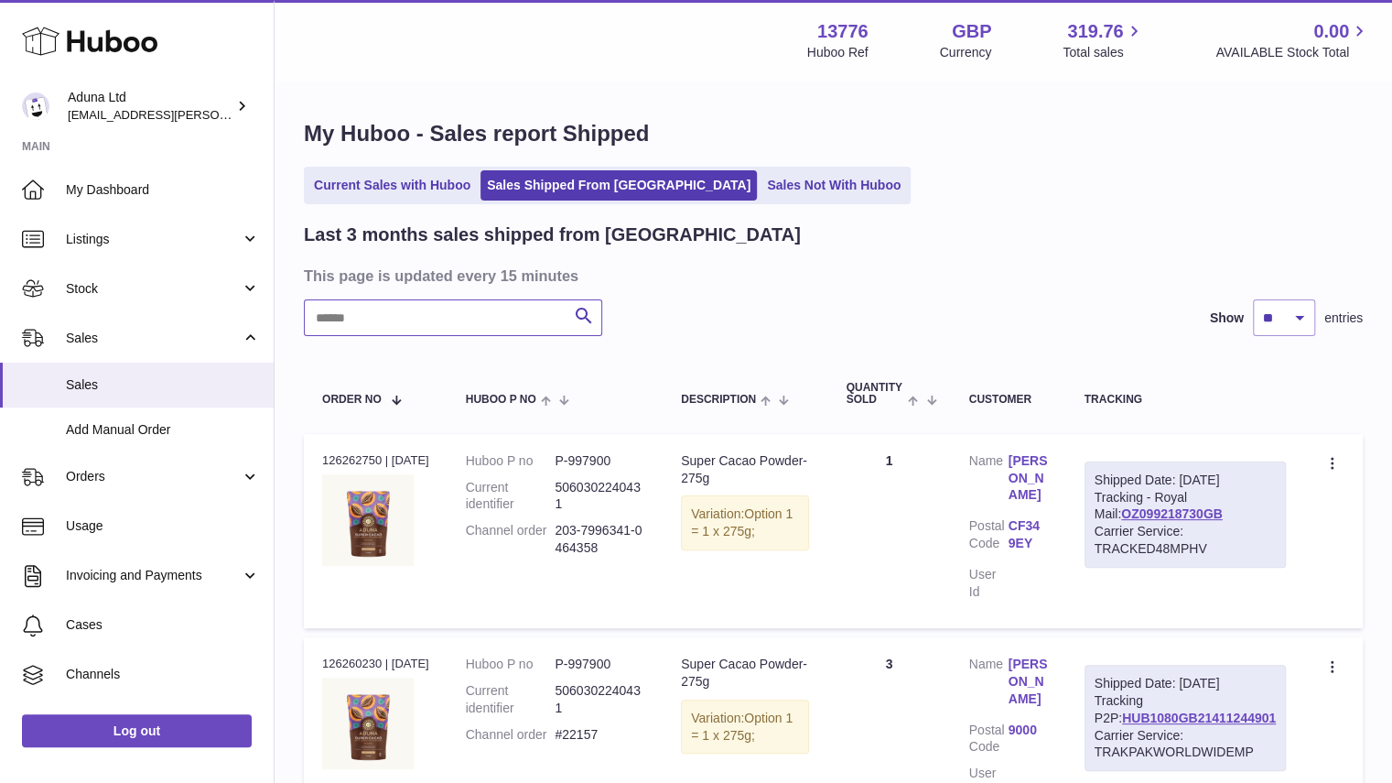
click at [470, 322] on input "text" at bounding box center [453, 317] width 298 height 37
paste input "******"
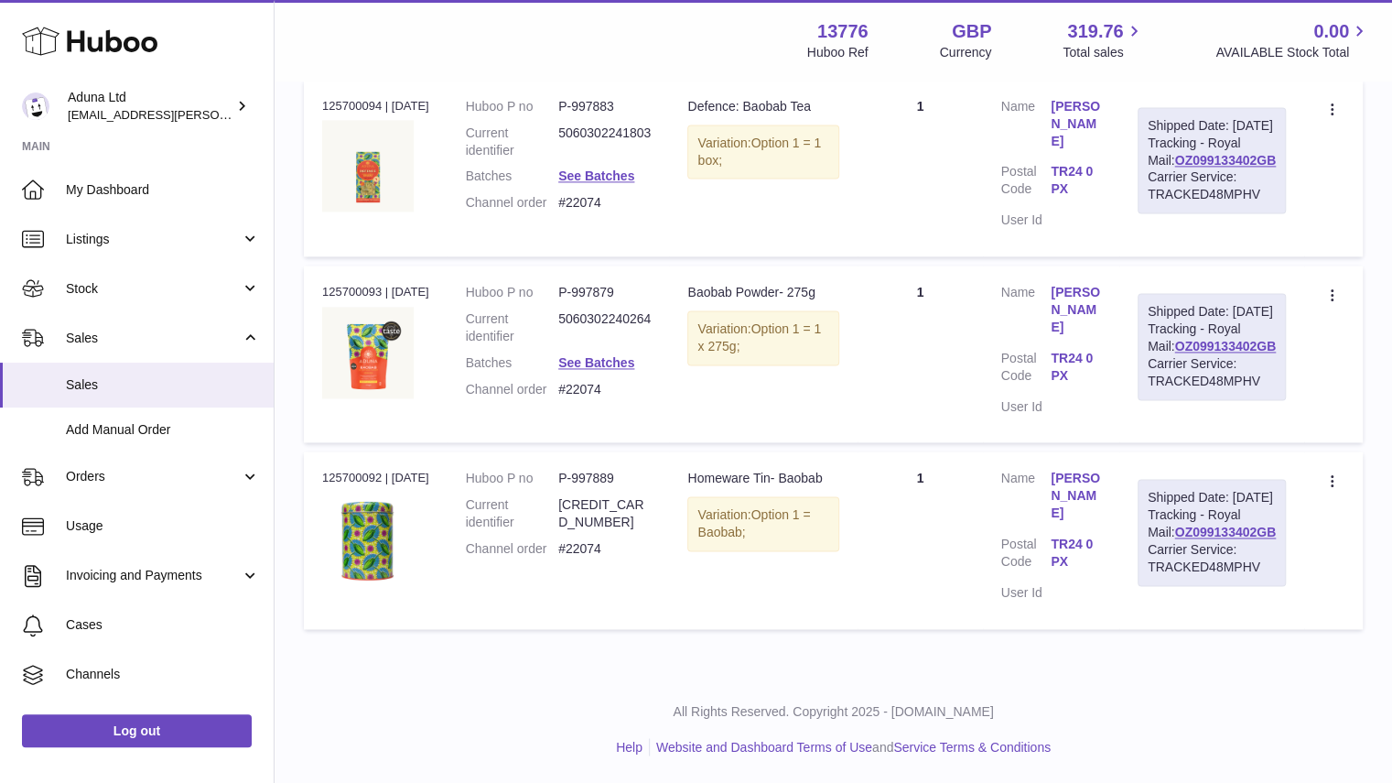
scroll to position [1517, 0]
type input "******"
click at [1205, 353] on link "OZ099133402GB" at bounding box center [1225, 346] width 102 height 15
